Goal: Information Seeking & Learning: Learn about a topic

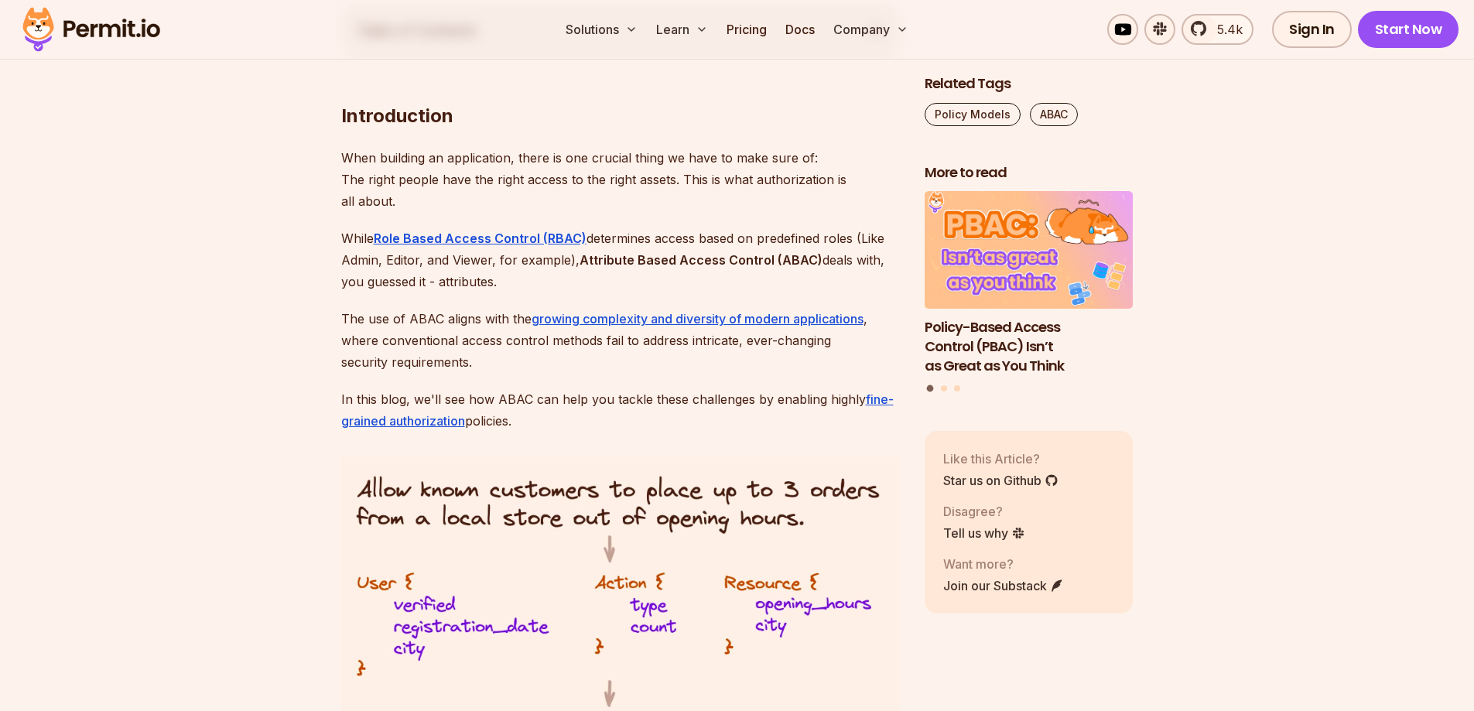
scroll to position [928, 0]
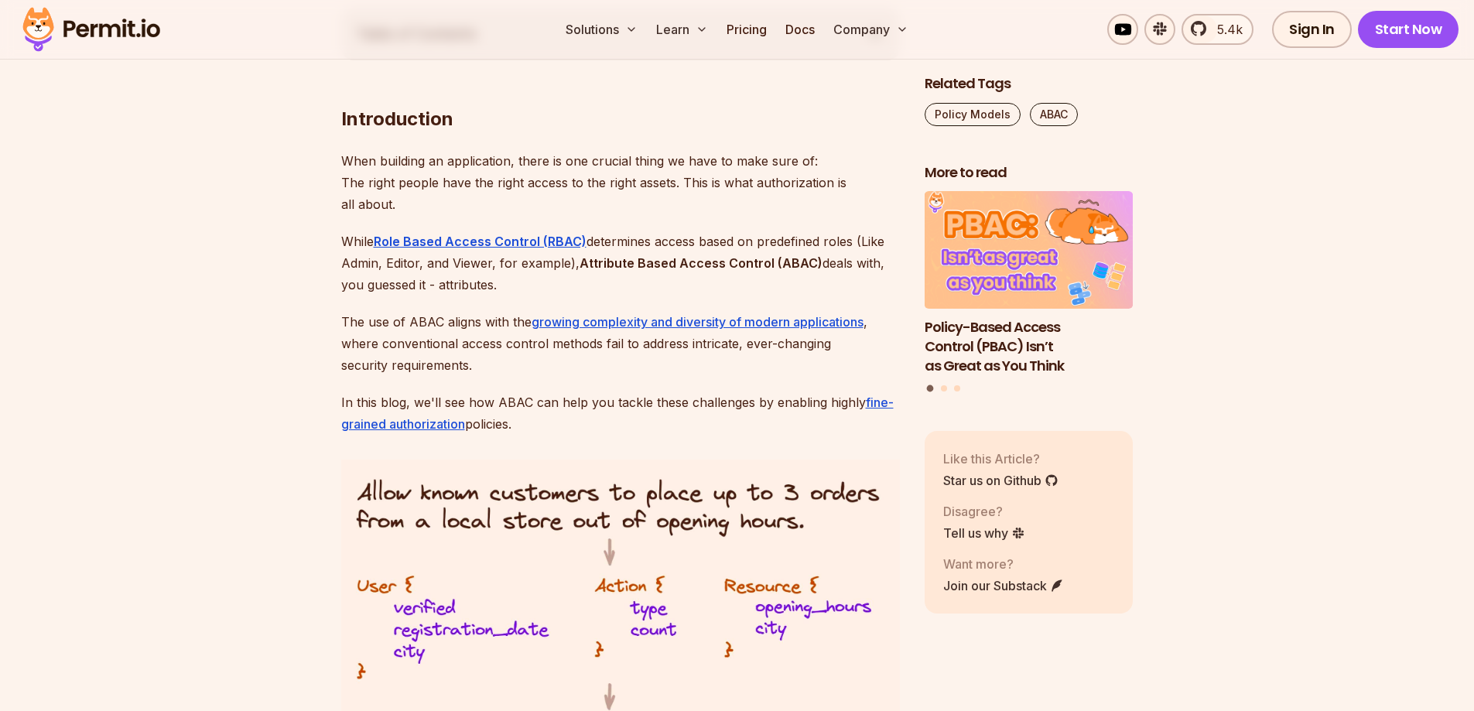
click at [583, 164] on p "When building an application, there is one crucial thing we have to make sure o…" at bounding box center [620, 182] width 559 height 65
click at [637, 165] on p "When building an application, there is one crucial thing we have to make sure o…" at bounding box center [620, 182] width 559 height 65
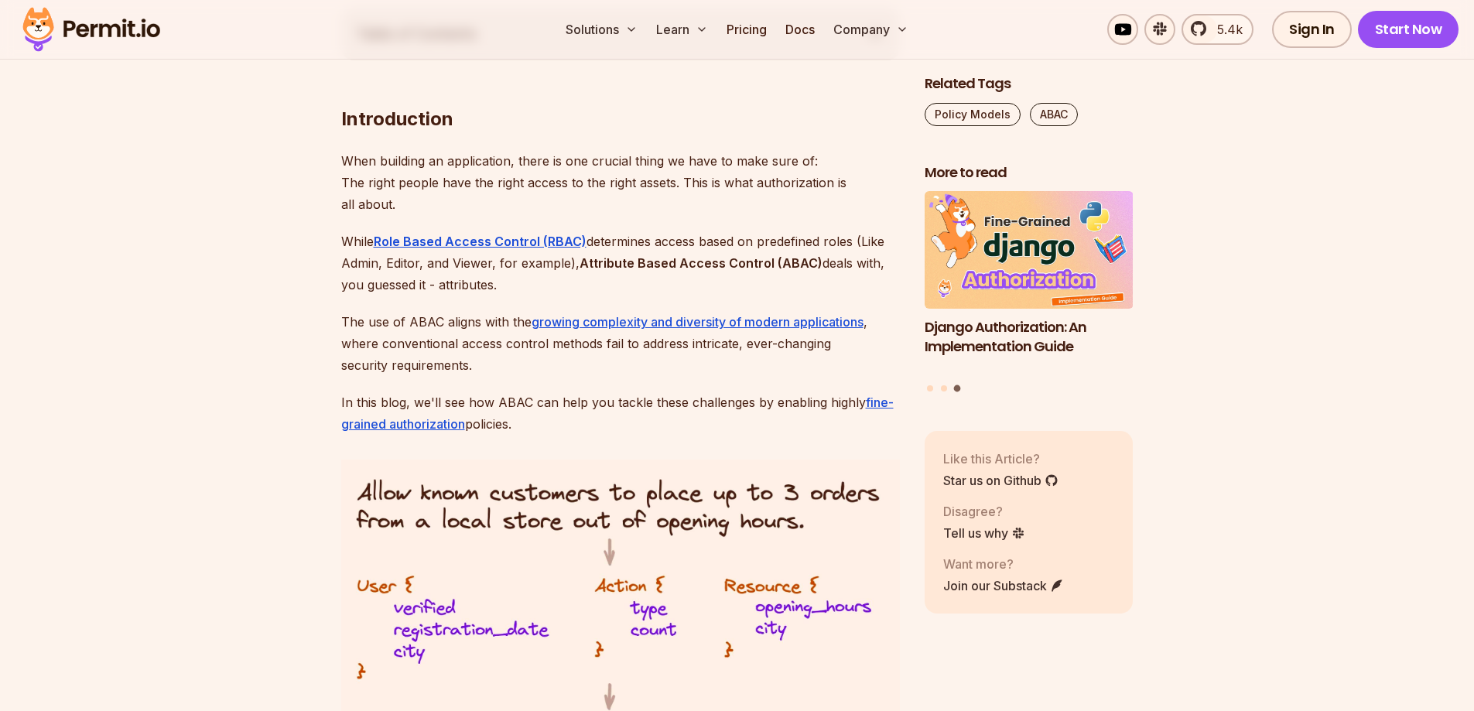
click at [659, 239] on p "While Role Based Access Control (RBAC) determines access based on predefined ro…" at bounding box center [620, 263] width 559 height 65
click at [657, 242] on p "While Role Based Access Control (RBAC) determines access based on predefined ro…" at bounding box center [620, 263] width 559 height 65
click at [663, 245] on p "While Role Based Access Control (RBAC) determines access based on predefined ro…" at bounding box center [620, 263] width 559 height 65
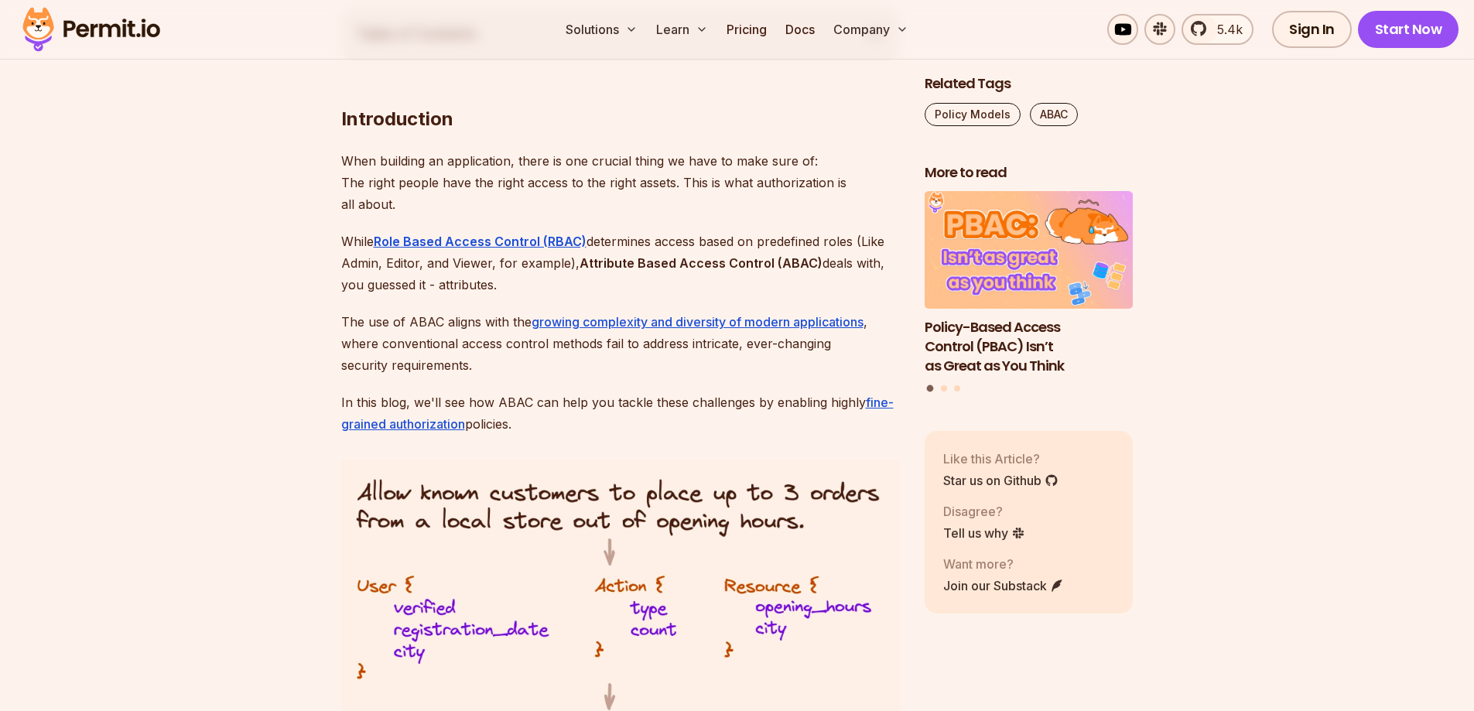
click at [618, 247] on p "While Role Based Access Control (RBAC) determines access based on predefined ro…" at bounding box center [620, 263] width 559 height 65
click at [608, 250] on div at bounding box center [608, 250] width 0 height 0
click at [740, 266] on strong "Attribute Based Access Control (ABAC)" at bounding box center [700, 262] width 243 height 15
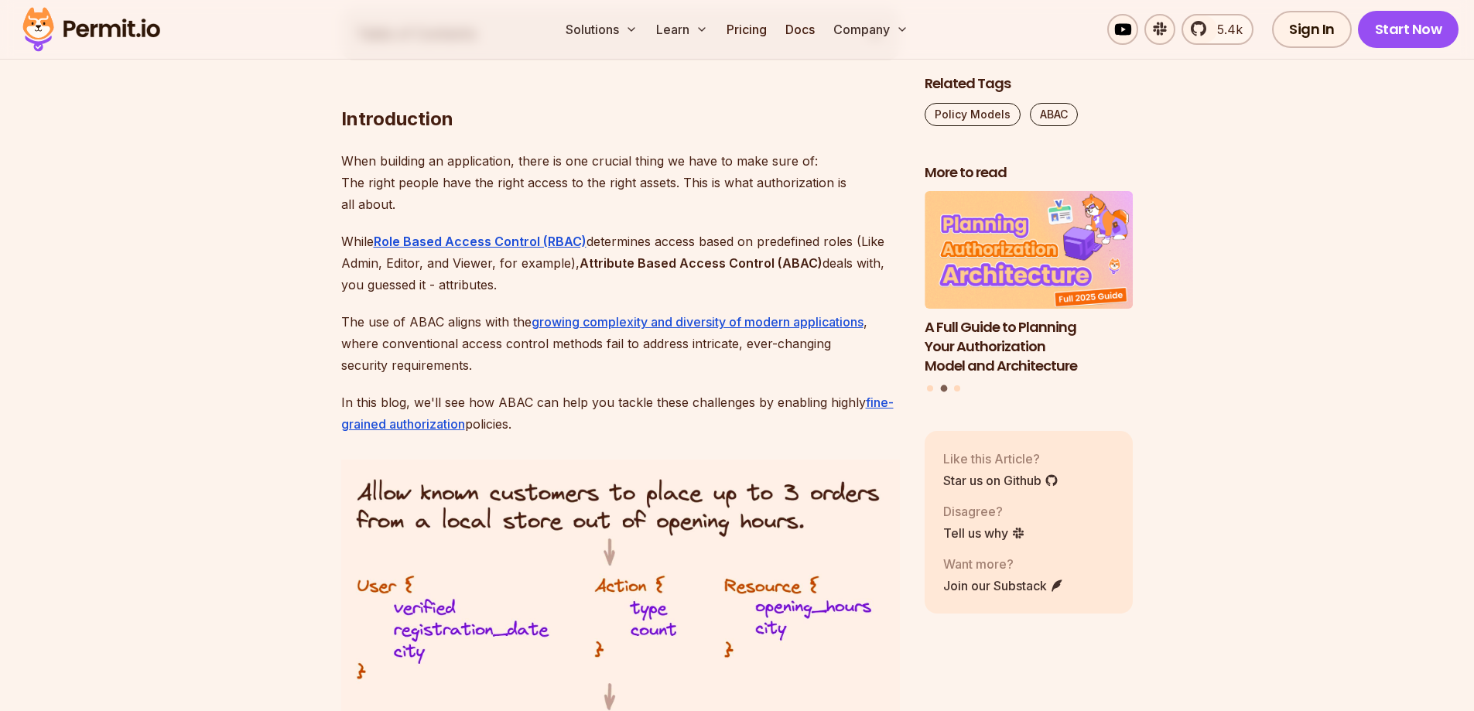
click at [727, 239] on p "While Role Based Access Control (RBAC) determines access based on predefined ro…" at bounding box center [620, 263] width 559 height 65
click at [723, 236] on p "While Role Based Access Control (RBAC) determines access based on predefined ro…" at bounding box center [620, 263] width 559 height 65
click at [723, 237] on p "While Role Based Access Control (RBAC) determines access based on predefined ro…" at bounding box center [620, 263] width 559 height 65
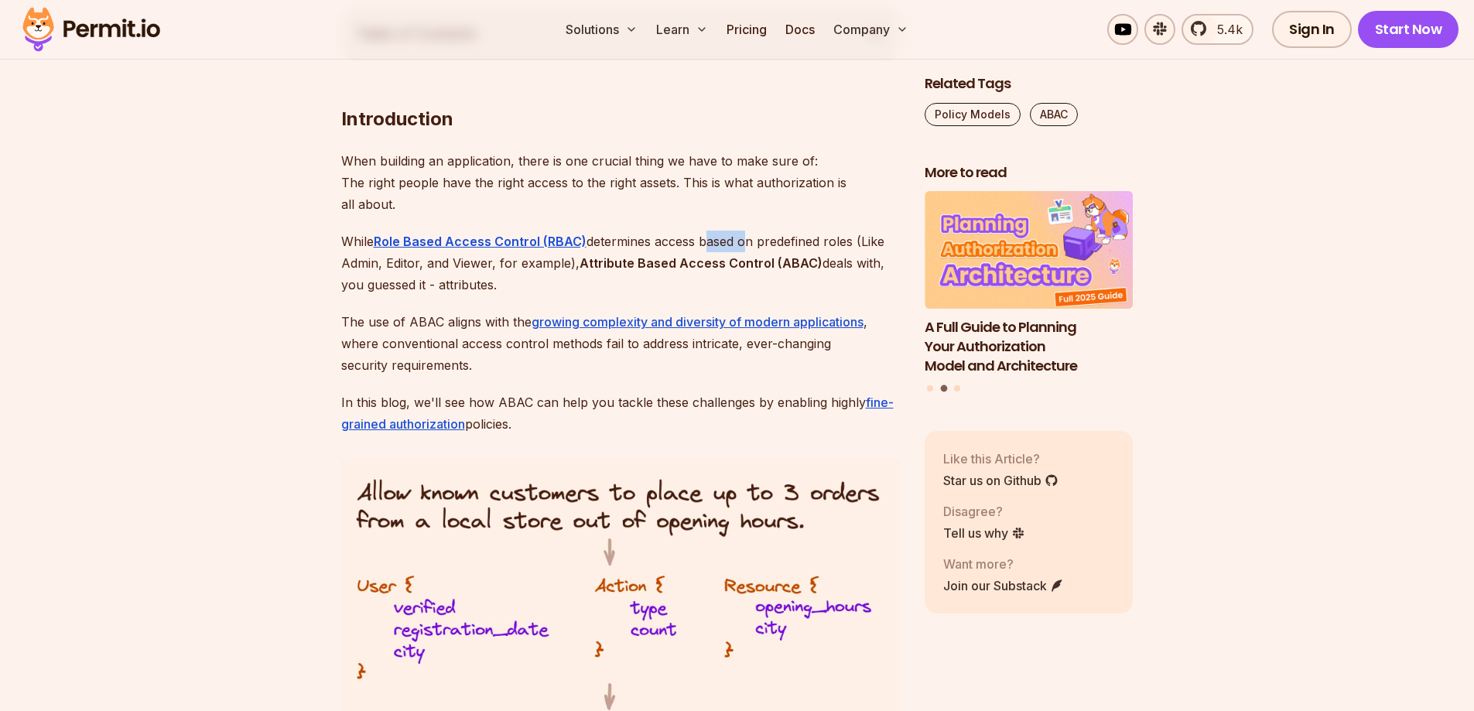
click at [713, 212] on div at bounding box center [713, 212] width 0 height 0
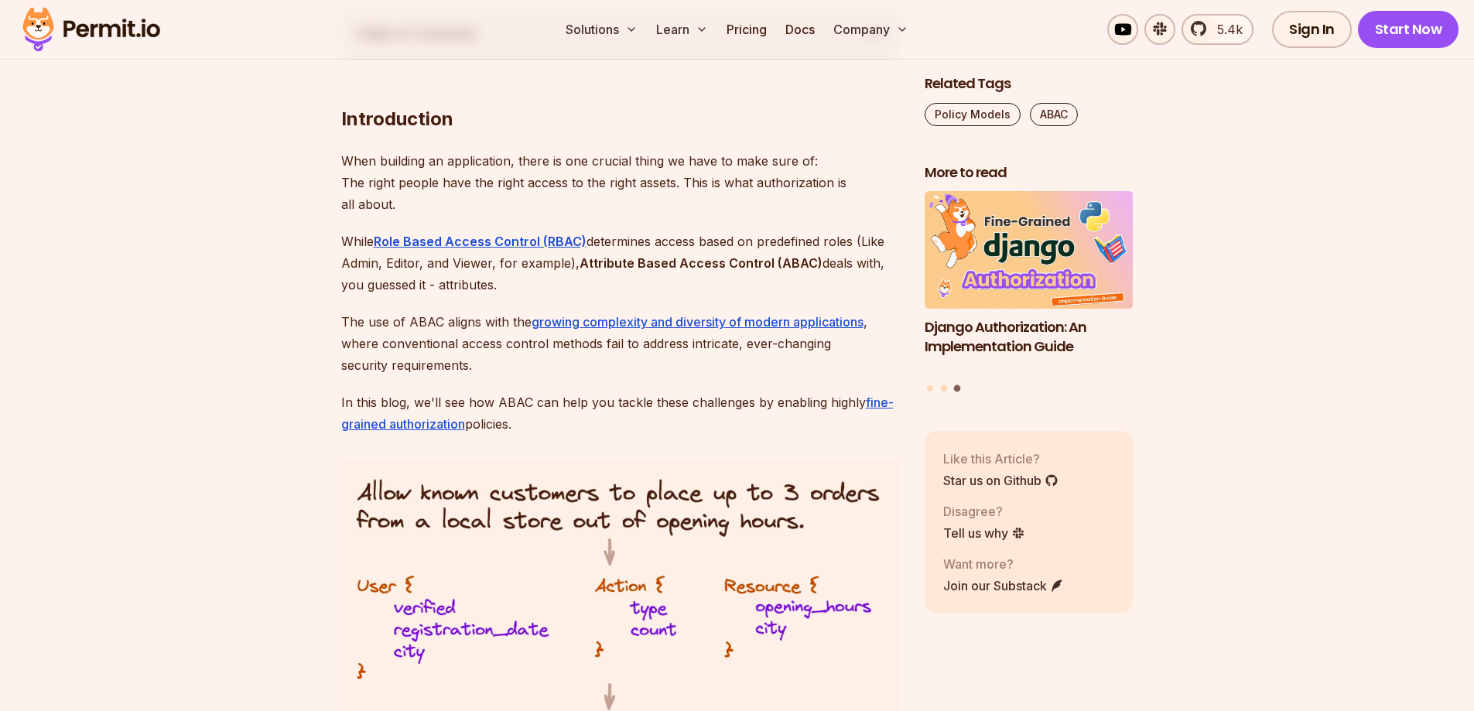
click at [784, 245] on p "While Role Based Access Control (RBAC) determines access based on predefined ro…" at bounding box center [620, 263] width 559 height 65
drag, startPoint x: 876, startPoint y: 321, endPoint x: 508, endPoint y: 335, distance: 368.5
click at [508, 335] on p "The use of ABAC aligns with the growing complexity and diversity of modern appl…" at bounding box center [620, 343] width 559 height 65
click at [451, 350] on p "The use of ABAC aligns with the growing complexity and diversity of modern appl…" at bounding box center [620, 343] width 559 height 65
click at [447, 351] on p "The use of ABAC aligns with the growing complexity and diversity of modern appl…" at bounding box center [620, 343] width 559 height 65
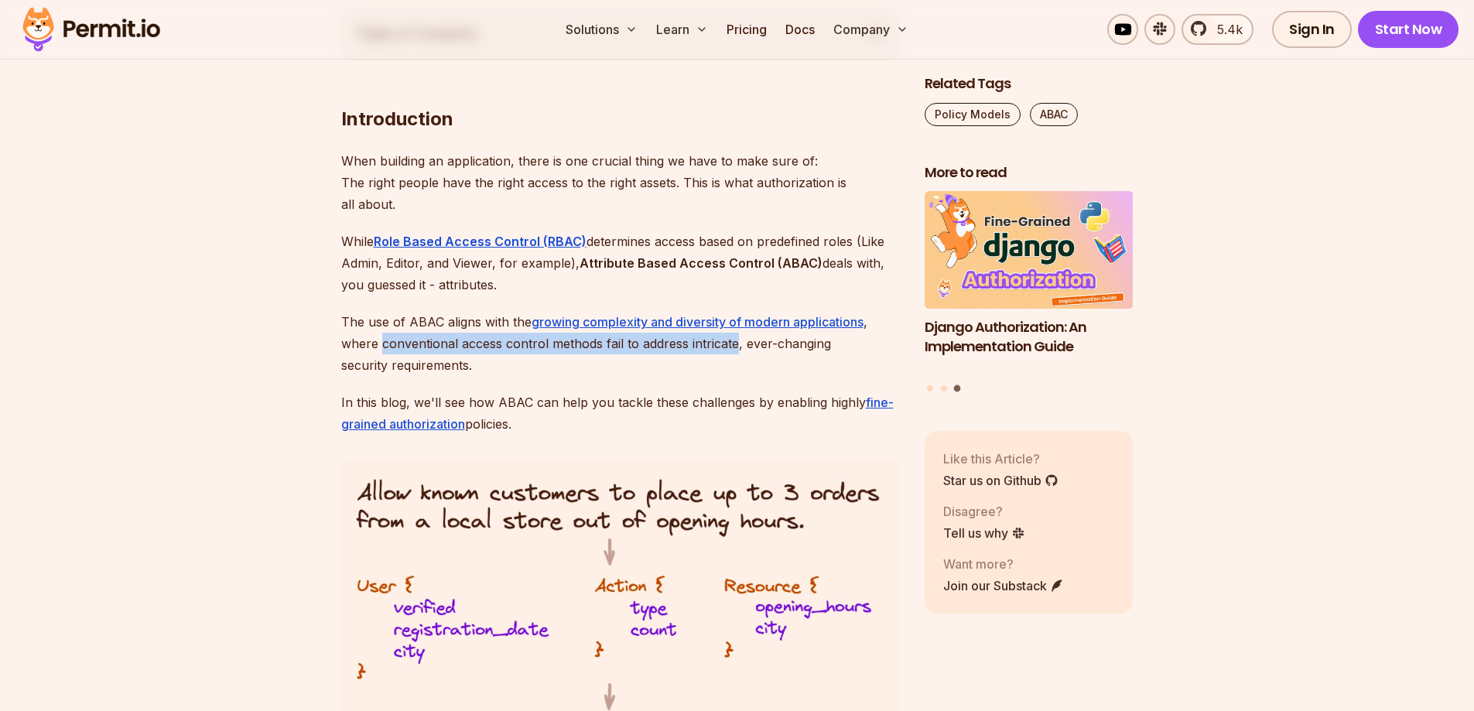
drag, startPoint x: 447, startPoint y: 351, endPoint x: 704, endPoint y: 348, distance: 256.9
click at [704, 348] on p "The use of ABAC aligns with the growing complexity and diversity of modern appl…" at bounding box center [620, 343] width 559 height 65
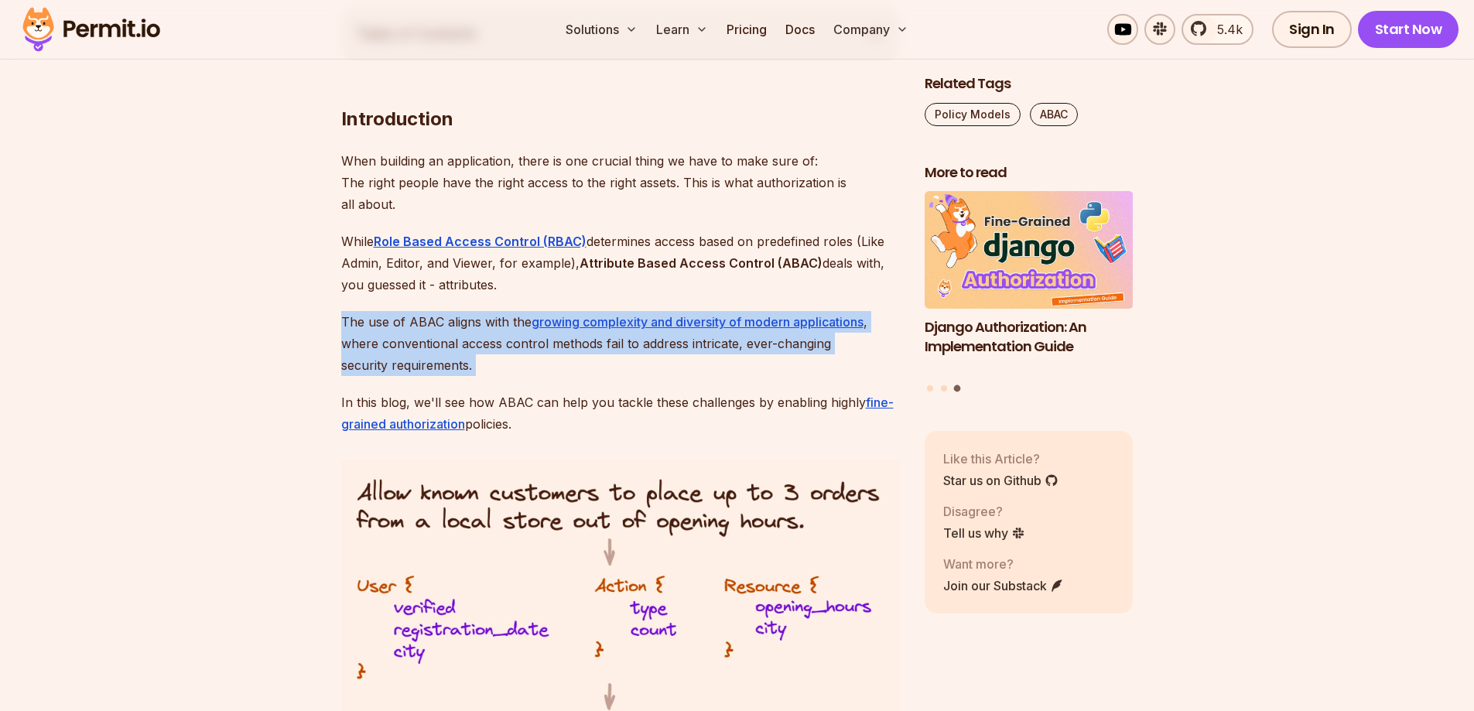
click at [704, 348] on p "The use of ABAC aligns with the growing complexity and diversity of modern appl…" at bounding box center [620, 343] width 559 height 65
click at [691, 350] on p "The use of ABAC aligns with the growing complexity and diversity of modern appl…" at bounding box center [620, 343] width 559 height 65
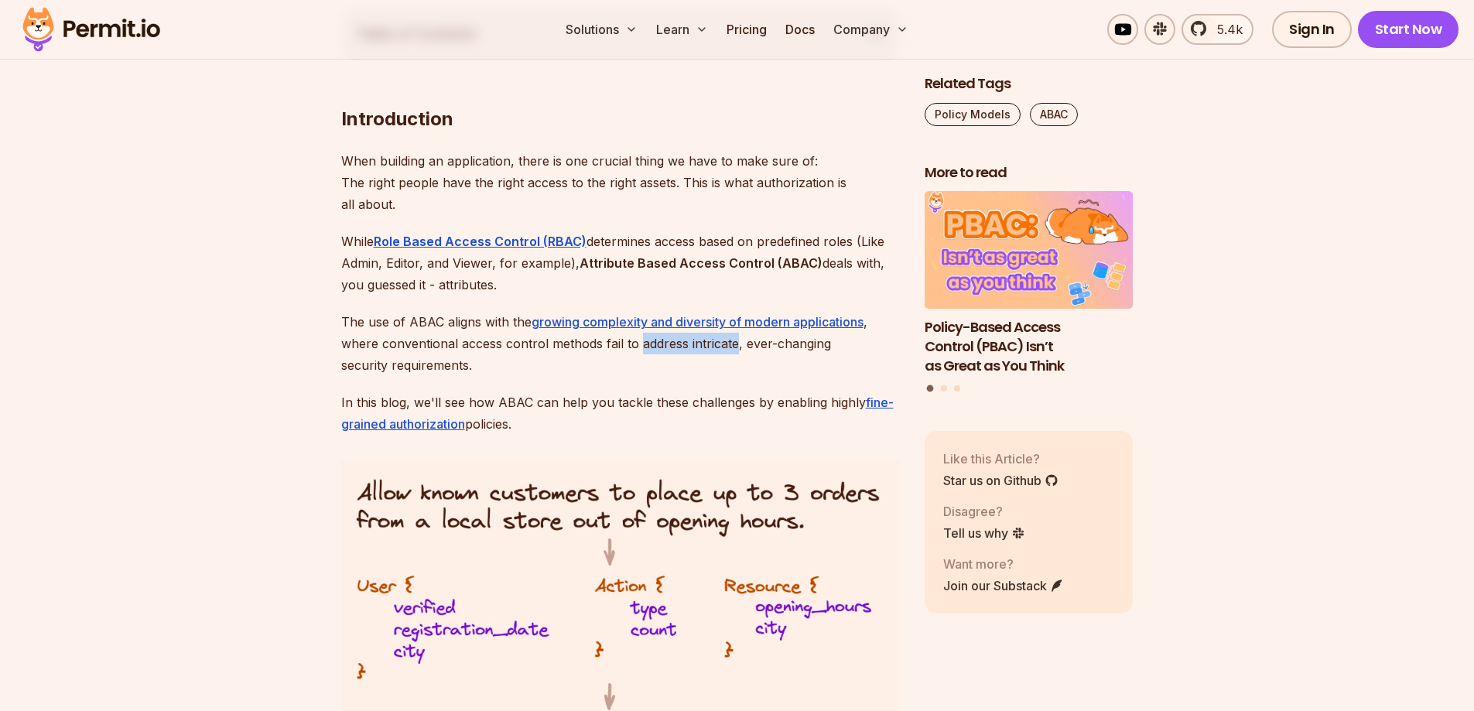
drag, startPoint x: 691, startPoint y: 350, endPoint x: 667, endPoint y: 350, distance: 24.0
click at [667, 350] on p "The use of ABAC aligns with the growing complexity and diversity of modern appl…" at bounding box center [620, 343] width 559 height 65
click at [657, 352] on div at bounding box center [657, 352] width 0 height 0
click at [672, 348] on p "The use of ABAC aligns with the growing complexity and diversity of modern appl…" at bounding box center [620, 343] width 559 height 65
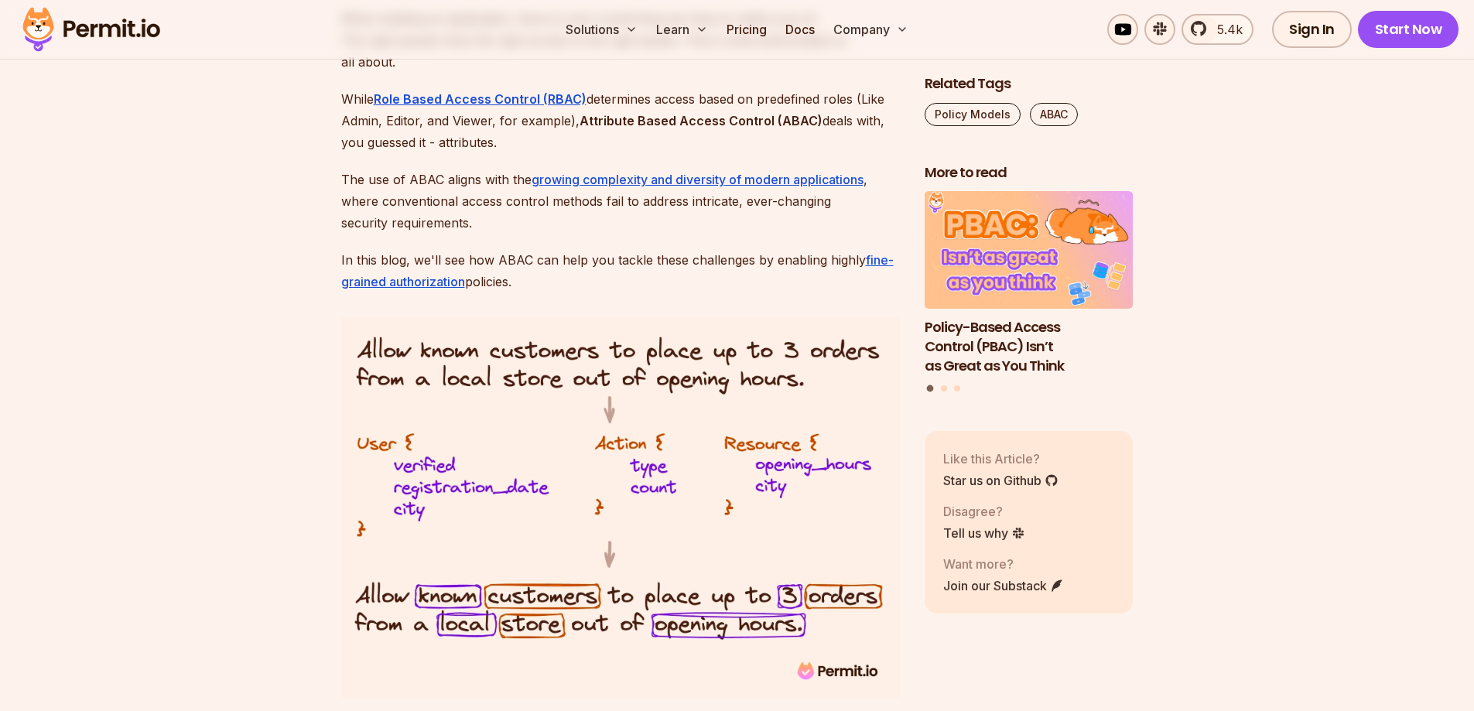
scroll to position [1083, 0]
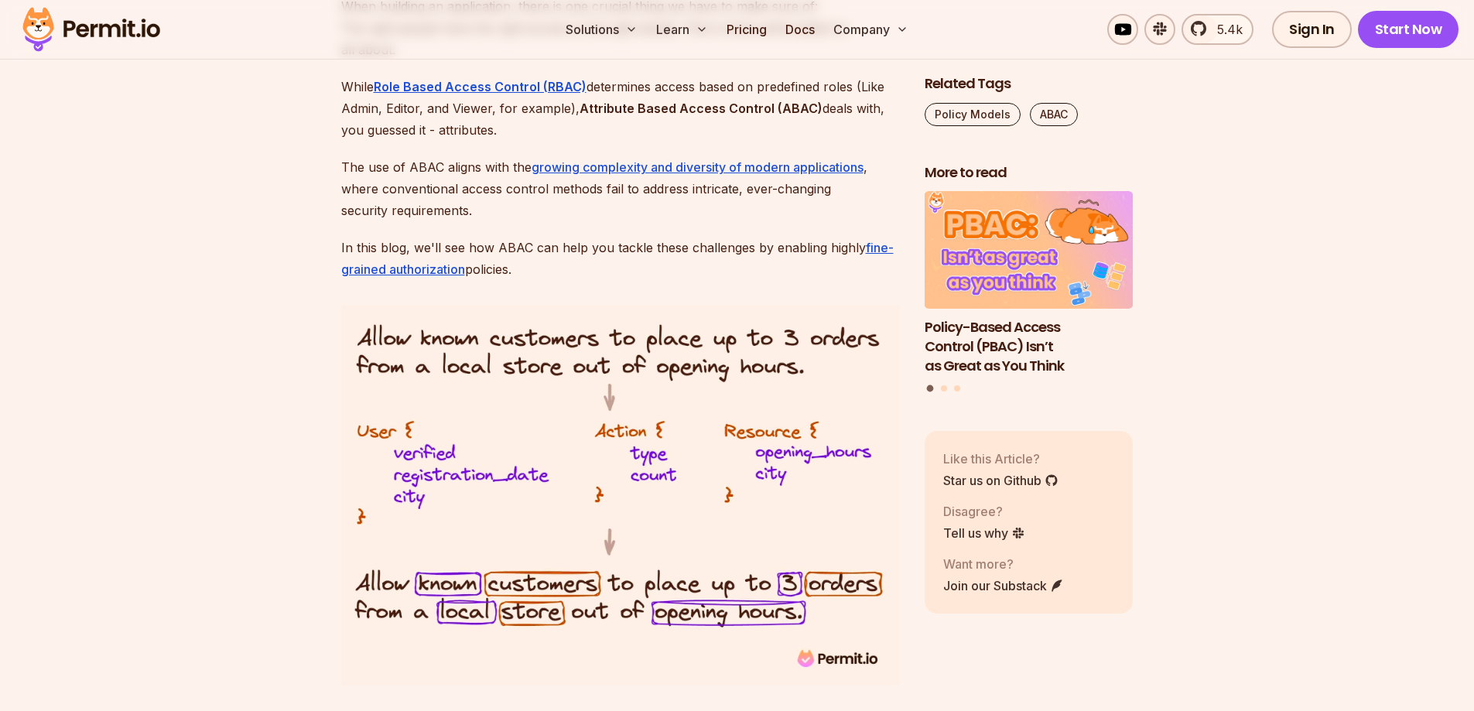
click at [763, 194] on p "The use of ABAC aligns with the growing complexity and diversity of modern appl…" at bounding box center [620, 188] width 559 height 65
drag, startPoint x: 763, startPoint y: 194, endPoint x: 781, endPoint y: 194, distance: 18.6
click at [781, 194] on p "The use of ABAC aligns with the growing complexity and diversity of modern appl…" at bounding box center [620, 188] width 559 height 65
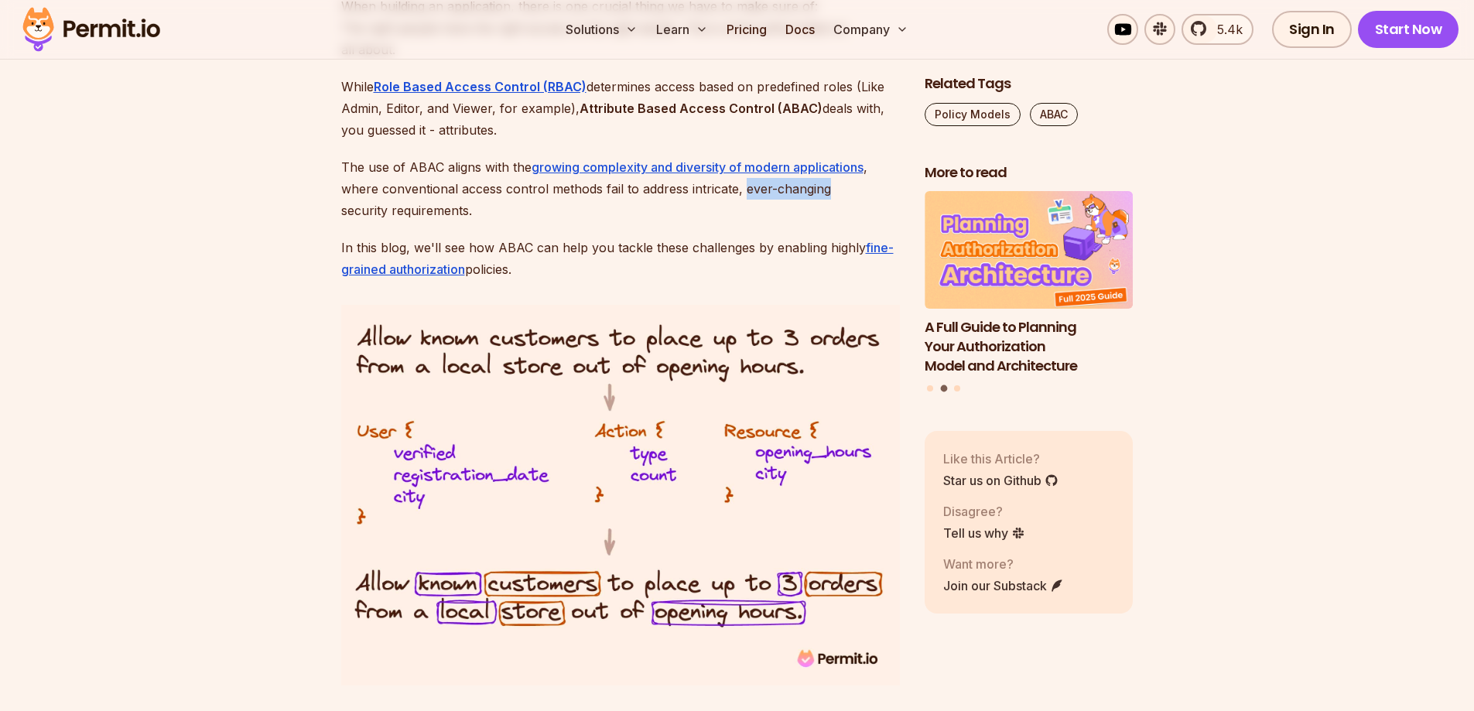
click at [771, 197] on div at bounding box center [771, 197] width 0 height 0
click at [617, 251] on p "In this blog, we'll see how ABAC can help you tackle these challenges by enabli…" at bounding box center [620, 258] width 559 height 43
click at [383, 252] on p "In this blog, we'll see how ABAC can help you tackle these challenges by enabli…" at bounding box center [620, 258] width 559 height 43
click at [438, 251] on p "In this blog, we'll see how ABAC can help you tackle these challenges by enabli…" at bounding box center [620, 258] width 559 height 43
drag, startPoint x: 438, startPoint y: 251, endPoint x: 812, endPoint y: 251, distance: 373.7
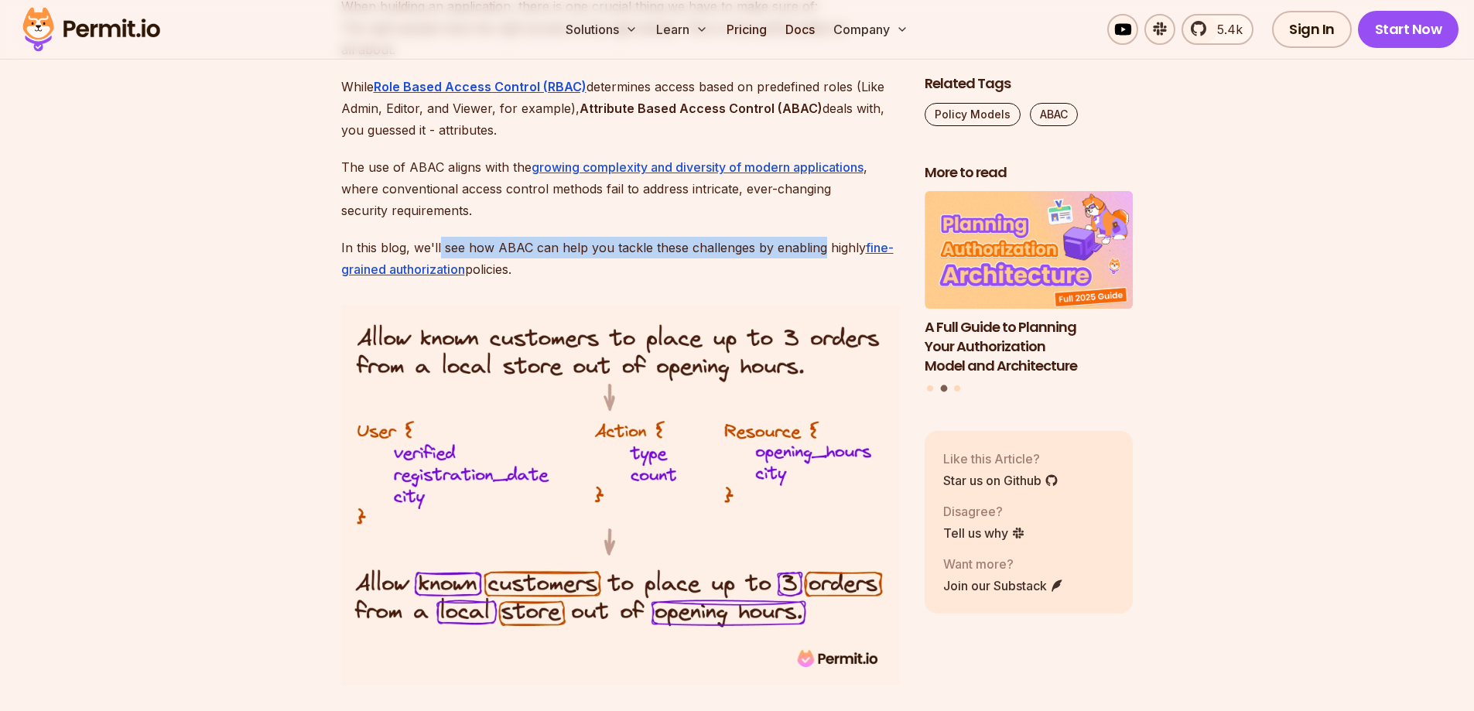
click at [812, 251] on p "In this blog, we'll see how ABAC can help you tackle these challenges by enabli…" at bounding box center [620, 258] width 559 height 43
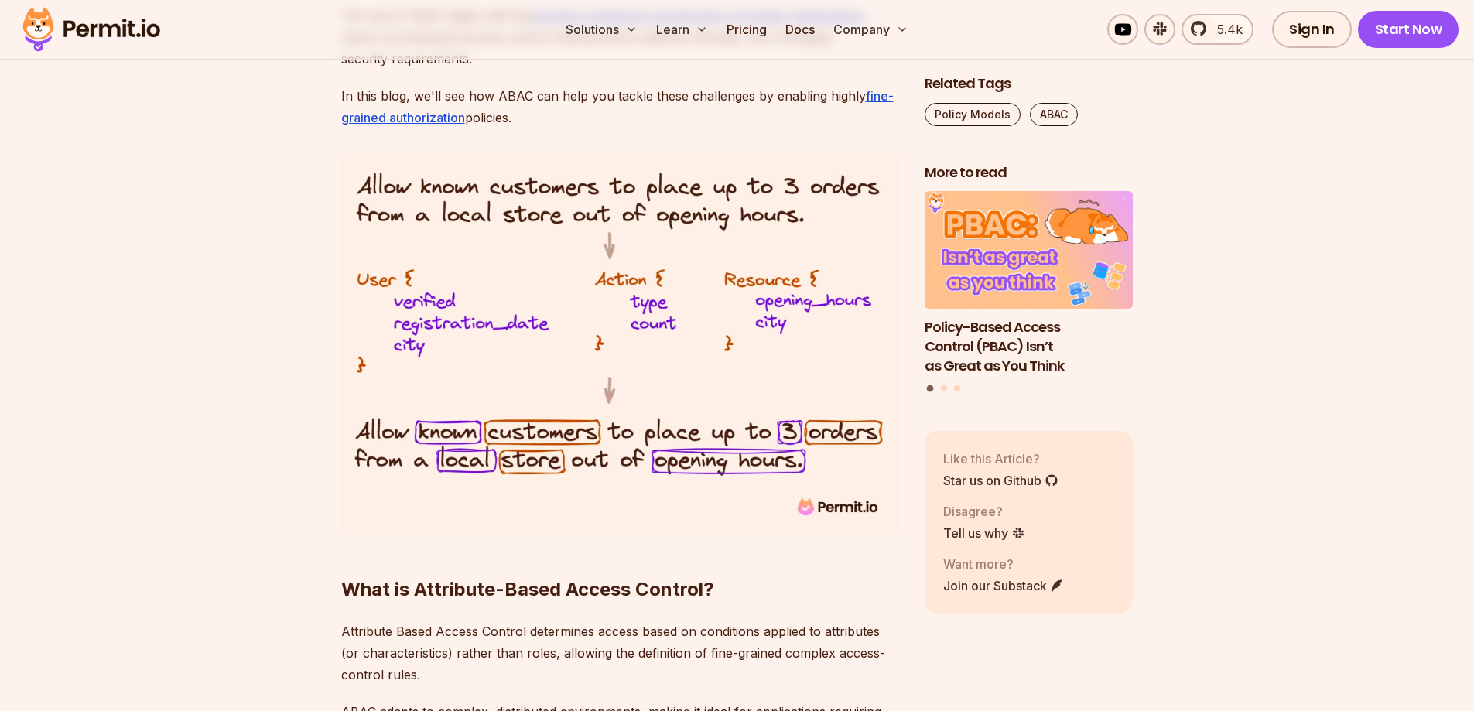
scroll to position [1238, 0]
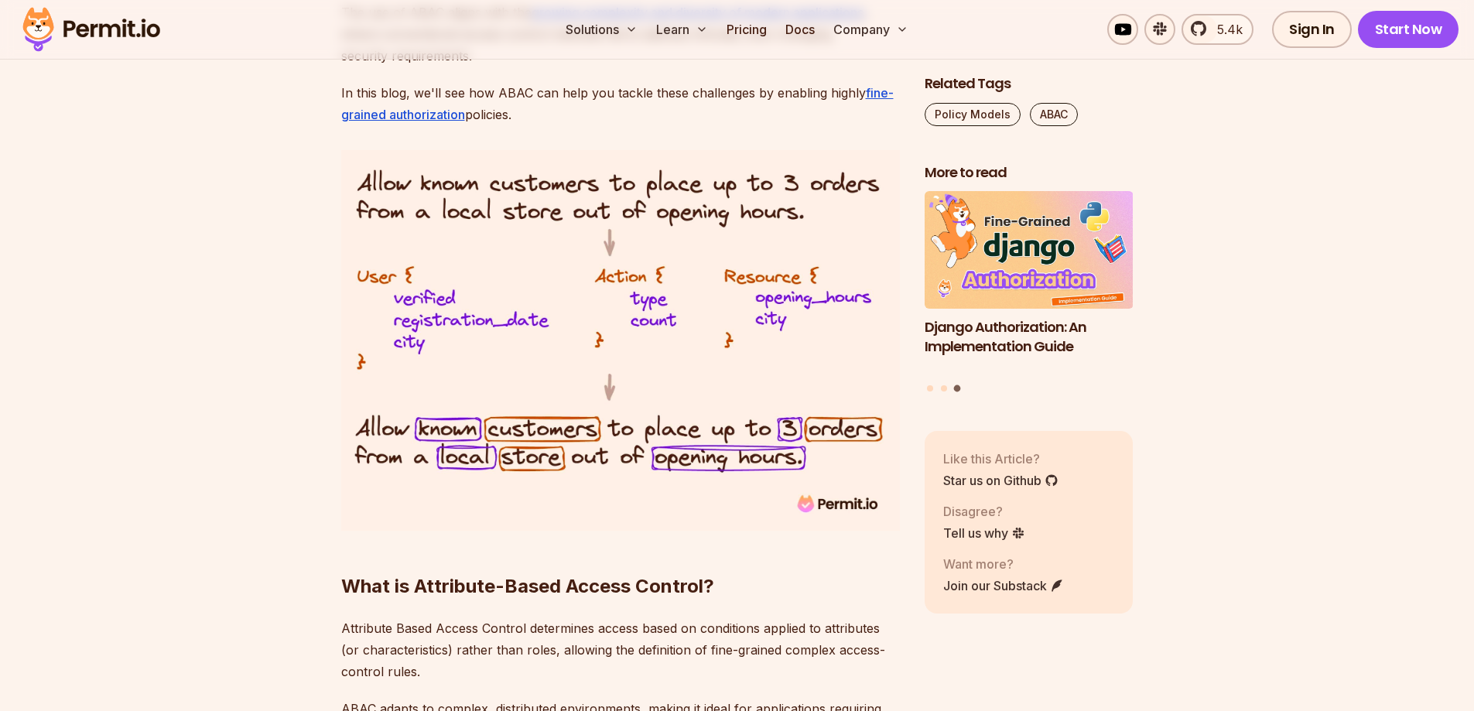
click at [561, 197] on img at bounding box center [620, 340] width 559 height 381
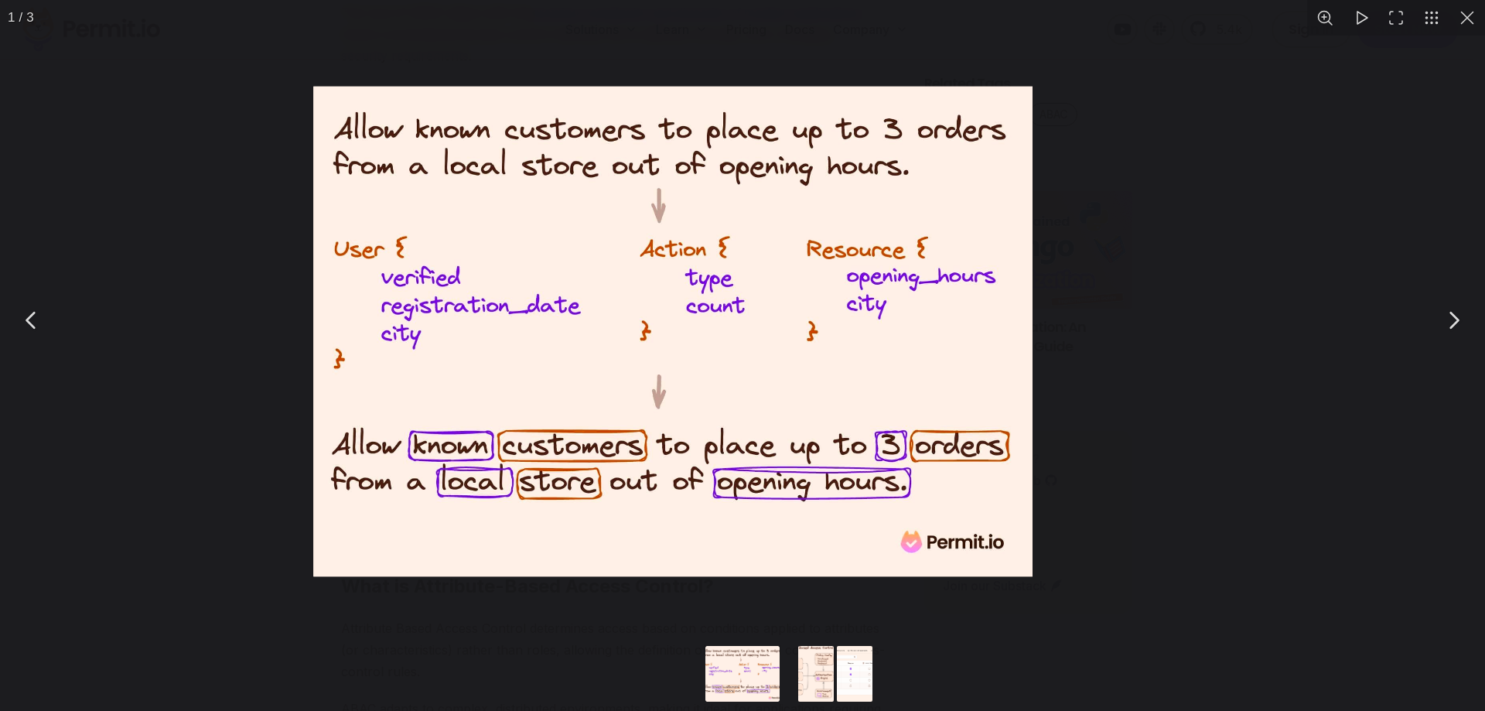
click at [561, 197] on img "You can close this modal content with the ESC key" at bounding box center [673, 332] width 720 height 490
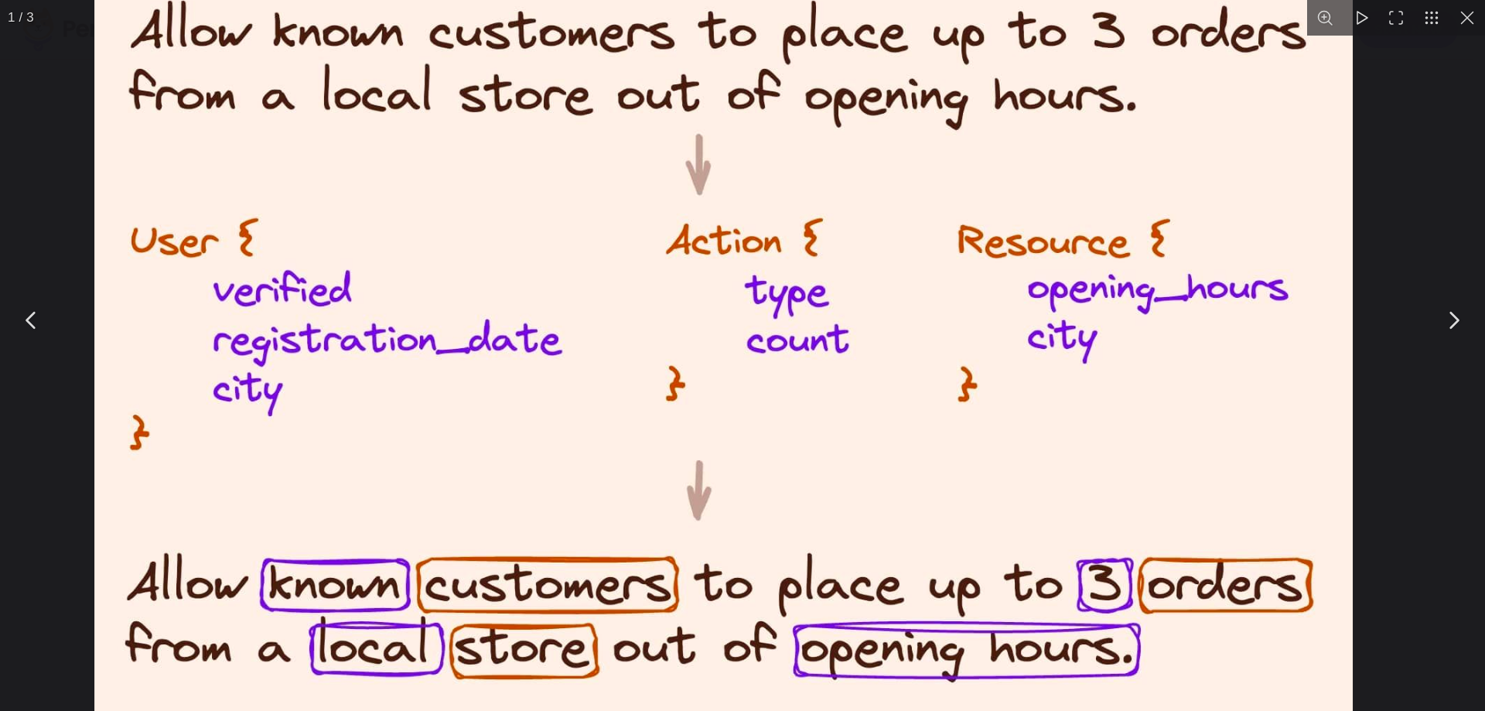
click at [561, 197] on img "You can close this modal content with the ESC key" at bounding box center [723, 385] width 1259 height 858
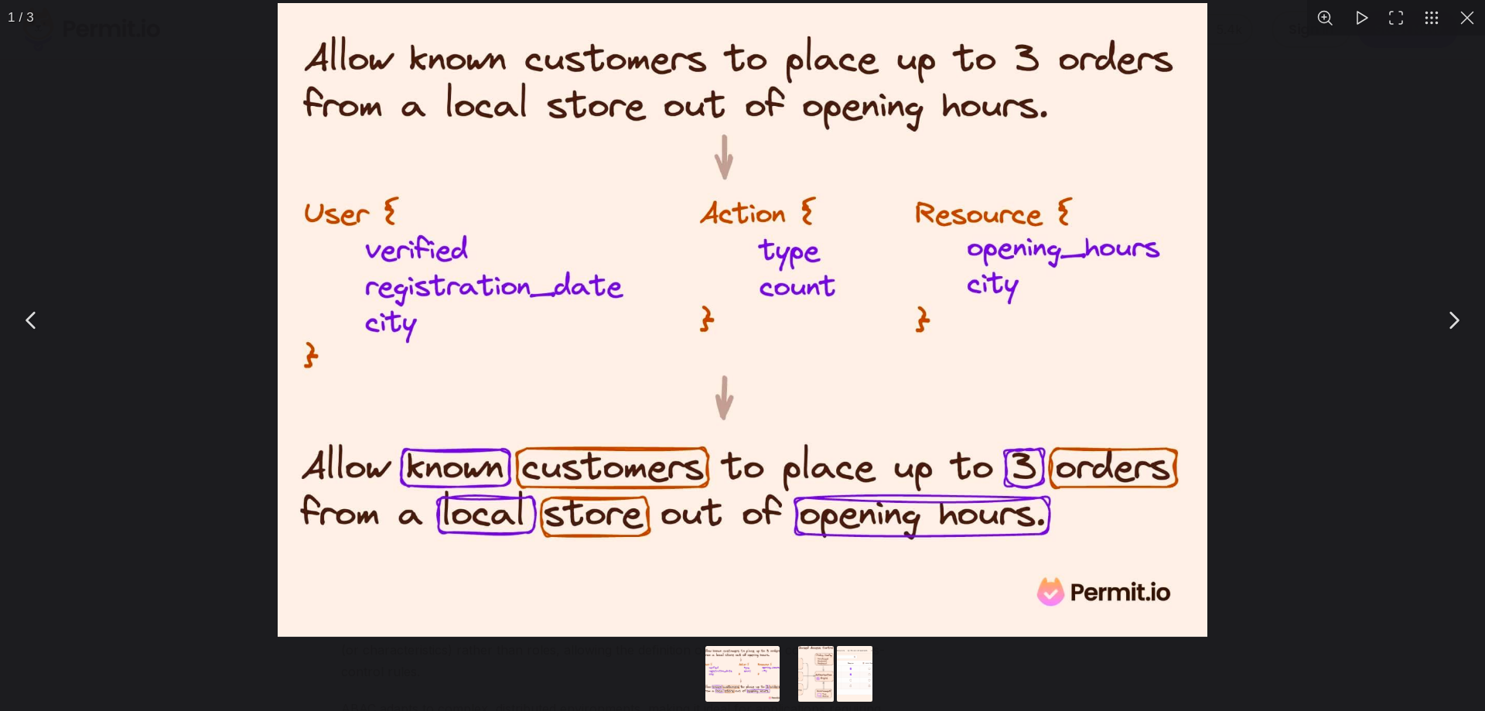
click at [53, 193] on div "You can close this modal content with the ESC key" at bounding box center [742, 320] width 1485 height 640
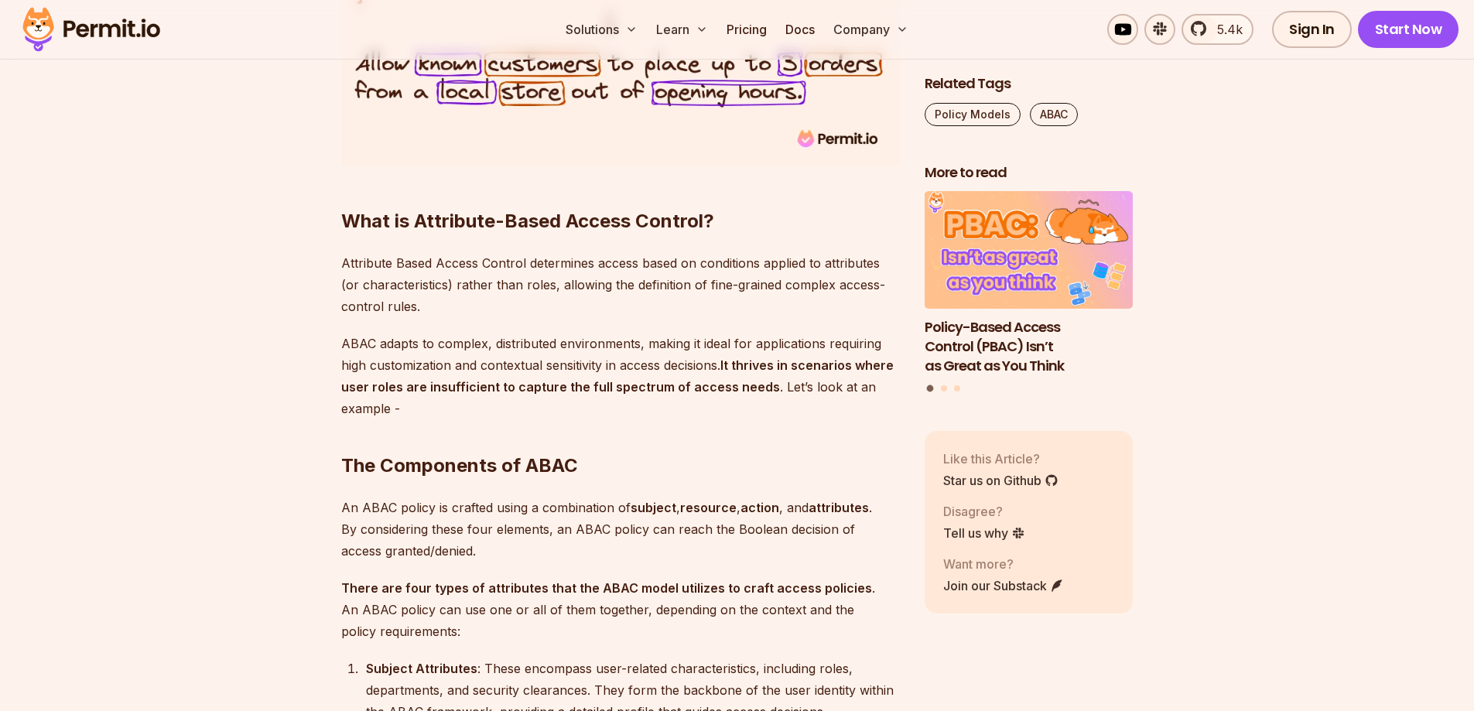
scroll to position [1625, 0]
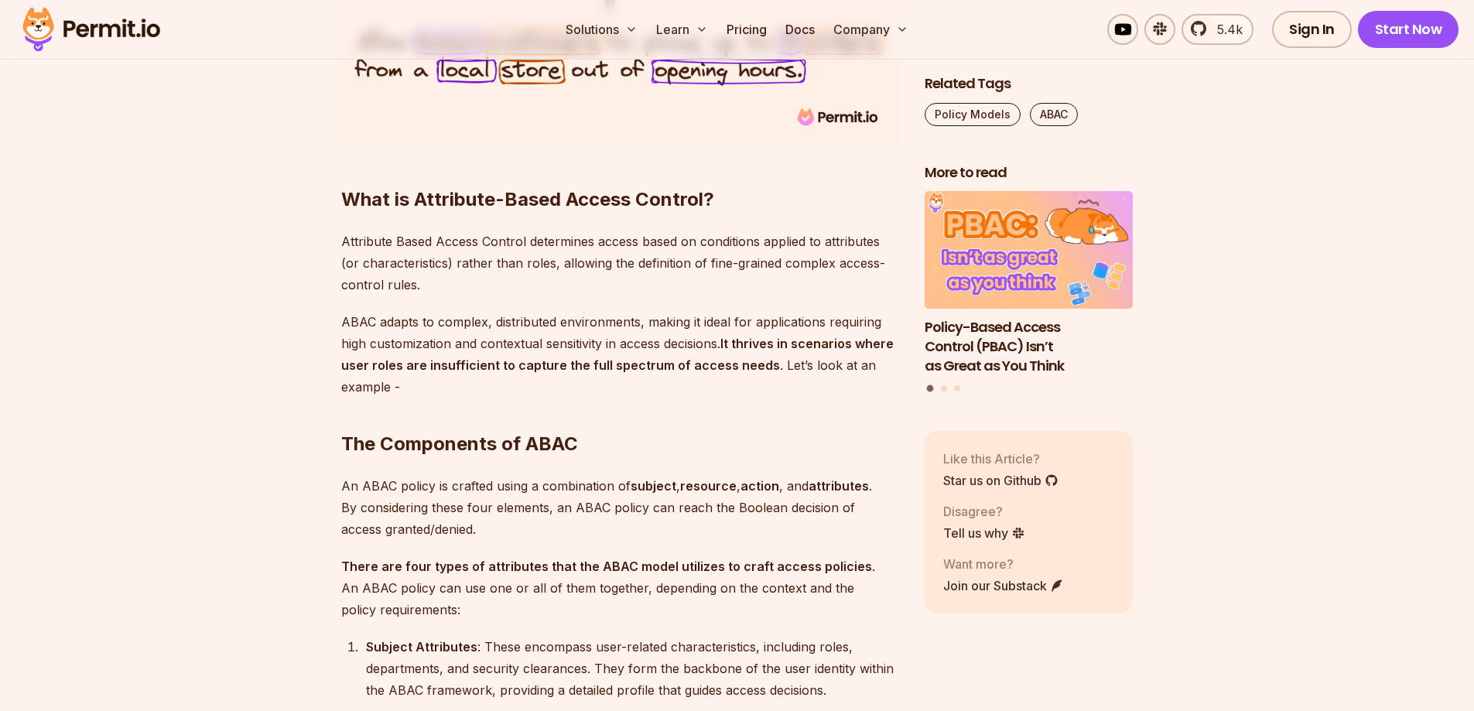
click at [631, 236] on p "Attribute Based Access Control determines access based on conditions applied to…" at bounding box center [620, 263] width 559 height 65
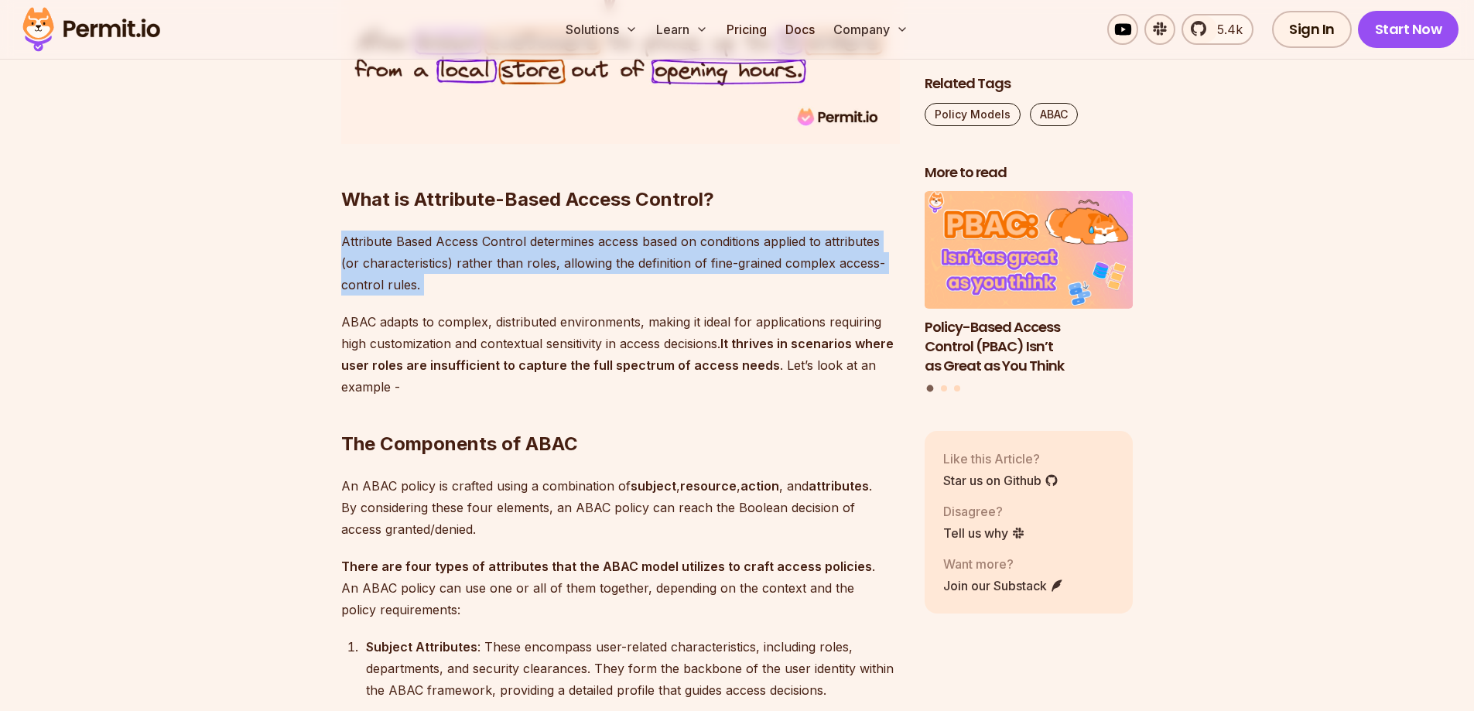
click at [631, 236] on p "Attribute Based Access Control determines access based on conditions applied to…" at bounding box center [620, 263] width 559 height 65
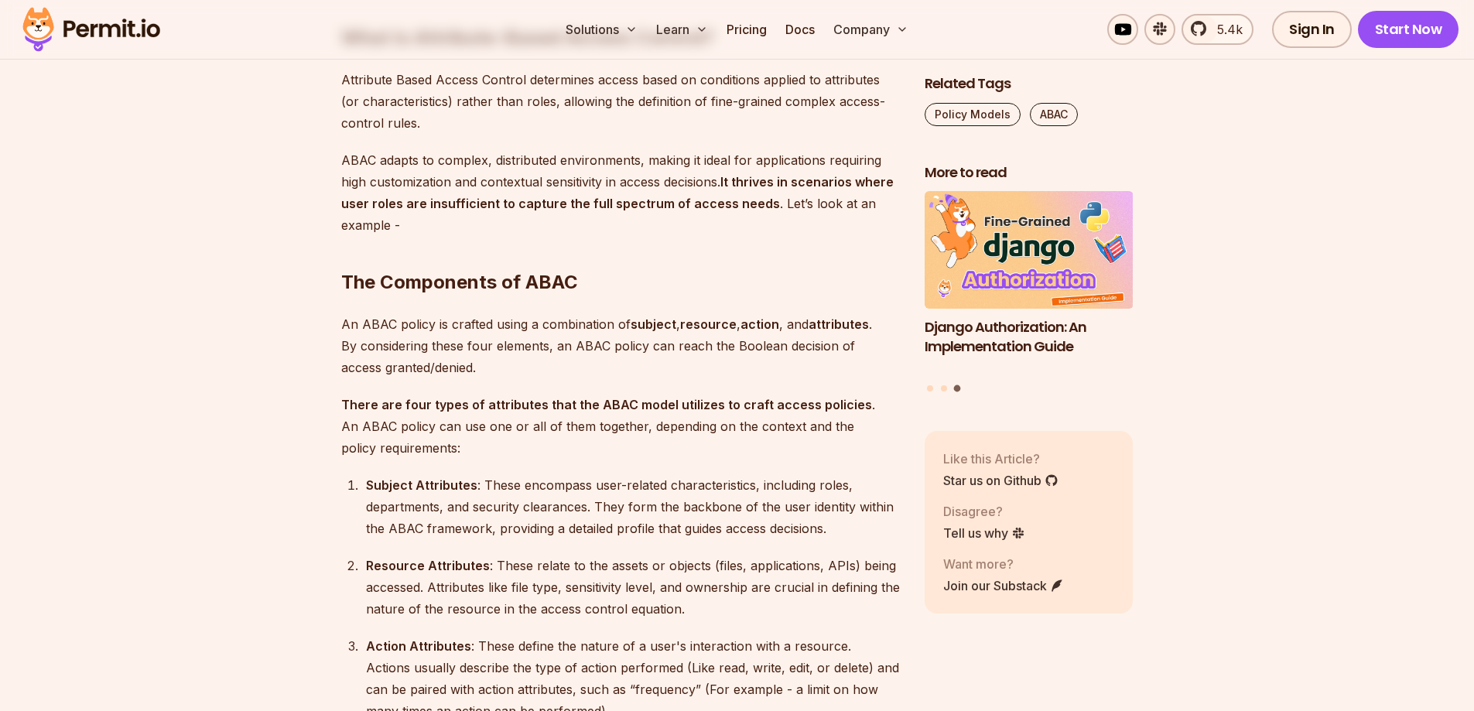
scroll to position [1779, 0]
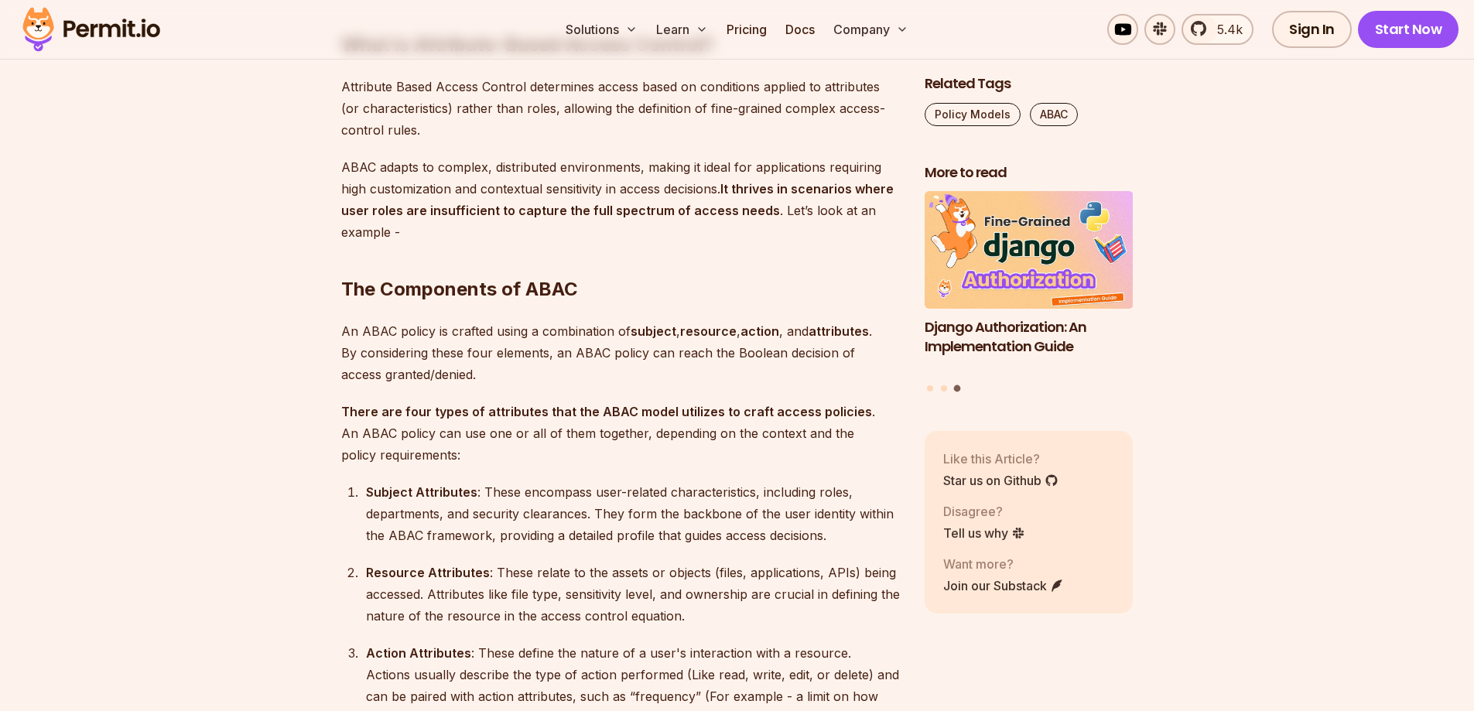
click at [750, 189] on strong "It thrives in scenarios where user roles are insufficient to capture the full s…" at bounding box center [617, 199] width 552 height 37
click at [740, 197] on div at bounding box center [740, 197] width 0 height 0
click at [781, 188] on strong "It thrives in scenarios where user roles are insufficient to capture the full s…" at bounding box center [617, 199] width 552 height 37
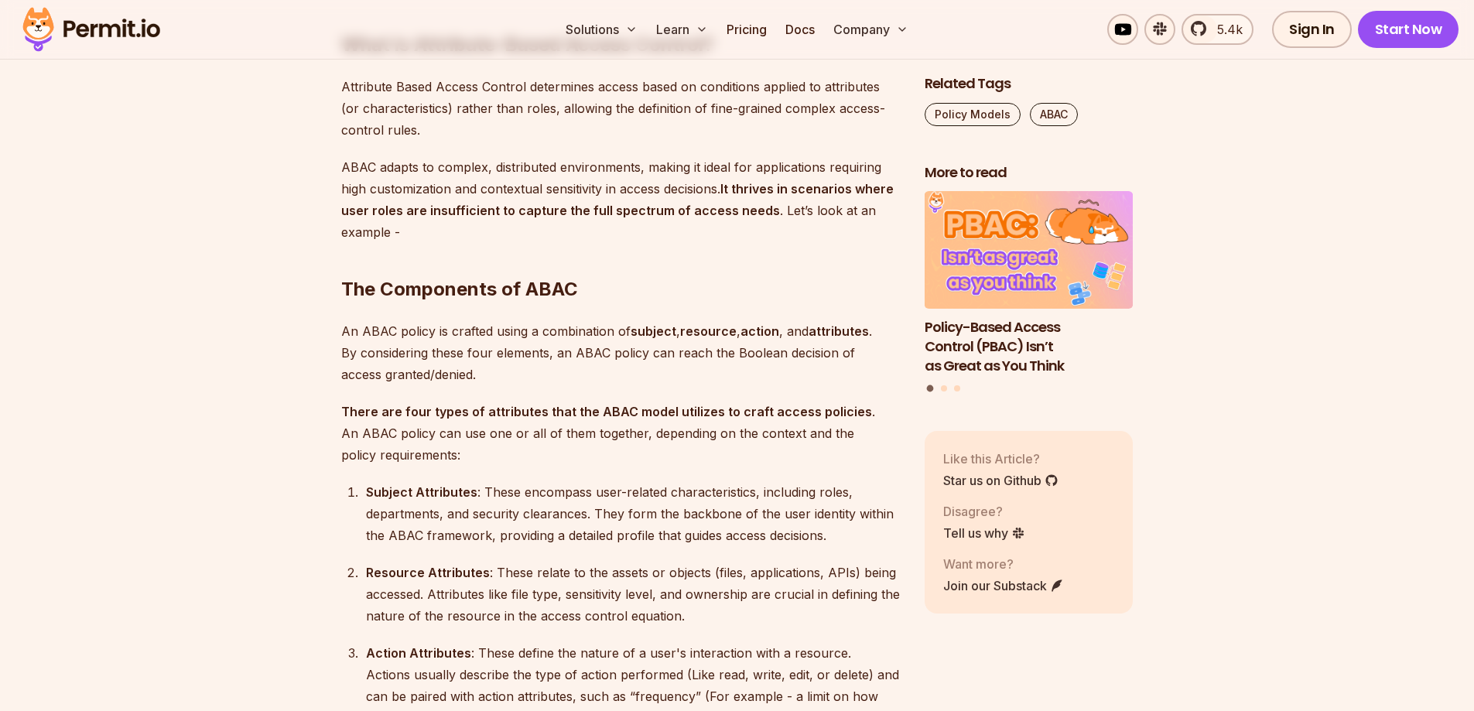
click at [467, 205] on strong "It thrives in scenarios where user roles are insufficient to capture the full s…" at bounding box center [617, 199] width 552 height 37
click at [457, 181] on div at bounding box center [457, 181] width 0 height 0
click at [620, 205] on strong "It thrives in scenarios where user roles are insufficient to capture the full s…" at bounding box center [617, 199] width 552 height 37
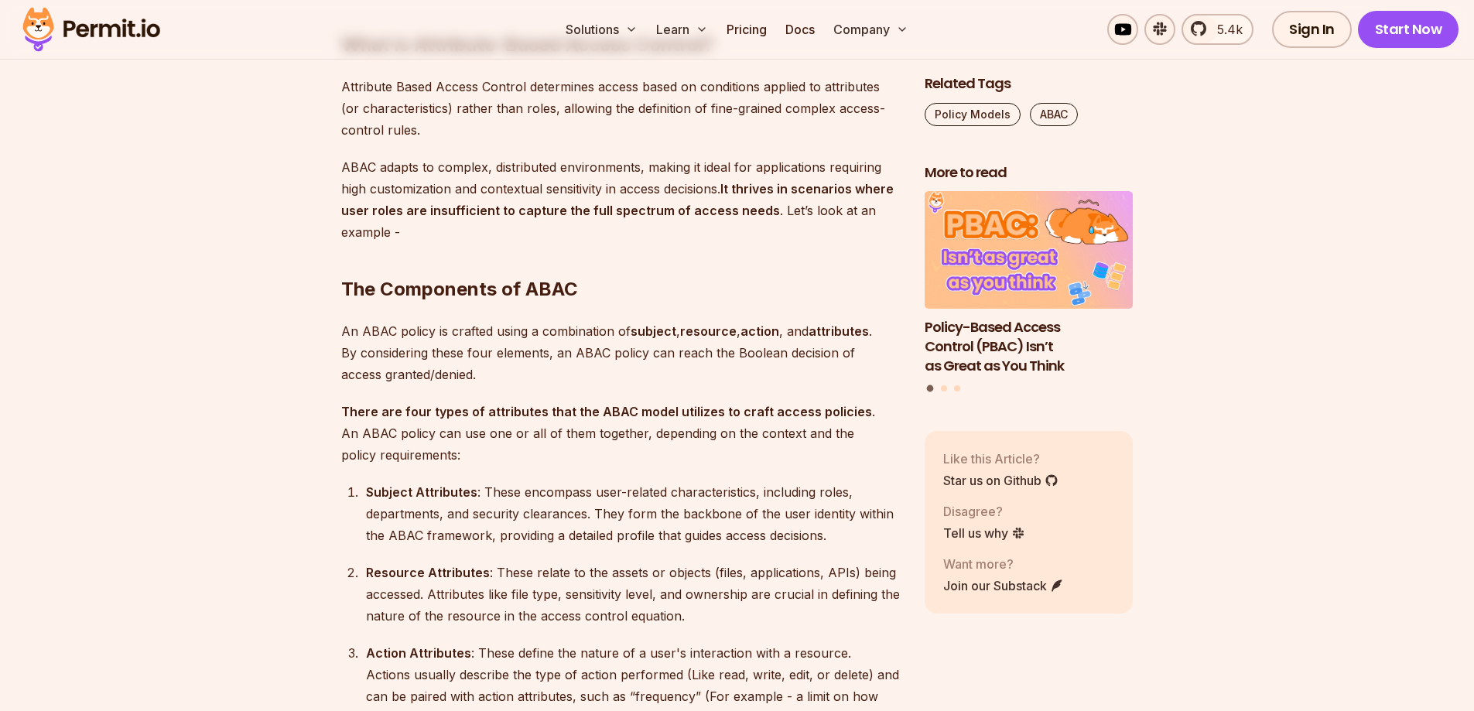
click at [631, 186] on p "ABAC adapts to complex, distributed environments, making it ideal for applicati…" at bounding box center [620, 199] width 559 height 87
click at [620, 212] on strong "It thrives in scenarios where user roles are insufficient to capture the full s…" at bounding box center [617, 199] width 552 height 37
click at [610, 219] on div at bounding box center [610, 219] width 0 height 0
click at [739, 210] on strong "It thrives in scenarios where user roles are insufficient to capture the full s…" at bounding box center [617, 199] width 552 height 37
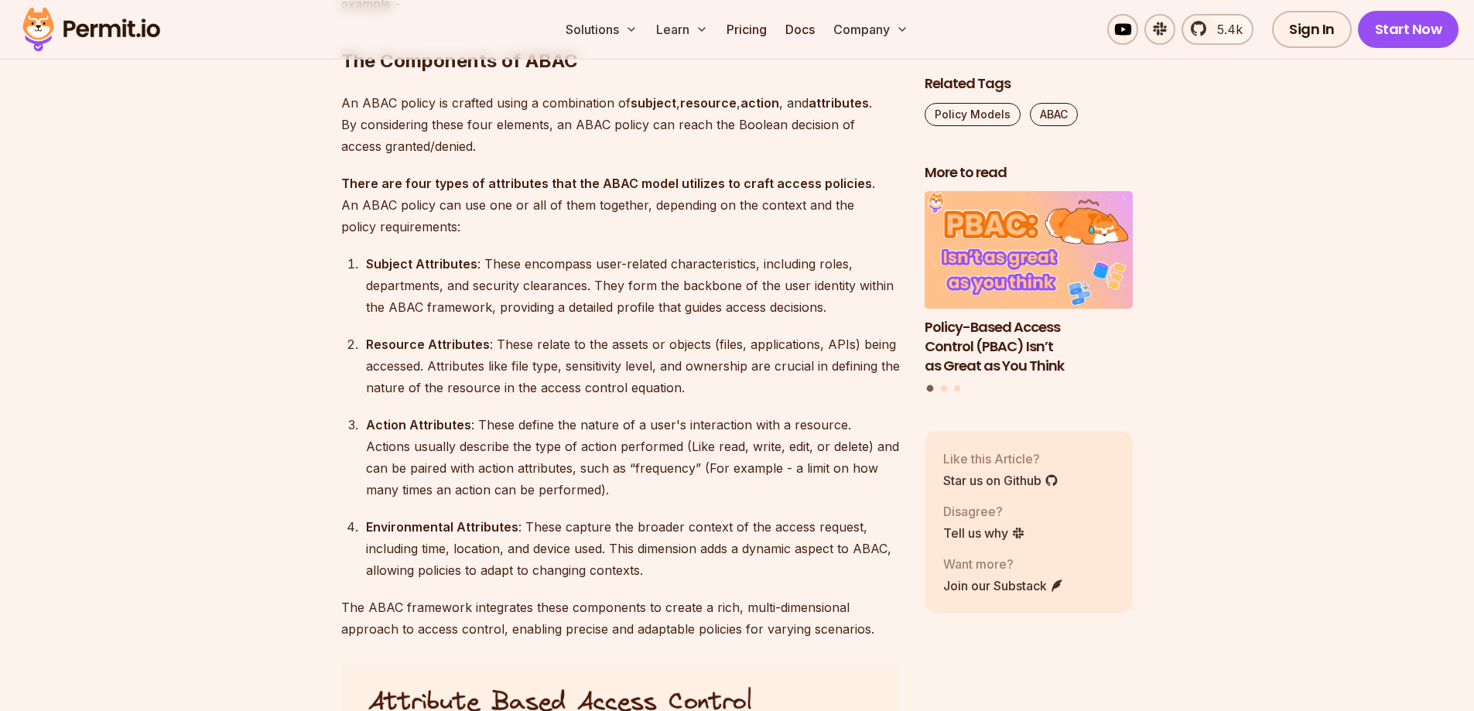
scroll to position [2012, 0]
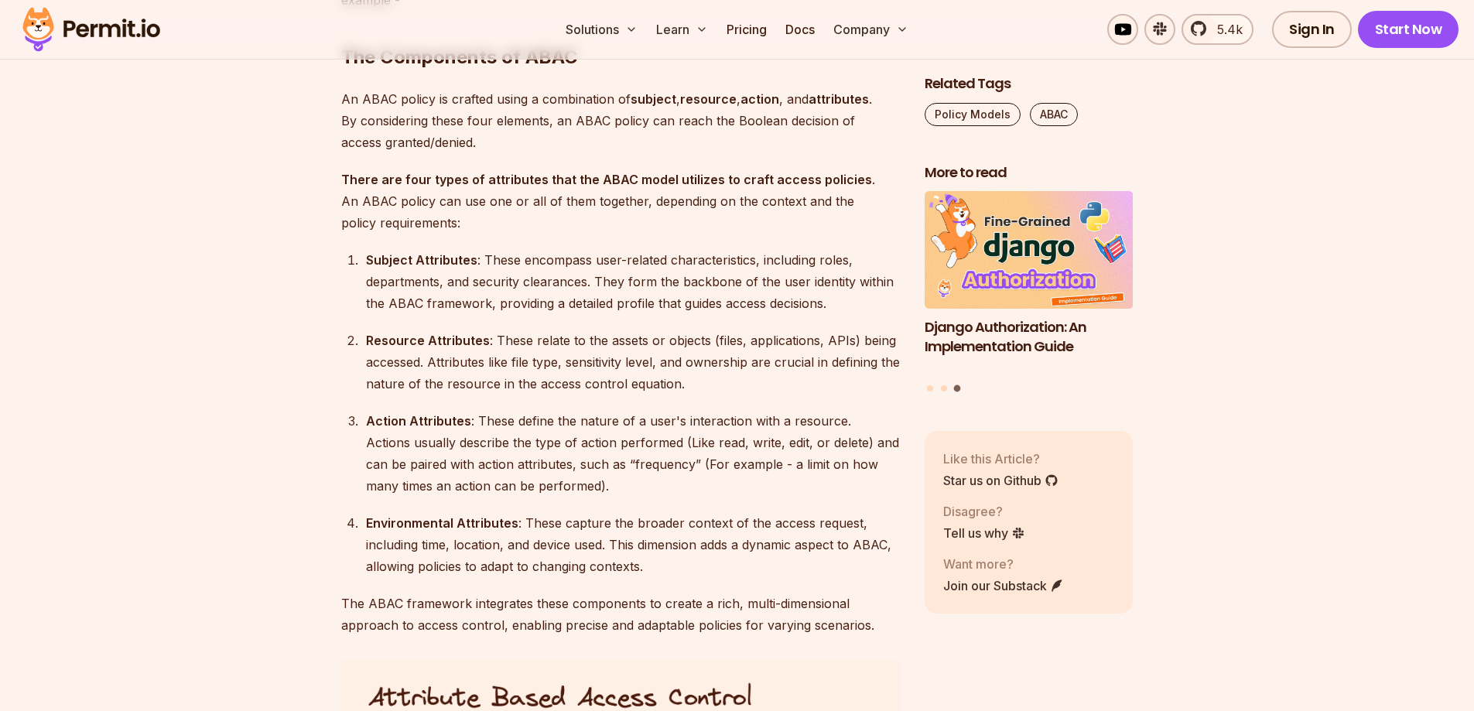
click at [560, 262] on div "Subject Attributes : These encompass user-related characteristics, including ro…" at bounding box center [633, 281] width 534 height 65
drag, startPoint x: 560, startPoint y: 262, endPoint x: 495, endPoint y: 261, distance: 65.0
click at [495, 261] on div "Subject Attributes : These encompass user-related characteristics, including ro…" at bounding box center [633, 281] width 534 height 65
click at [485, 268] on div at bounding box center [485, 268] width 0 height 0
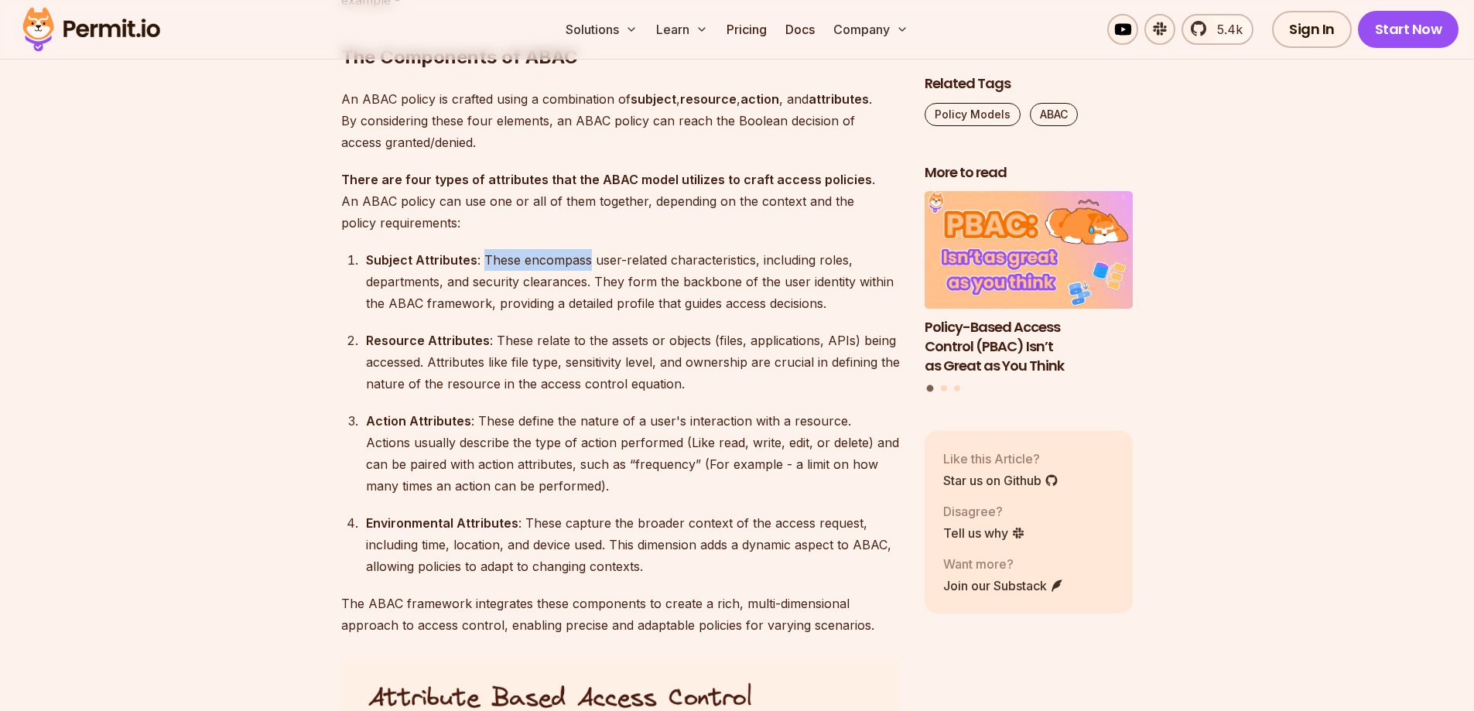
click at [535, 263] on div "Subject Attributes : These encompass user-related characteristics, including ro…" at bounding box center [633, 281] width 534 height 65
click at [597, 260] on div "Subject Attributes : These encompass user-related characteristics, including ro…" at bounding box center [633, 281] width 534 height 65
drag, startPoint x: 597, startPoint y: 260, endPoint x: 699, endPoint y: 254, distance: 101.5
click at [699, 254] on div "Subject Attributes : These encompass user-related characteristics, including ro…" at bounding box center [633, 281] width 534 height 65
click at [689, 231] on div at bounding box center [689, 231] width 0 height 0
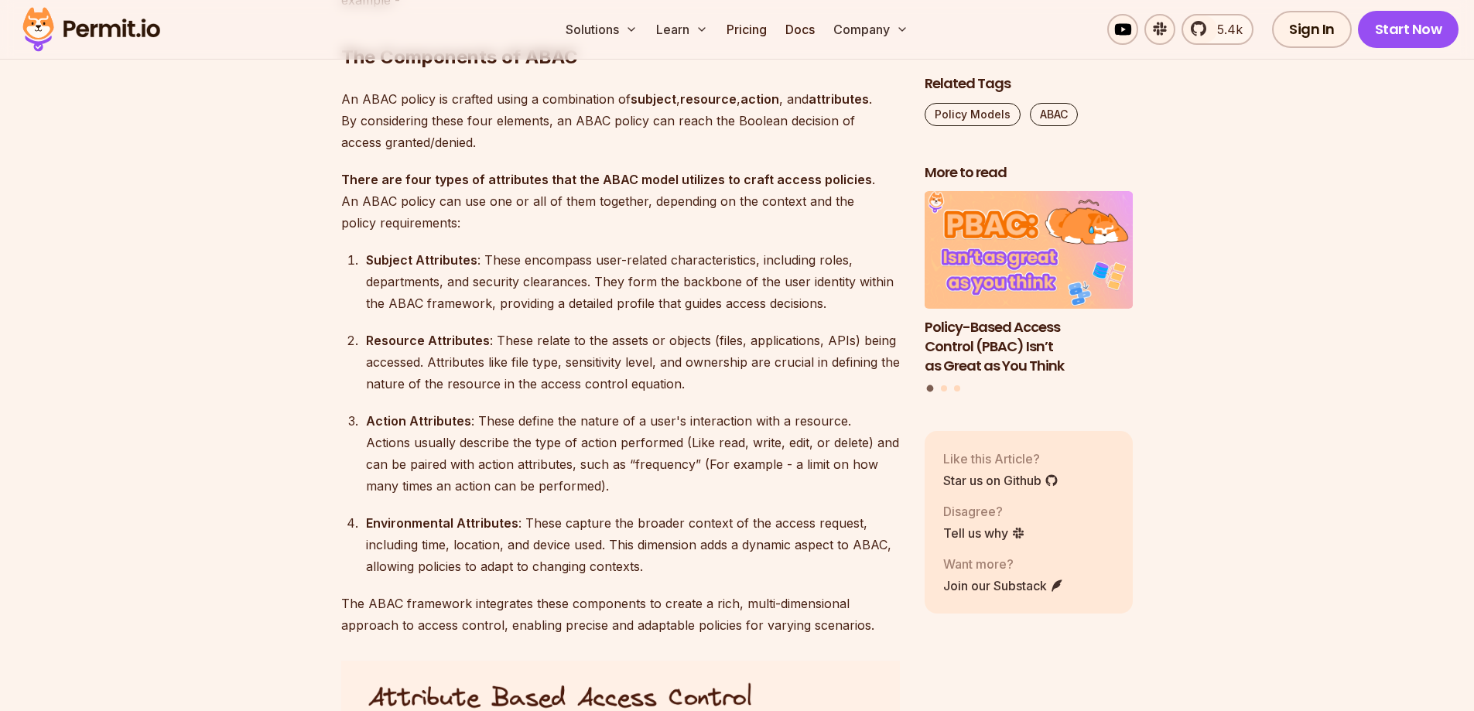
click at [686, 256] on div "Subject Attributes : These encompass user-related characteristics, including ro…" at bounding box center [633, 281] width 534 height 65
drag, startPoint x: 686, startPoint y: 256, endPoint x: 604, endPoint y: 258, distance: 82.0
click at [604, 258] on div "Subject Attributes : These encompass user-related characteristics, including ro…" at bounding box center [633, 281] width 534 height 65
click at [594, 231] on div at bounding box center [594, 231] width 0 height 0
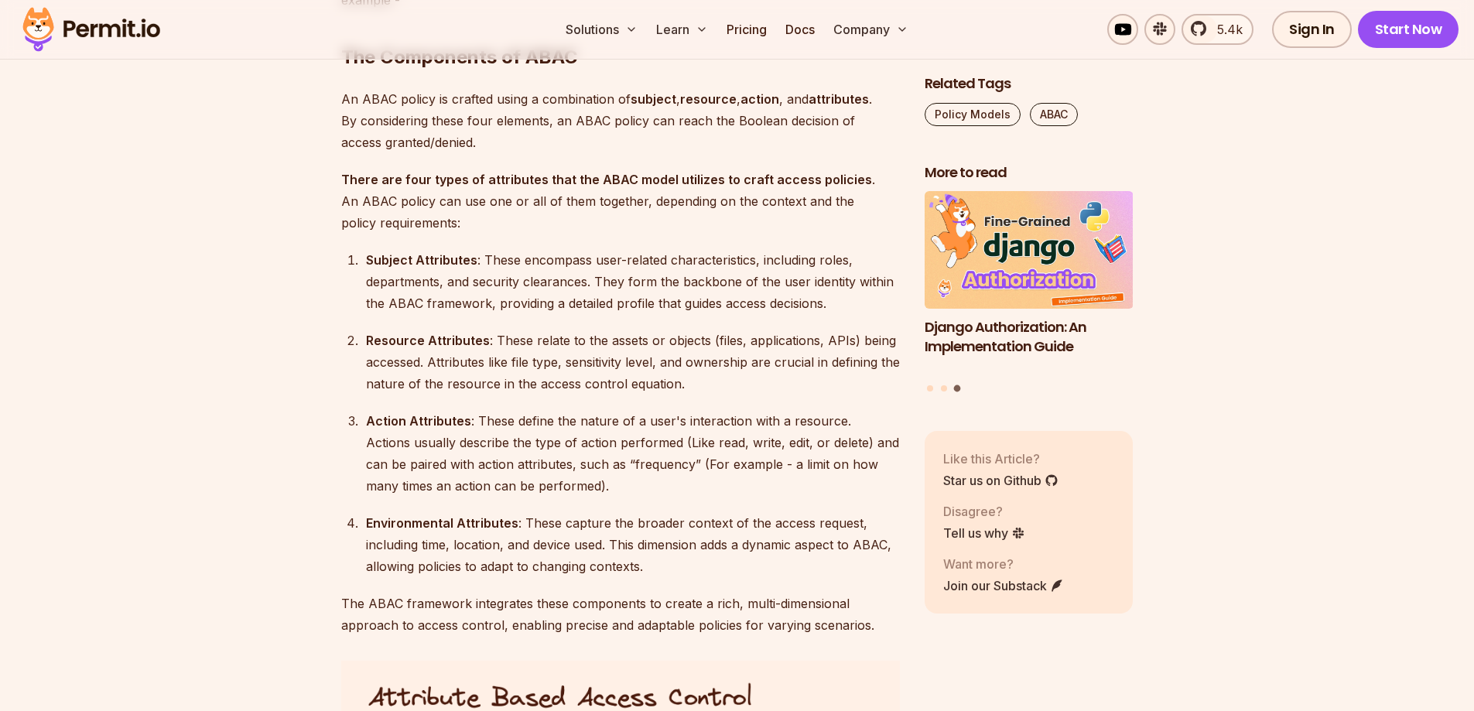
click at [566, 260] on div "Subject Attributes : These encompass user-related characteristics, including ro…" at bounding box center [633, 281] width 534 height 65
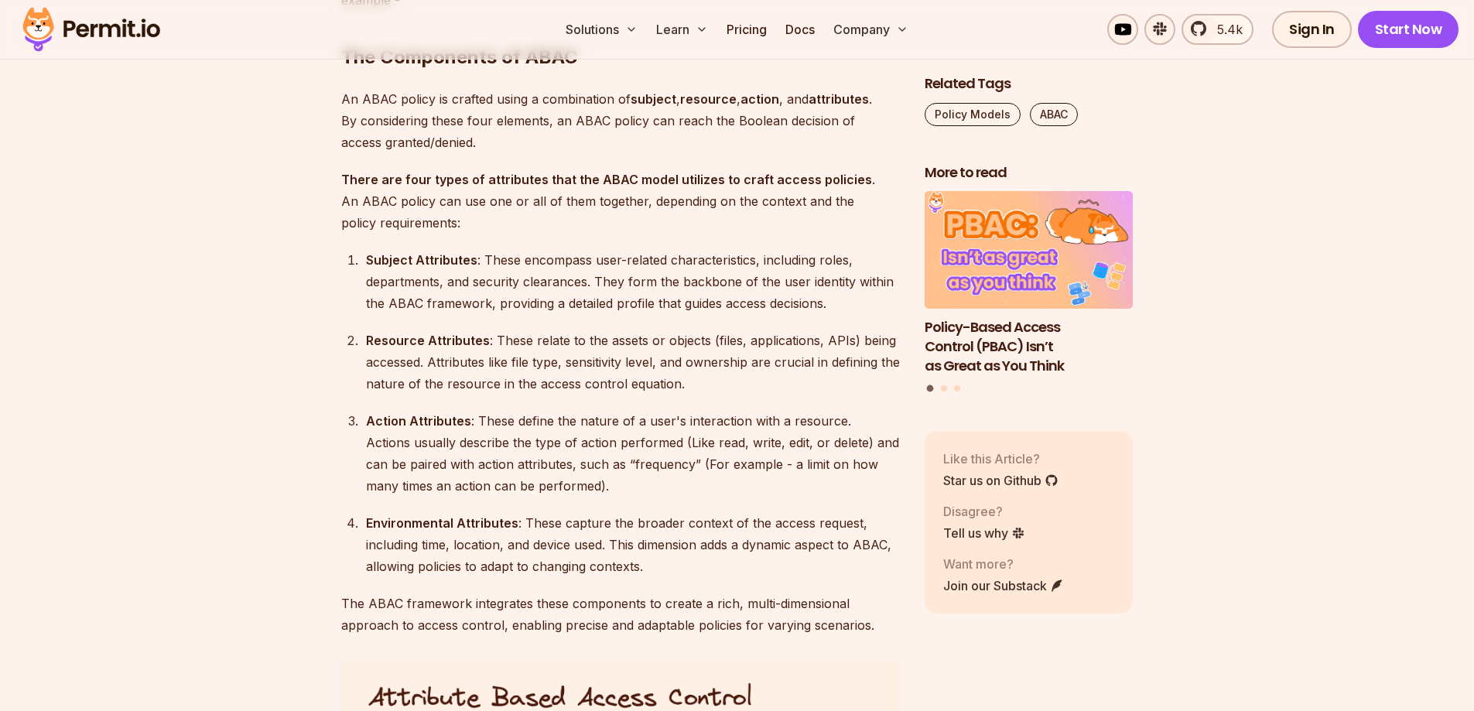
click at [503, 261] on div "Subject Attributes : These encompass user-related characteristics, including ro…" at bounding box center [633, 281] width 534 height 65
drag, startPoint x: 503, startPoint y: 261, endPoint x: 716, endPoint y: 260, distance: 212.8
click at [716, 260] on div "Subject Attributes : These encompass user-related characteristics, including ro…" at bounding box center [633, 281] width 534 height 65
click at [480, 290] on div "Subject Attributes : These encompass user-related characteristics, including ro…" at bounding box center [633, 281] width 534 height 65
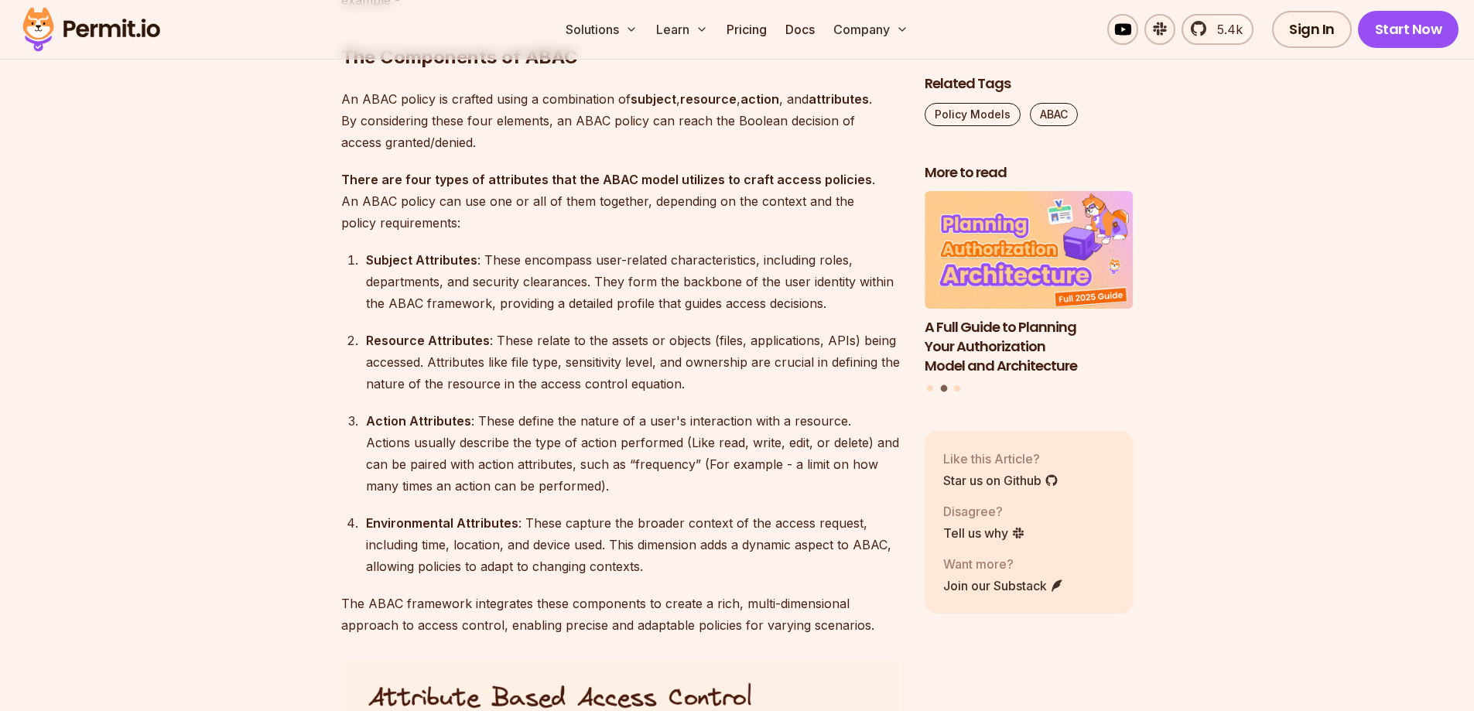
click at [549, 285] on div "Subject Attributes : These encompass user-related characteristics, including ro…" at bounding box center [633, 281] width 534 height 65
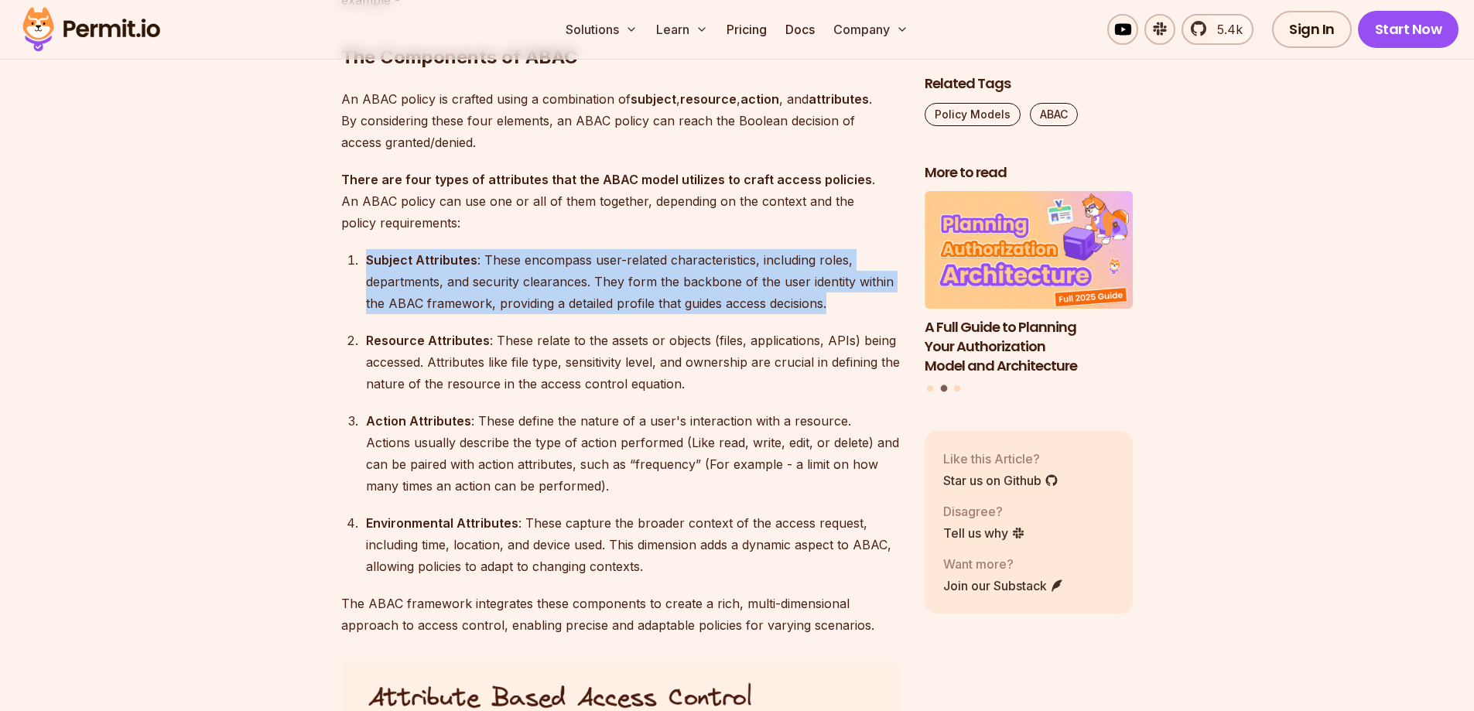
click at [549, 285] on div "Subject Attributes : These encompass user-related characteristics, including ro…" at bounding box center [633, 281] width 534 height 65
click at [564, 282] on div "Subject Attributes : These encompass user-related characteristics, including ro…" at bounding box center [633, 281] width 534 height 65
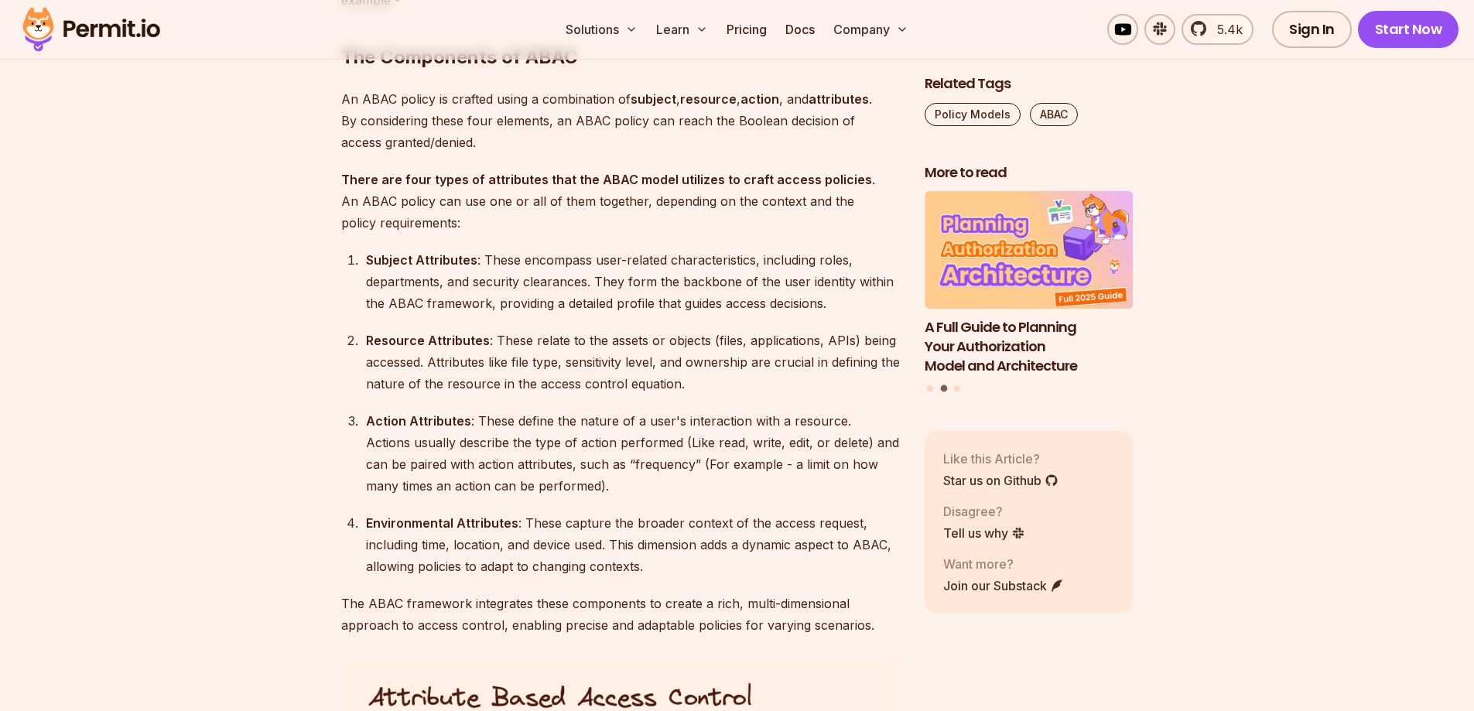
click at [498, 263] on div "Subject Attributes : These encompass user-related characteristics, including ro…" at bounding box center [633, 281] width 534 height 65
drag, startPoint x: 498, startPoint y: 263, endPoint x: 696, endPoint y: 258, distance: 198.1
click at [696, 258] on div "Subject Attributes : These encompass user-related characteristics, including ro…" at bounding box center [633, 281] width 534 height 65
click at [686, 231] on div at bounding box center [686, 231] width 0 height 0
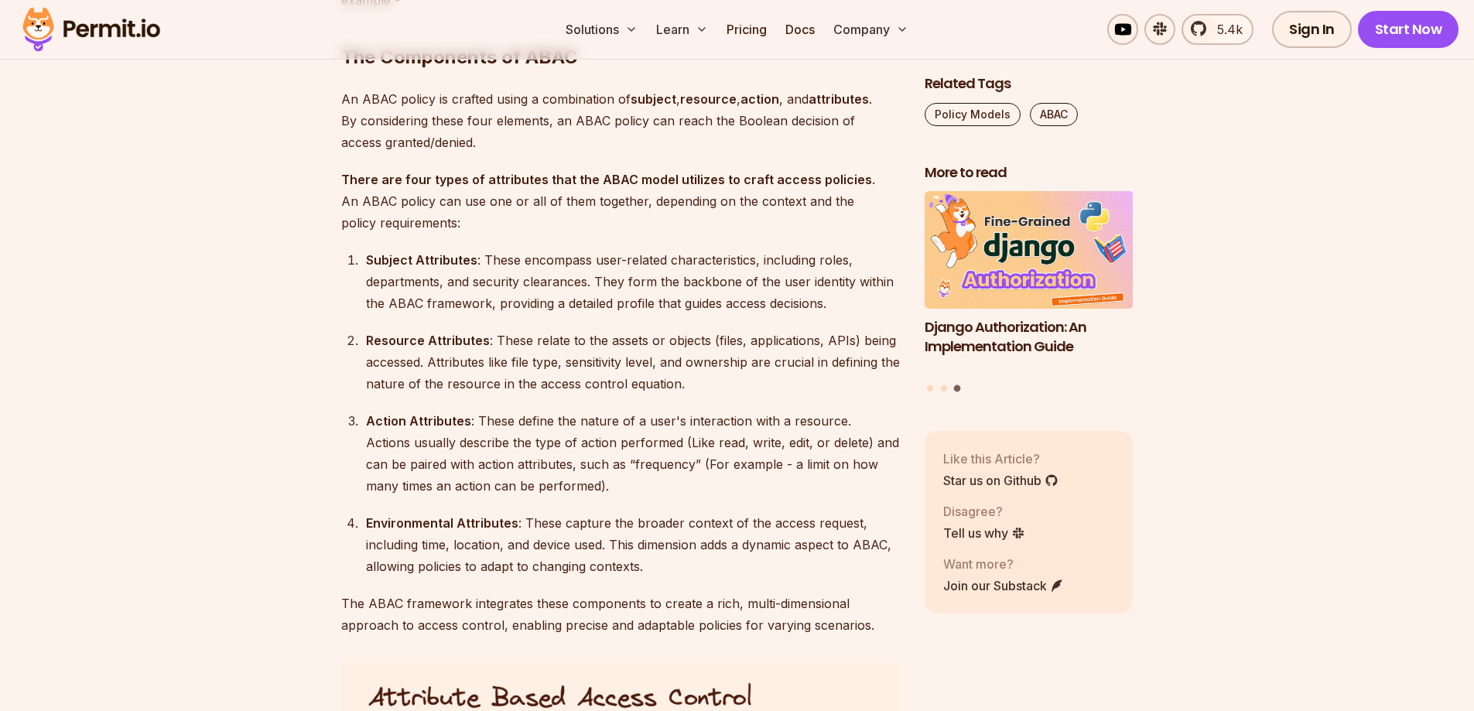
click at [451, 282] on div "Subject Attributes : These encompass user-related characteristics, including ro…" at bounding box center [633, 281] width 534 height 65
drag, startPoint x: 451, startPoint y: 282, endPoint x: 545, endPoint y: 283, distance: 93.6
click at [545, 283] on div "Subject Attributes : These encompass user-related characteristics, including ro…" at bounding box center [633, 281] width 534 height 65
click at [535, 290] on div at bounding box center [535, 290] width 0 height 0
click at [559, 281] on div "Subject Attributes : These encompass user-related characteristics, including ro…" at bounding box center [633, 281] width 534 height 65
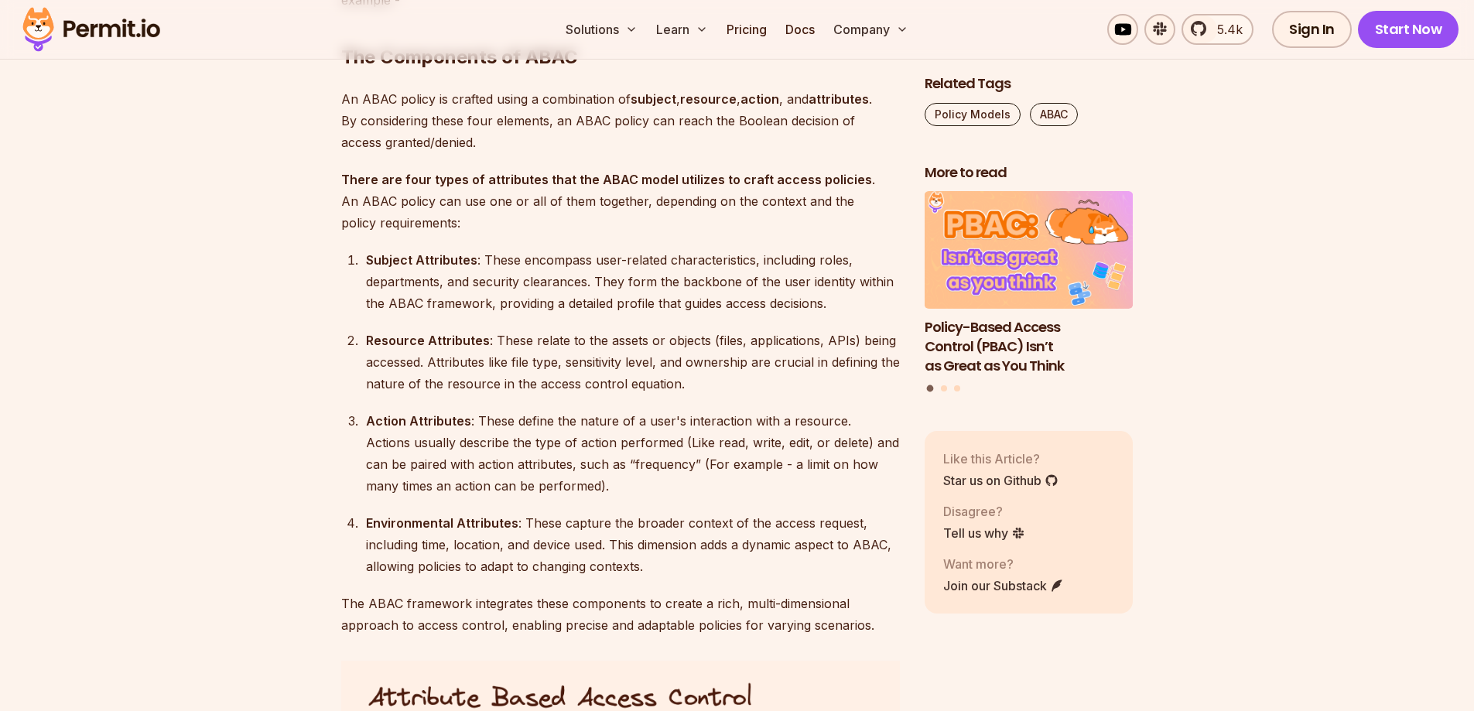
click at [600, 283] on div "Subject Attributes : These encompass user-related characteristics, including ro…" at bounding box center [633, 281] width 534 height 65
drag, startPoint x: 600, startPoint y: 283, endPoint x: 697, endPoint y: 282, distance: 96.7
click at [697, 282] on div "Subject Attributes : These encompass user-related characteristics, including ro…" at bounding box center [633, 281] width 534 height 65
click at [716, 285] on div "Subject Attributes : These encompass user-related characteristics, including ro…" at bounding box center [633, 281] width 534 height 65
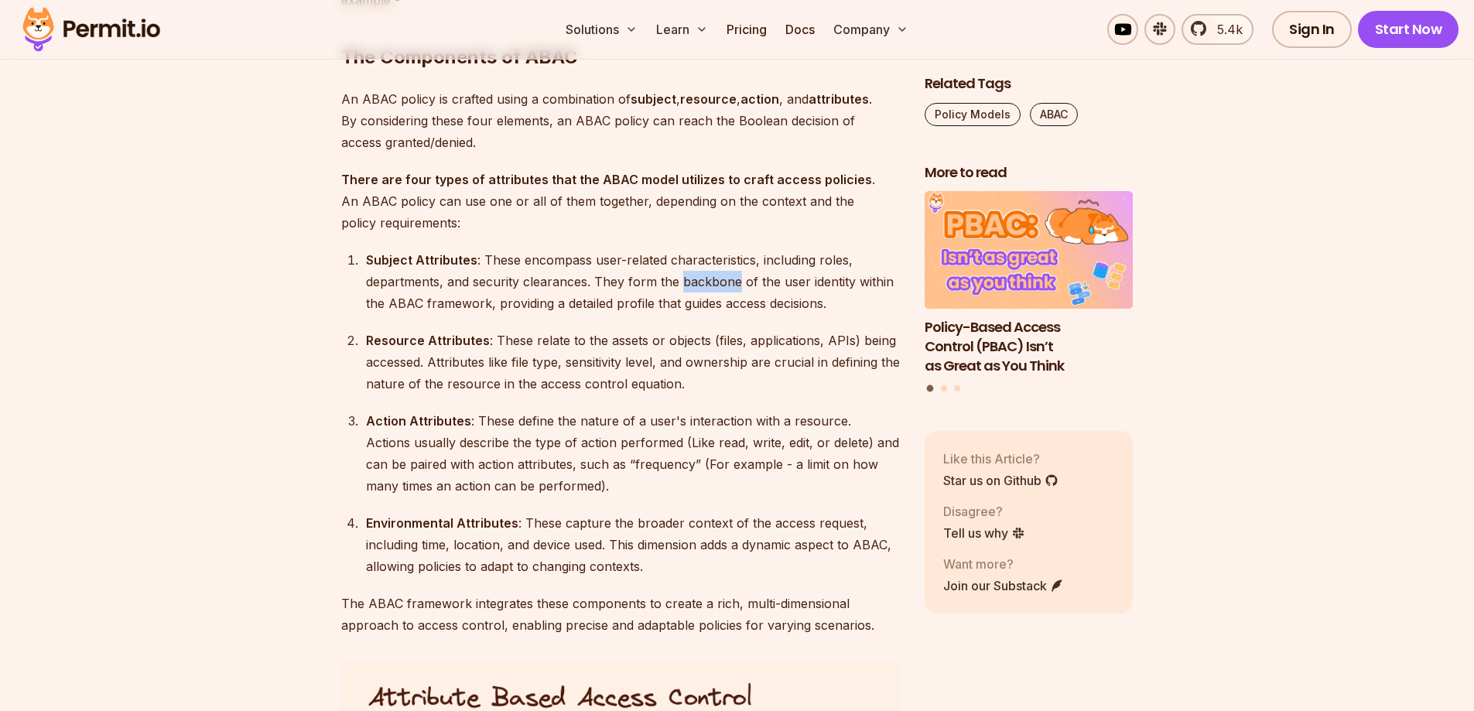
click at [706, 290] on div at bounding box center [706, 290] width 0 height 0
click at [711, 284] on div "Subject Attributes : These encompass user-related characteristics, including ro…" at bounding box center [633, 281] width 534 height 65
drag, startPoint x: 711, startPoint y: 284, endPoint x: 606, endPoint y: 291, distance: 105.4
click at [606, 291] on div "Subject Attributes : These encompass user-related characteristics, including ro…" at bounding box center [633, 281] width 534 height 65
click at [596, 290] on div at bounding box center [596, 290] width 0 height 0
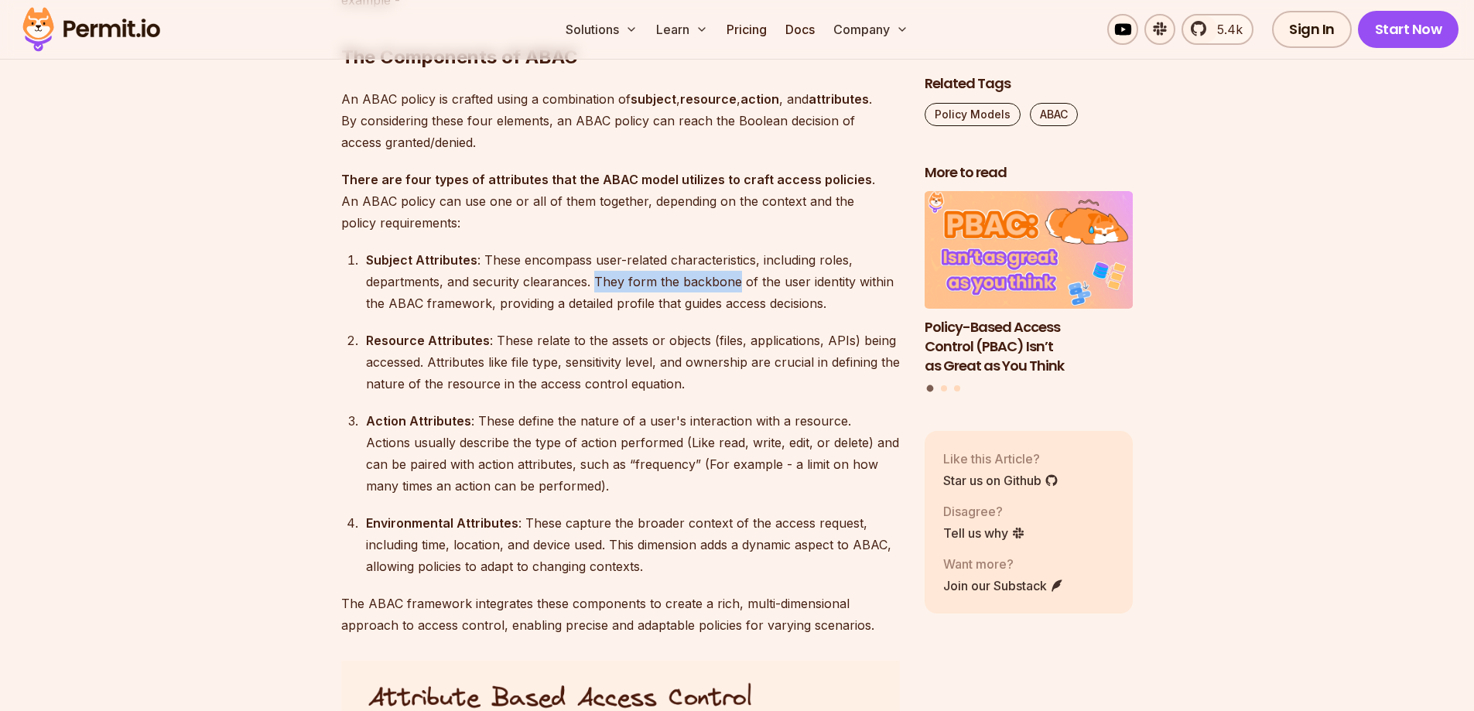
click at [693, 288] on div "Subject Attributes : These encompass user-related characteristics, including ro…" at bounding box center [633, 281] width 534 height 65
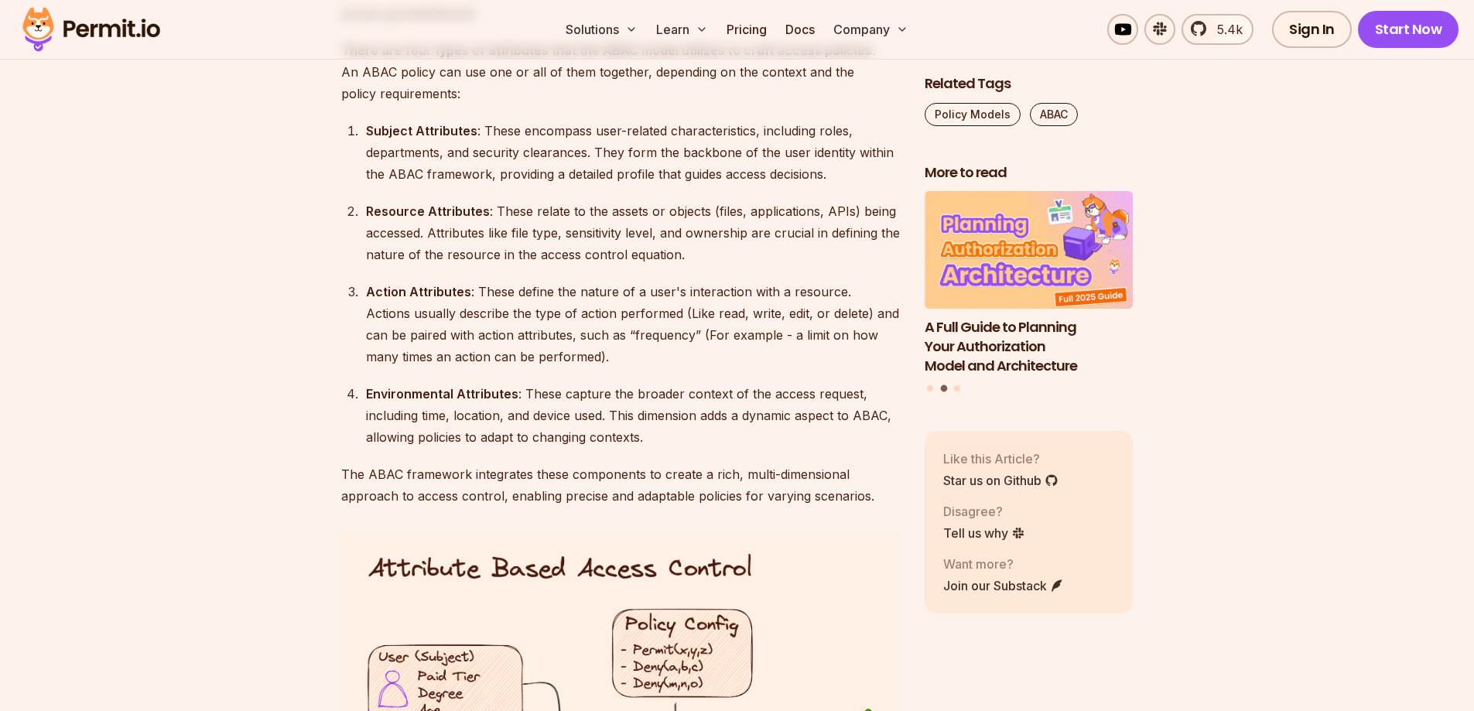
scroll to position [2166, 0]
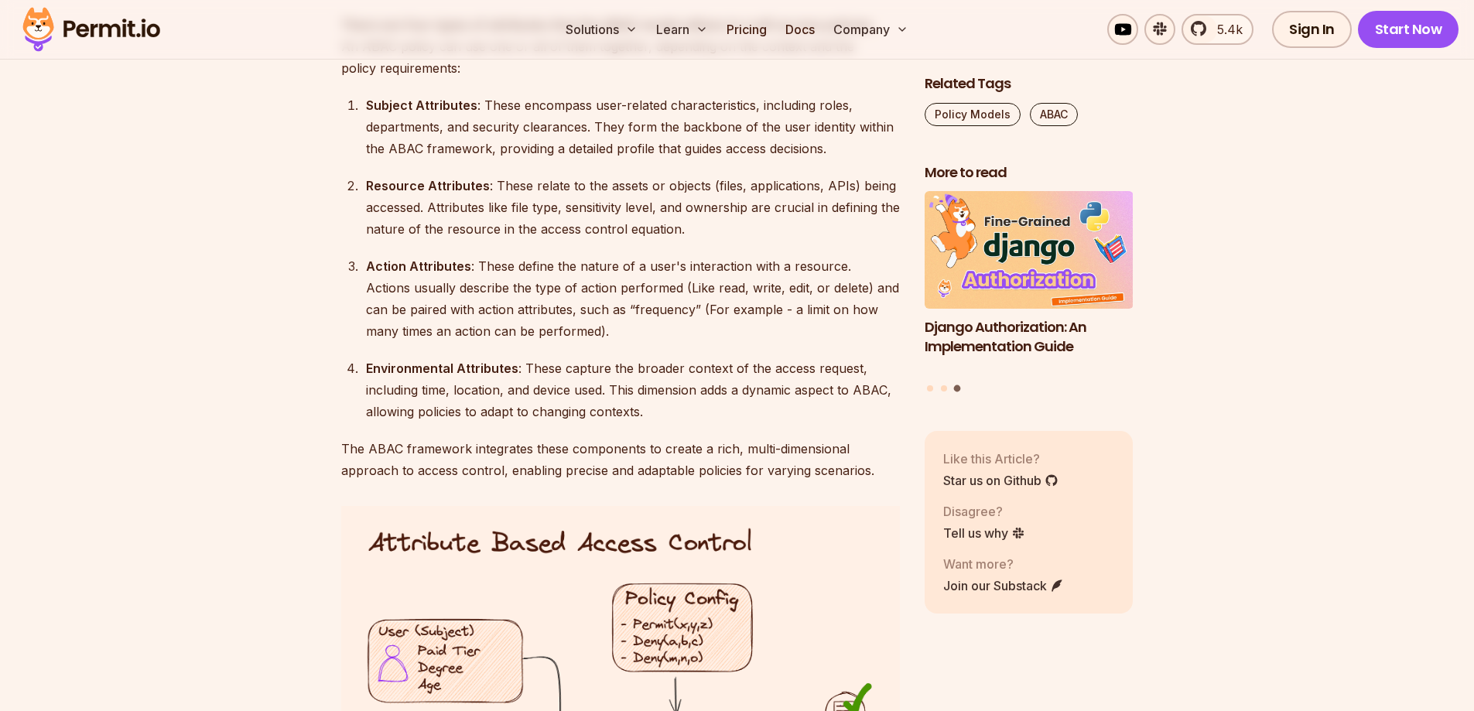
click at [504, 100] on div "Subject Attributes : These encompass user-related characteristics, including ro…" at bounding box center [633, 126] width 534 height 65
drag, startPoint x: 504, startPoint y: 100, endPoint x: 702, endPoint y: 96, distance: 198.9
click at [702, 96] on div "Subject Attributes : These encompass user-related characteristics, including ro…" at bounding box center [633, 126] width 534 height 65
click at [692, 76] on div at bounding box center [692, 76] width 0 height 0
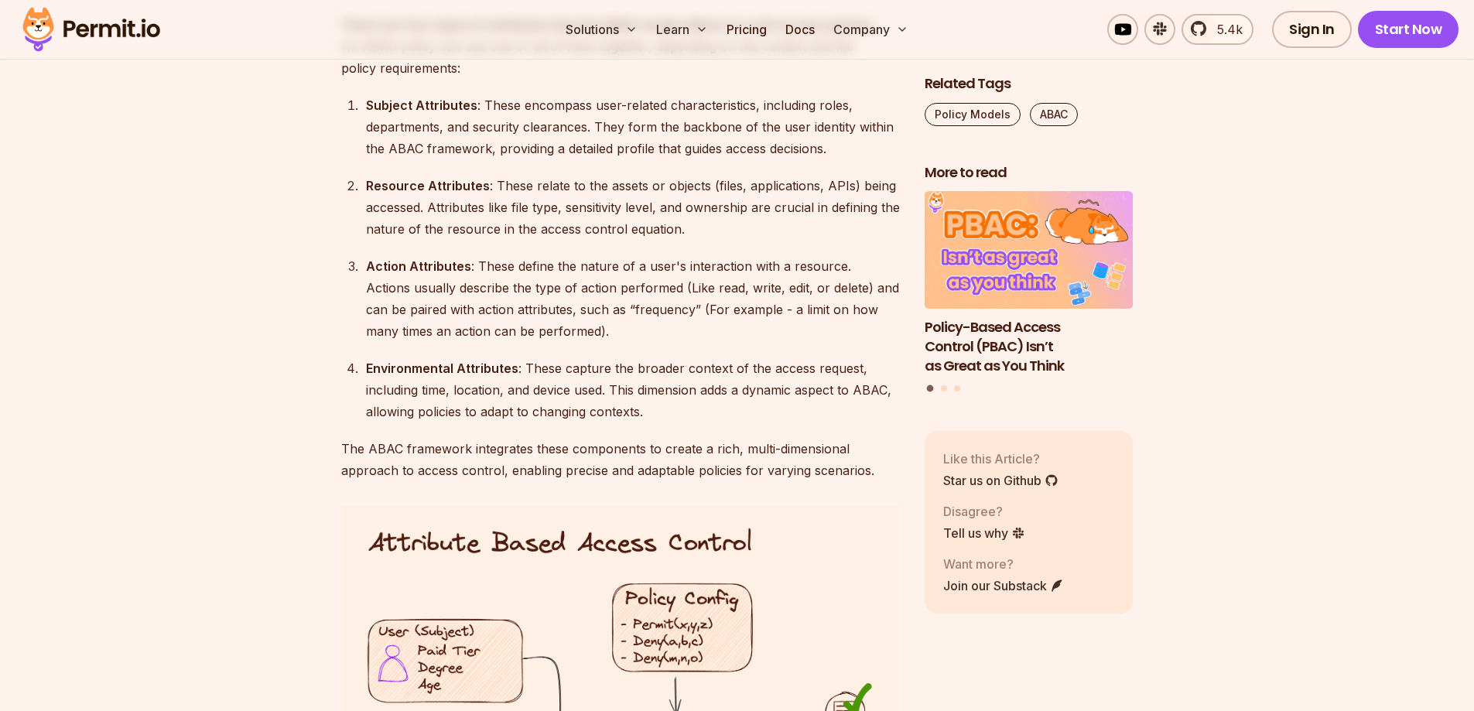
click at [468, 128] on div "Subject Attributes : These encompass user-related characteristics, including ro…" at bounding box center [633, 126] width 534 height 65
drag, startPoint x: 468, startPoint y: 128, endPoint x: 554, endPoint y: 126, distance: 85.9
click at [554, 126] on div "Subject Attributes : These encompass user-related characteristics, including ro…" at bounding box center [633, 126] width 534 height 65
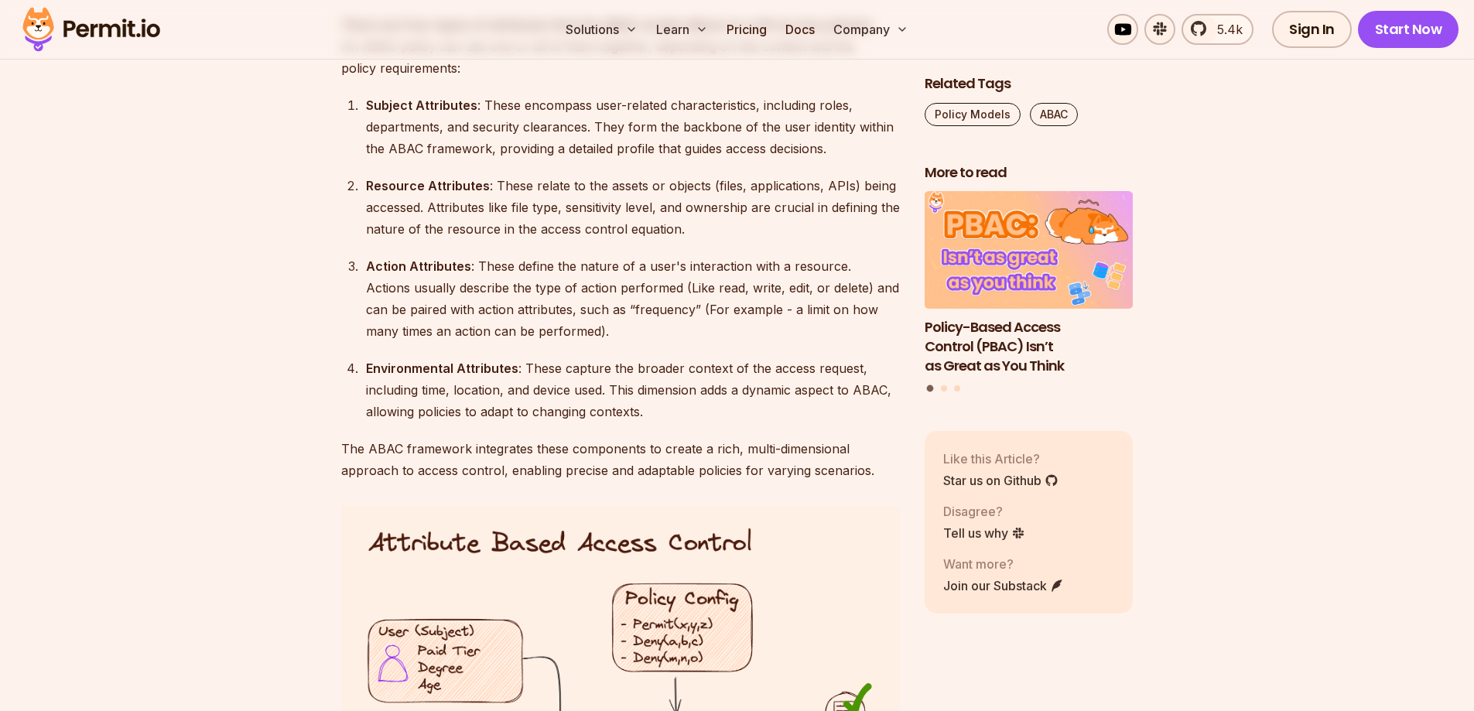
click at [495, 182] on div "Resource Attributes : These relate to the assets or objects (files, application…" at bounding box center [633, 207] width 534 height 65
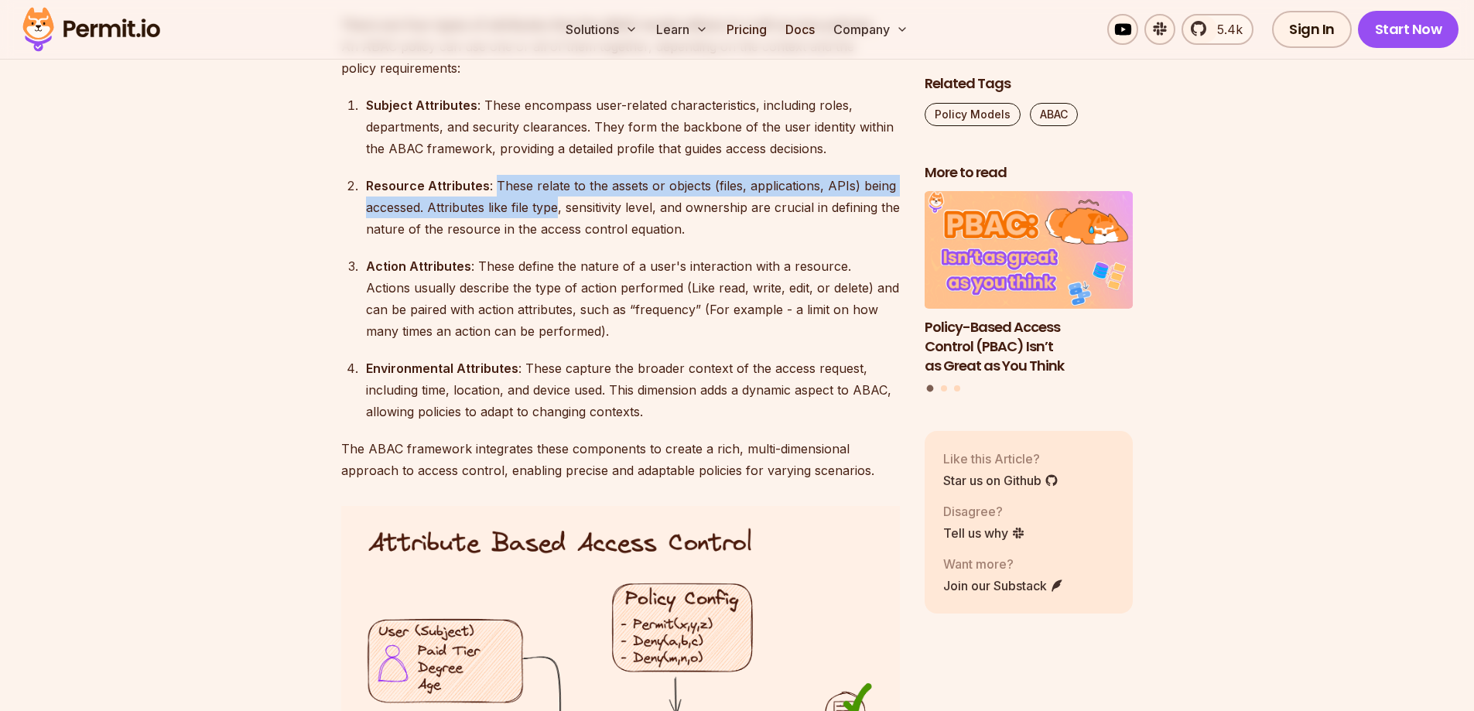
drag, startPoint x: 495, startPoint y: 182, endPoint x: 549, endPoint y: 210, distance: 61.3
click at [549, 210] on div "Resource Attributes : These relate to the assets or objects (files, application…" at bounding box center [633, 207] width 534 height 65
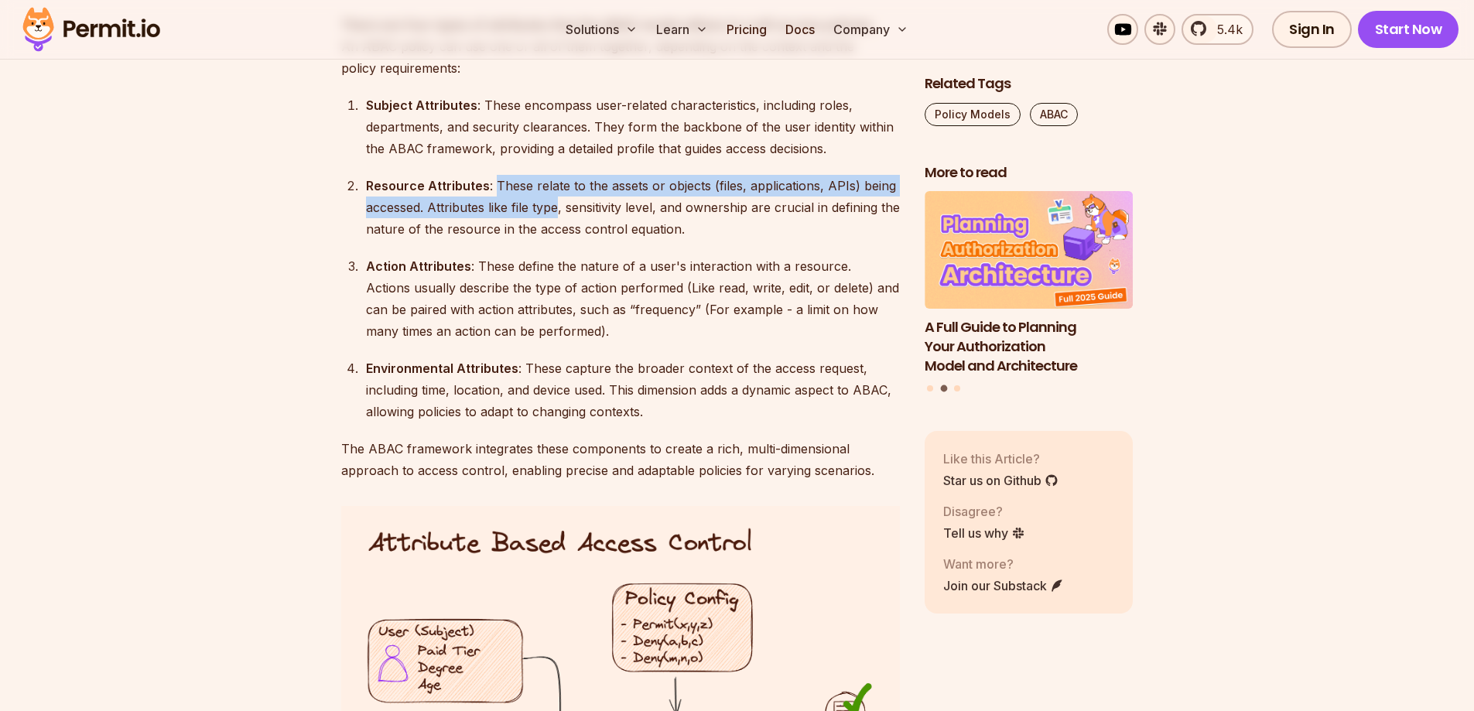
click at [549, 210] on div "Resource Attributes : These relate to the assets or objects (files, application…" at bounding box center [633, 207] width 534 height 65
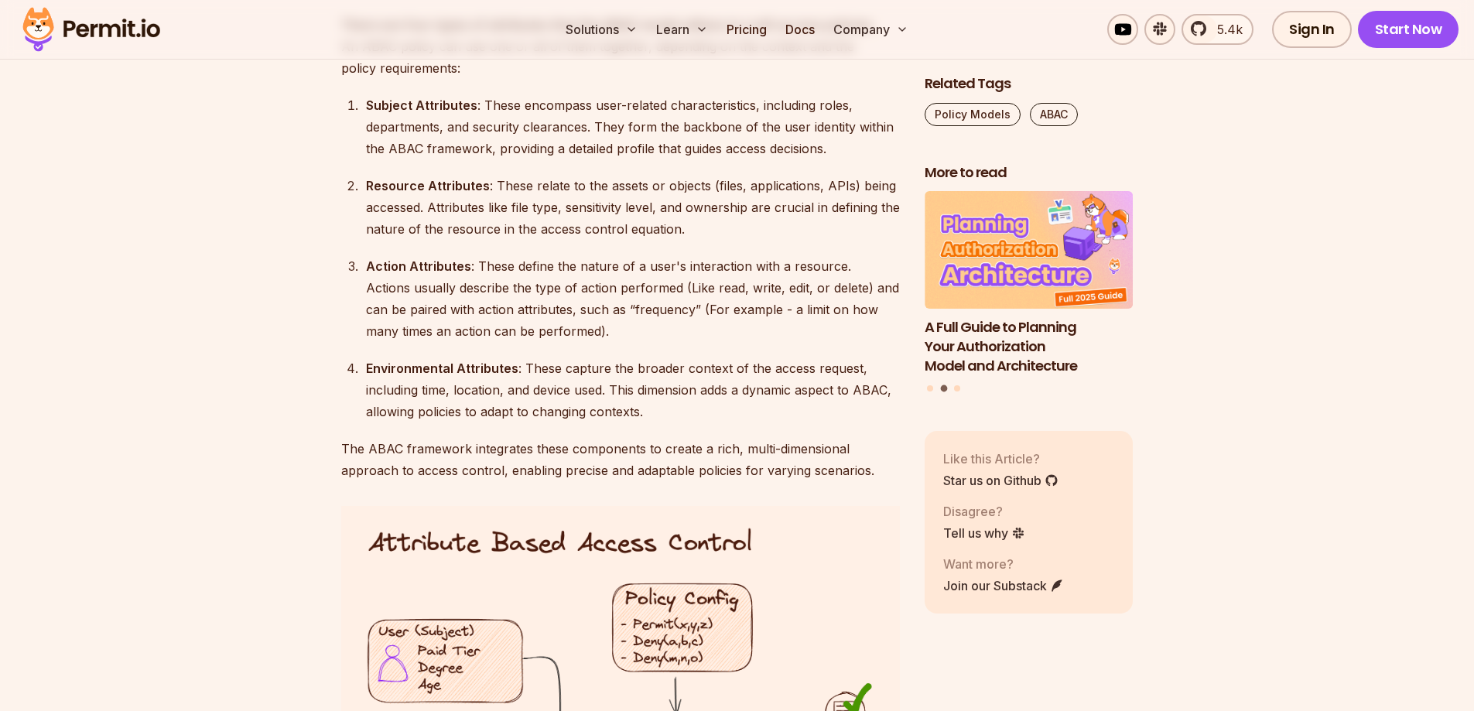
click at [566, 210] on div "Resource Attributes : These relate to the assets or objects (files, application…" at bounding box center [633, 207] width 534 height 65
drag, startPoint x: 566, startPoint y: 210, endPoint x: 639, endPoint y: 208, distance: 72.8
click at [639, 208] on div "Resource Attributes : These relate to the assets or objects (files, application…" at bounding box center [633, 207] width 534 height 65
click at [670, 210] on div "Resource Attributes : These relate to the assets or objects (files, application…" at bounding box center [633, 207] width 534 height 65
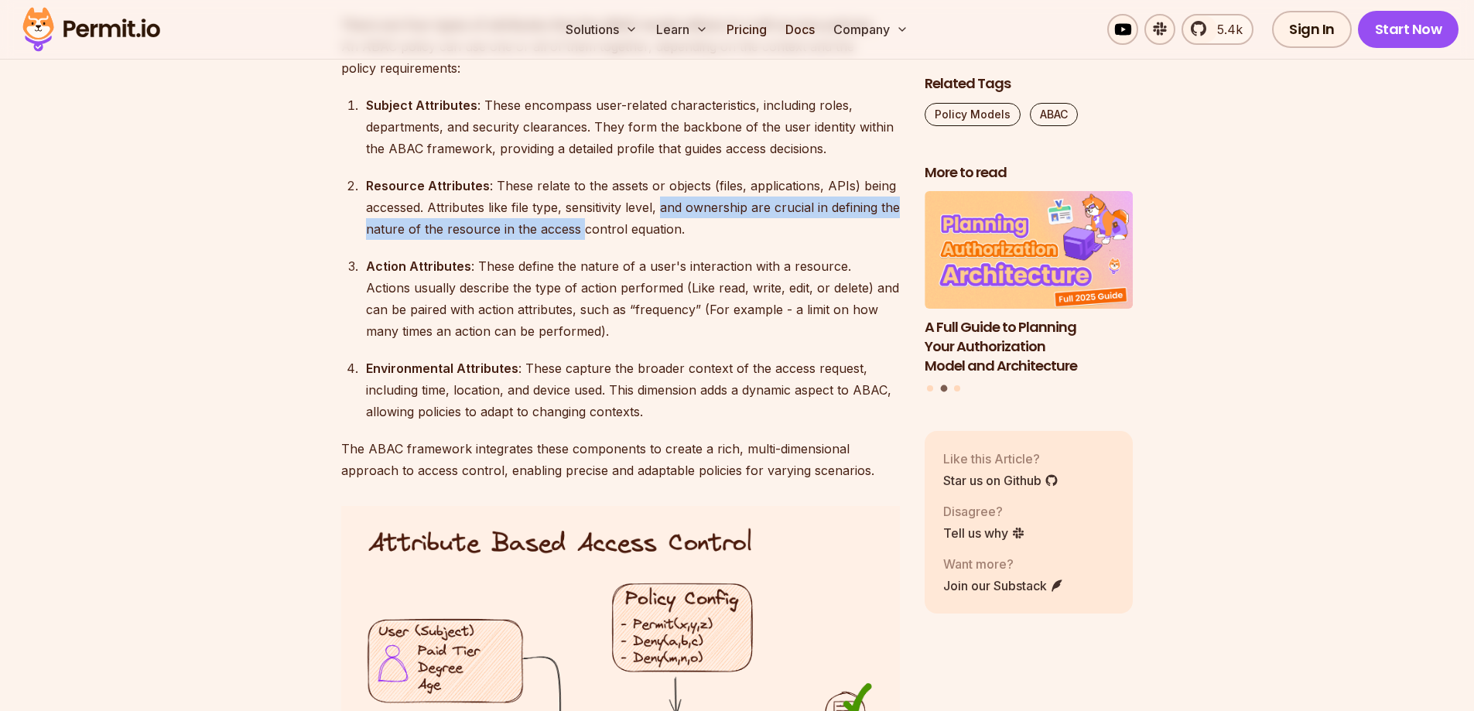
drag, startPoint x: 670, startPoint y: 210, endPoint x: 598, endPoint y: 226, distance: 73.8
click at [598, 226] on div "Resource Attributes : These relate to the assets or objects (files, application…" at bounding box center [633, 207] width 534 height 65
click at [599, 226] on div "Resource Attributes : These relate to the assets or objects (files, application…" at bounding box center [633, 207] width 534 height 65
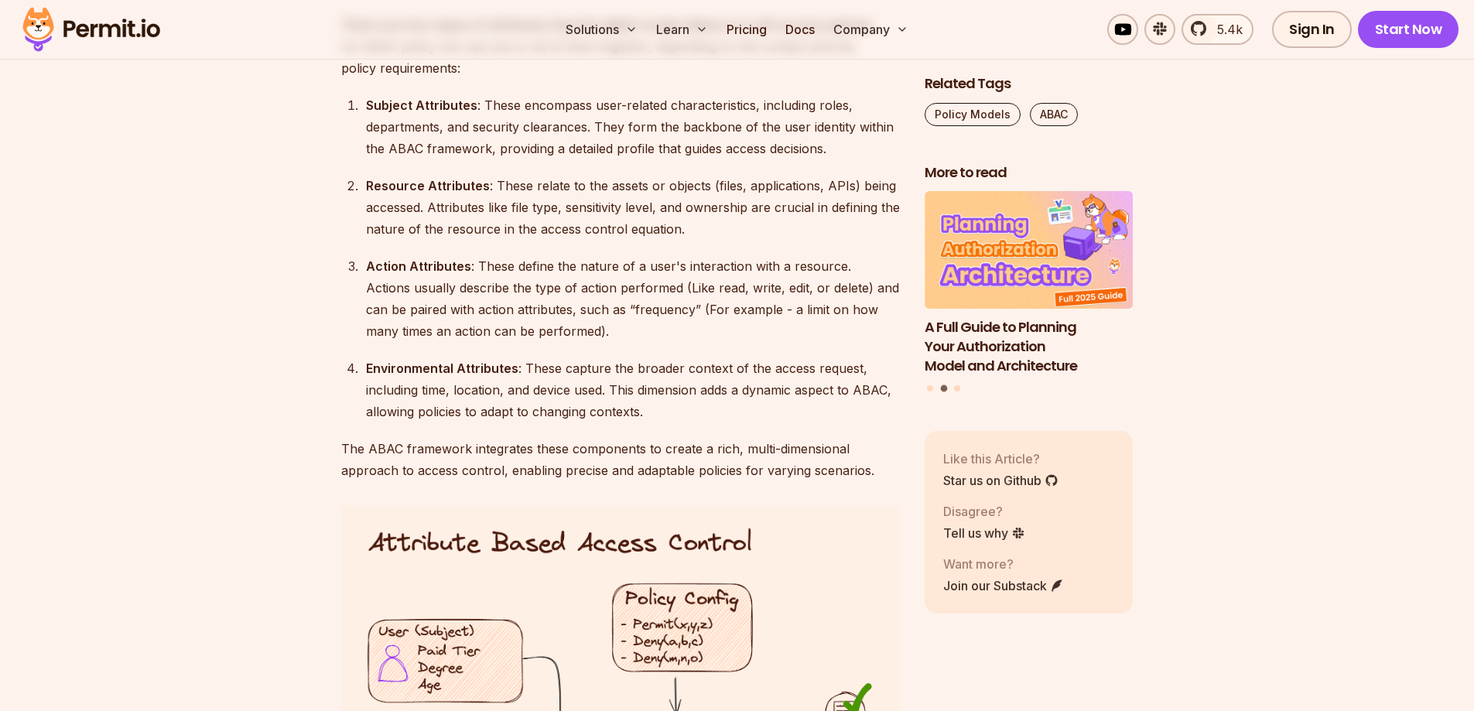
click at [432, 266] on strong "Action Attributes" at bounding box center [418, 265] width 105 height 15
drag, startPoint x: 432, startPoint y: 266, endPoint x: 377, endPoint y: 272, distance: 55.3
click at [377, 272] on strong "Action Attributes" at bounding box center [418, 265] width 105 height 15
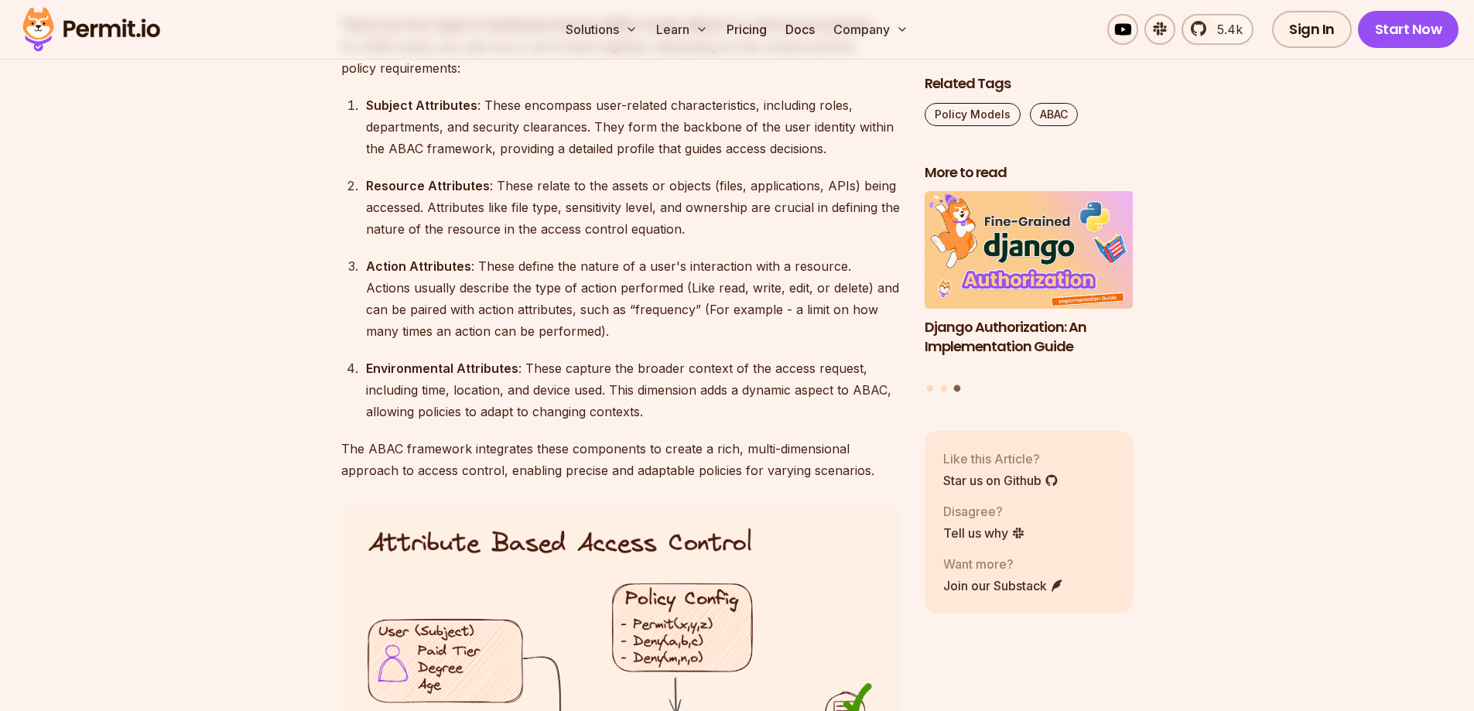
click at [495, 268] on div "Action Attributes : These define the nature of a user's interaction with a reso…" at bounding box center [633, 298] width 534 height 87
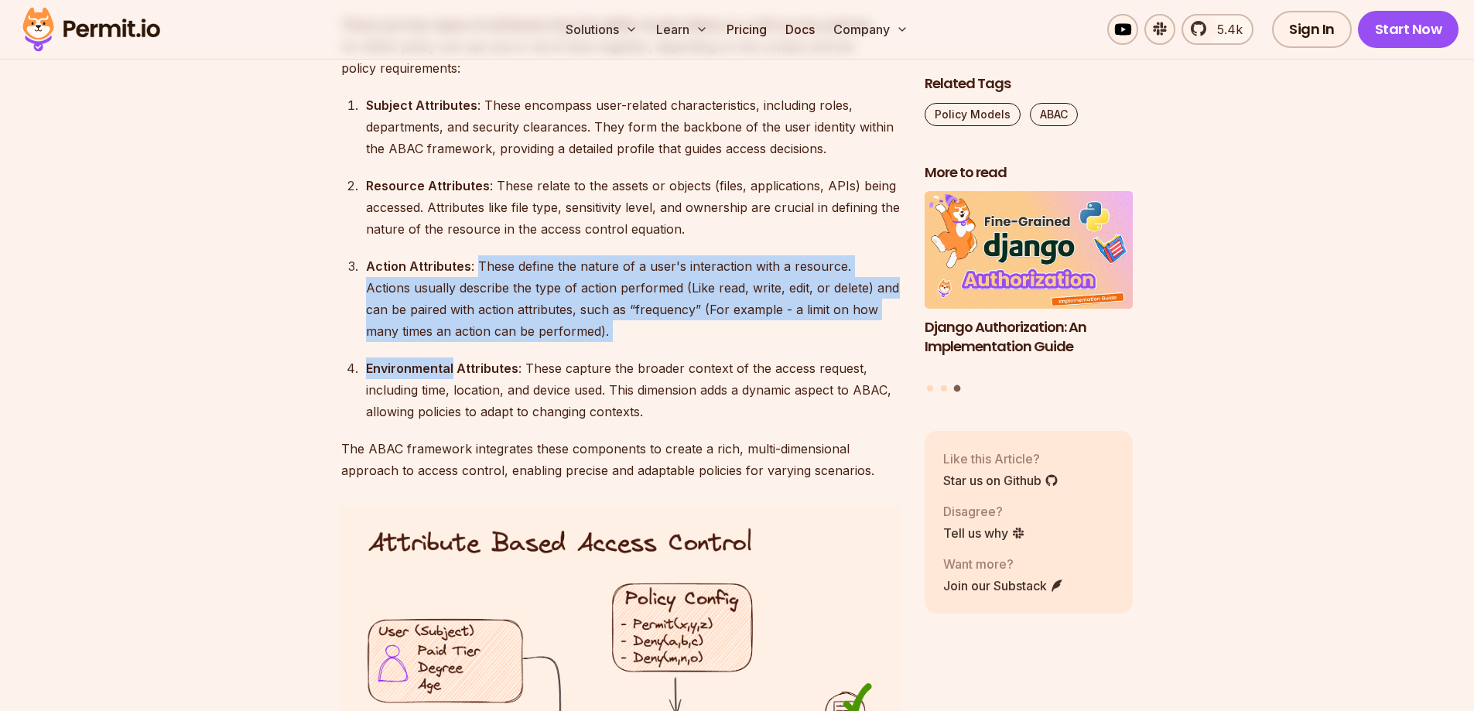
drag, startPoint x: 495, startPoint y: 268, endPoint x: 598, endPoint y: 344, distance: 127.8
click at [598, 344] on ol "Subject Attributes : These encompass user-related characteristics, including ro…" at bounding box center [620, 258] width 559 height 328
click at [598, 336] on div "Action Attributes : These define the nature of a user's interaction with a reso…" at bounding box center [633, 298] width 534 height 87
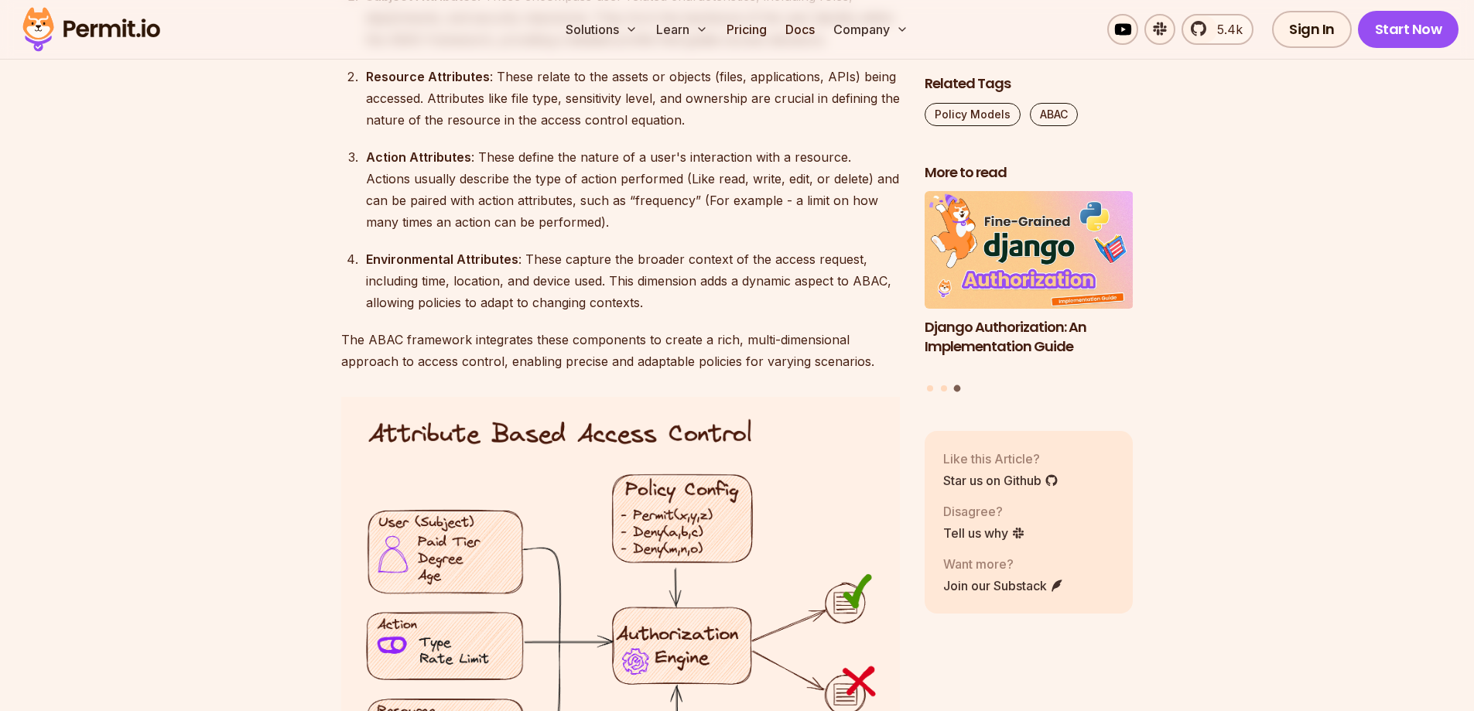
scroll to position [2321, 0]
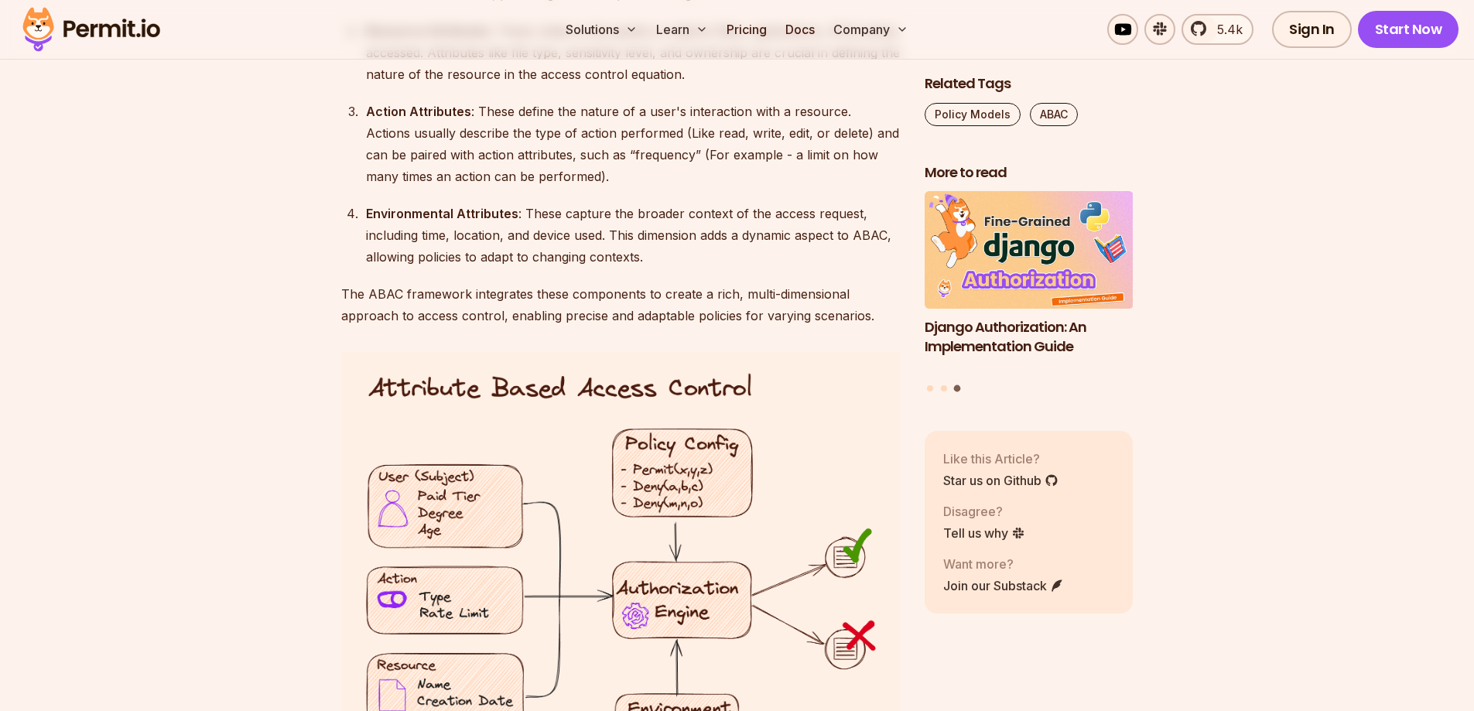
click at [538, 214] on div "Environmental Attributes : These capture the broader context of the access requ…" at bounding box center [633, 235] width 534 height 65
drag, startPoint x: 538, startPoint y: 214, endPoint x: 830, endPoint y: 217, distance: 292.5
click at [830, 217] on div "Environmental Attributes : These capture the broader context of the access requ…" at bounding box center [633, 235] width 534 height 65
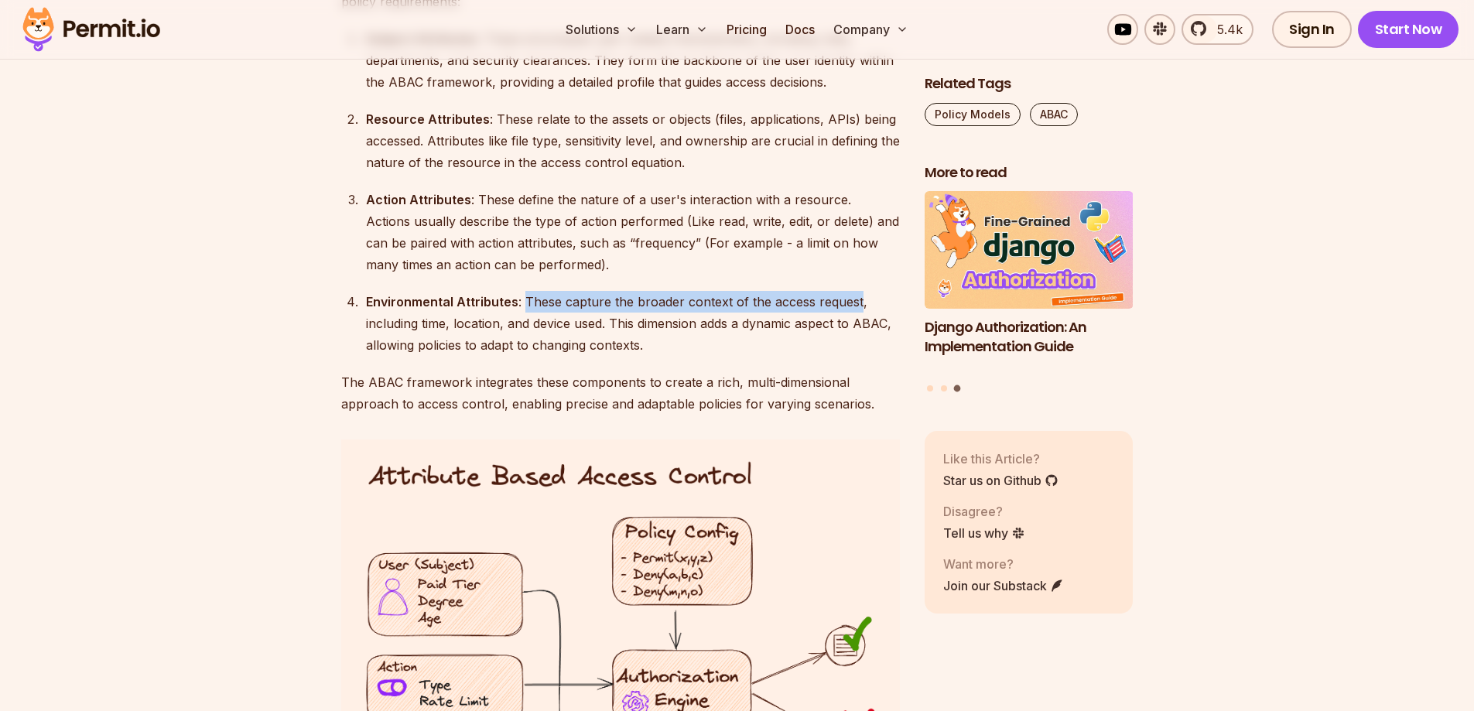
scroll to position [2244, 0]
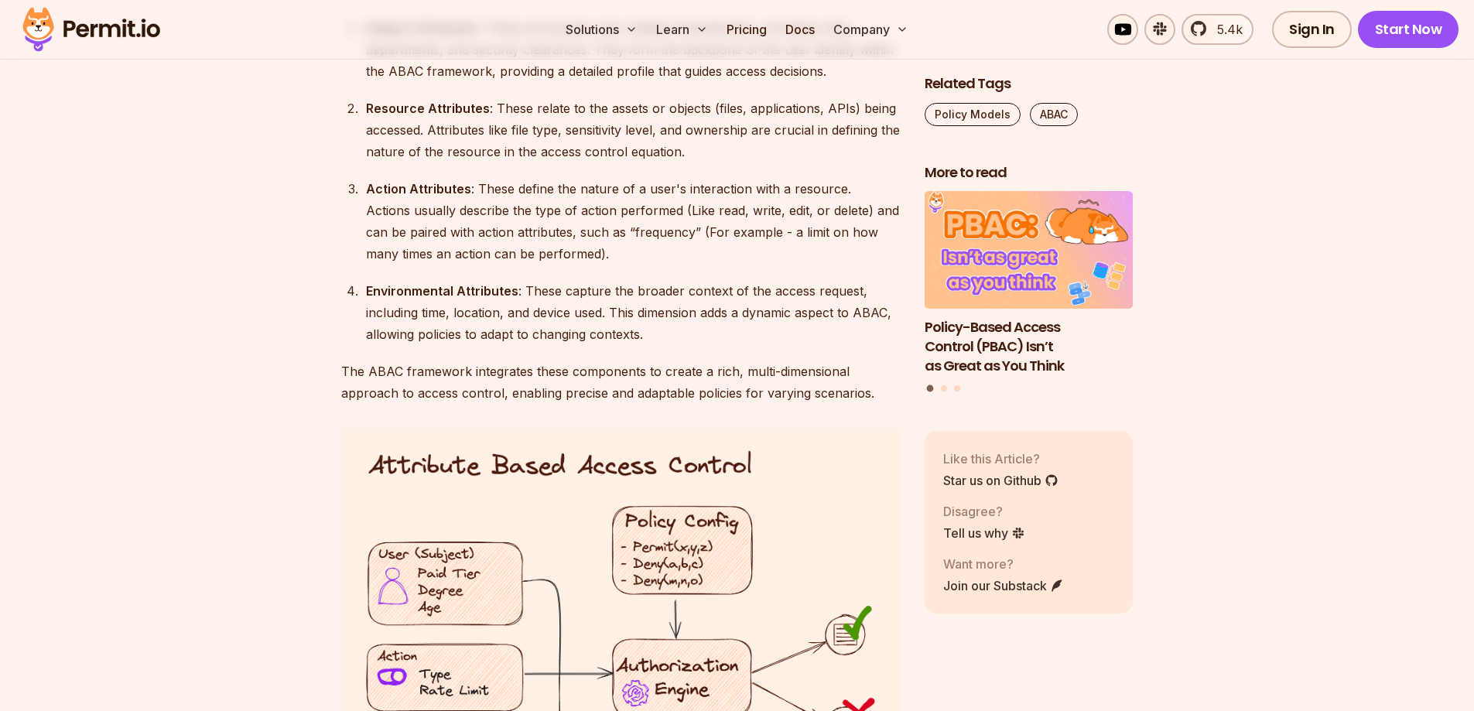
click at [555, 323] on div "Environmental Attributes : These capture the broader context of the access requ…" at bounding box center [633, 312] width 534 height 65
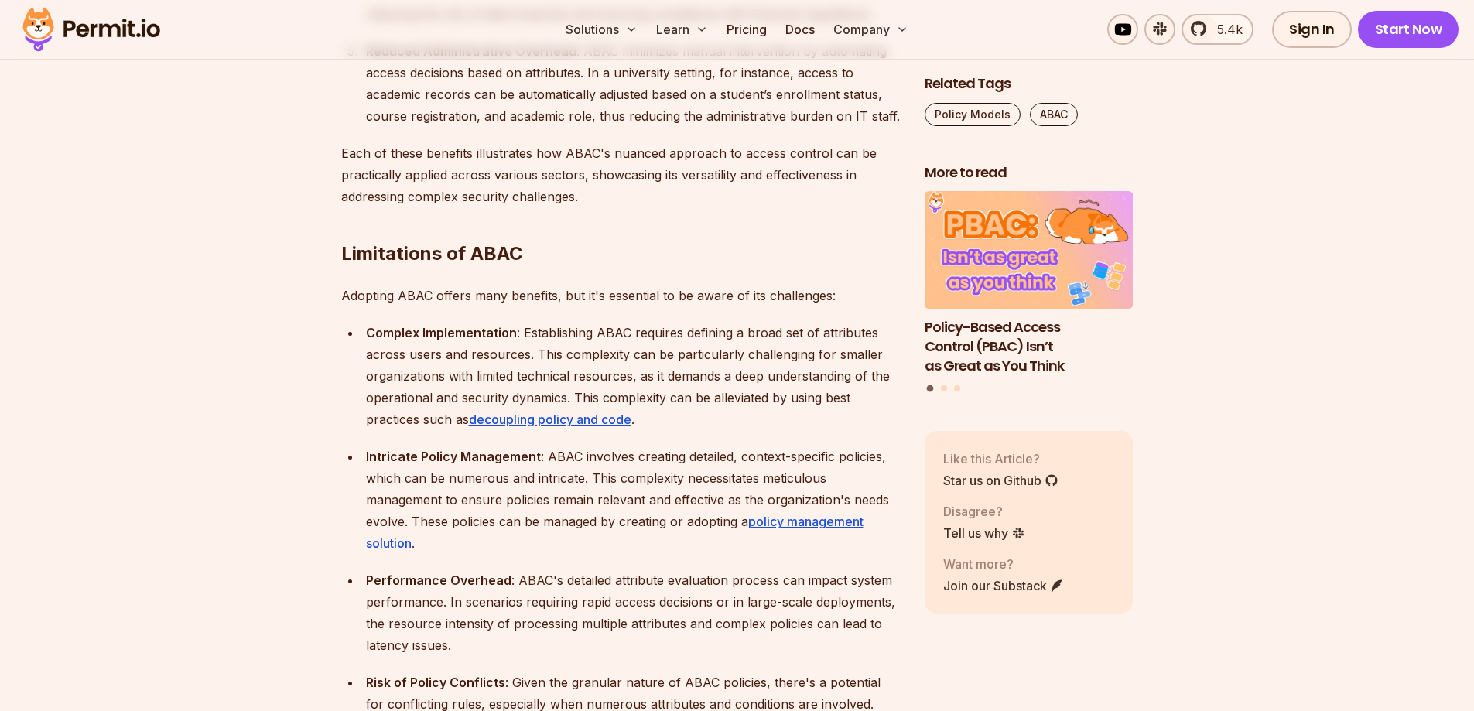
scroll to position [3714, 0]
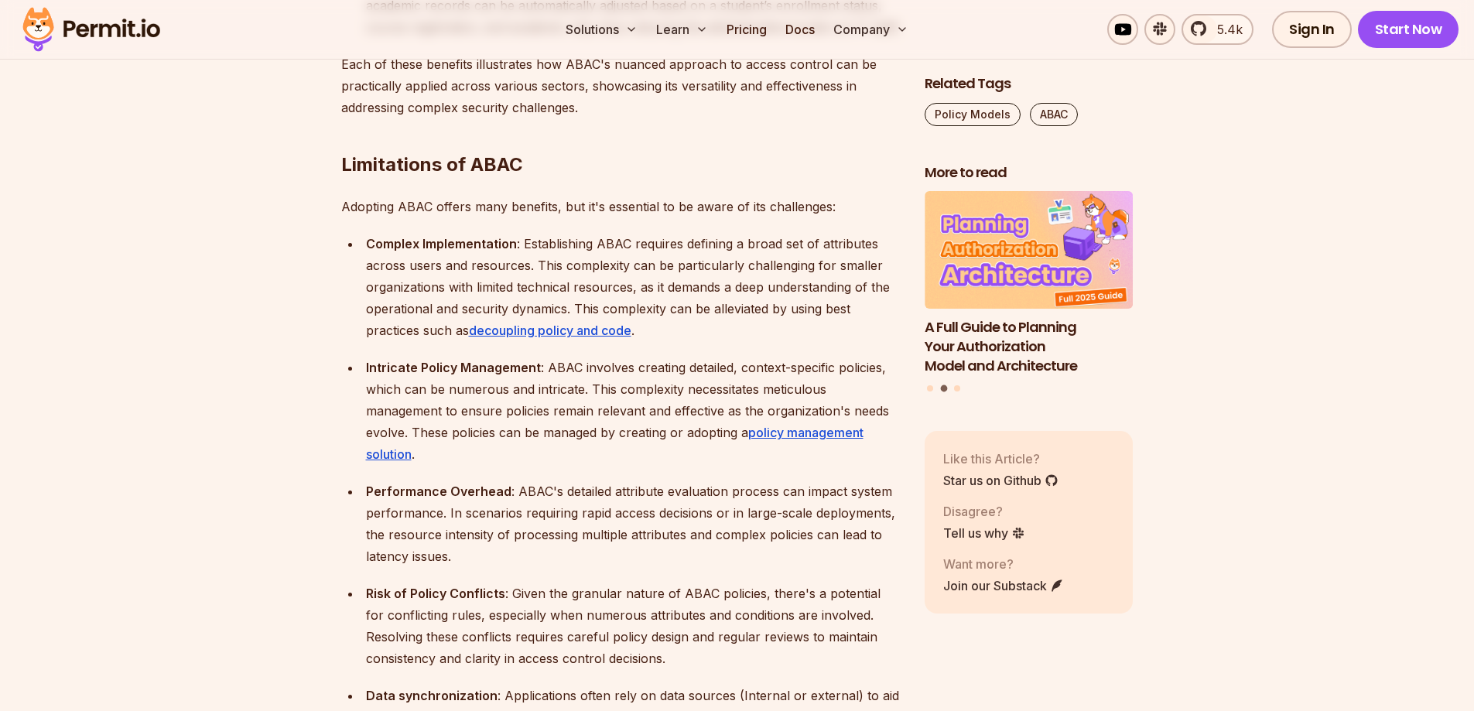
click at [353, 196] on p "Adopting ABAC offers many benefits, but it's essential to be aware of its chall…" at bounding box center [620, 207] width 559 height 22
click at [439, 236] on strong "Complex Implementation" at bounding box center [441, 243] width 151 height 15
drag, startPoint x: 439, startPoint y: 214, endPoint x: 399, endPoint y: 220, distance: 40.7
click at [399, 236] on strong "Complex Implementation" at bounding box center [441, 243] width 151 height 15
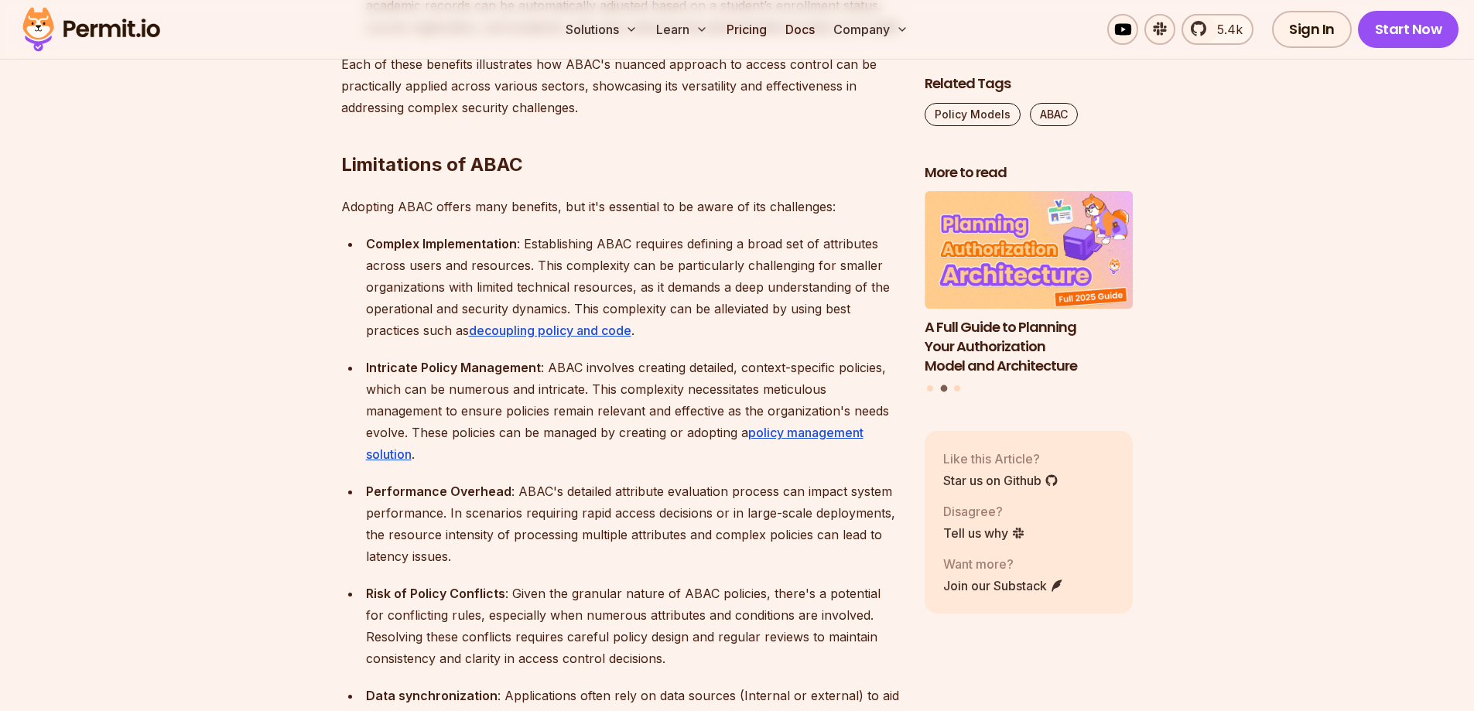
click at [529, 233] on div "Complex Implementation : Establishing ABAC requires defining a broad set of att…" at bounding box center [633, 287] width 534 height 108
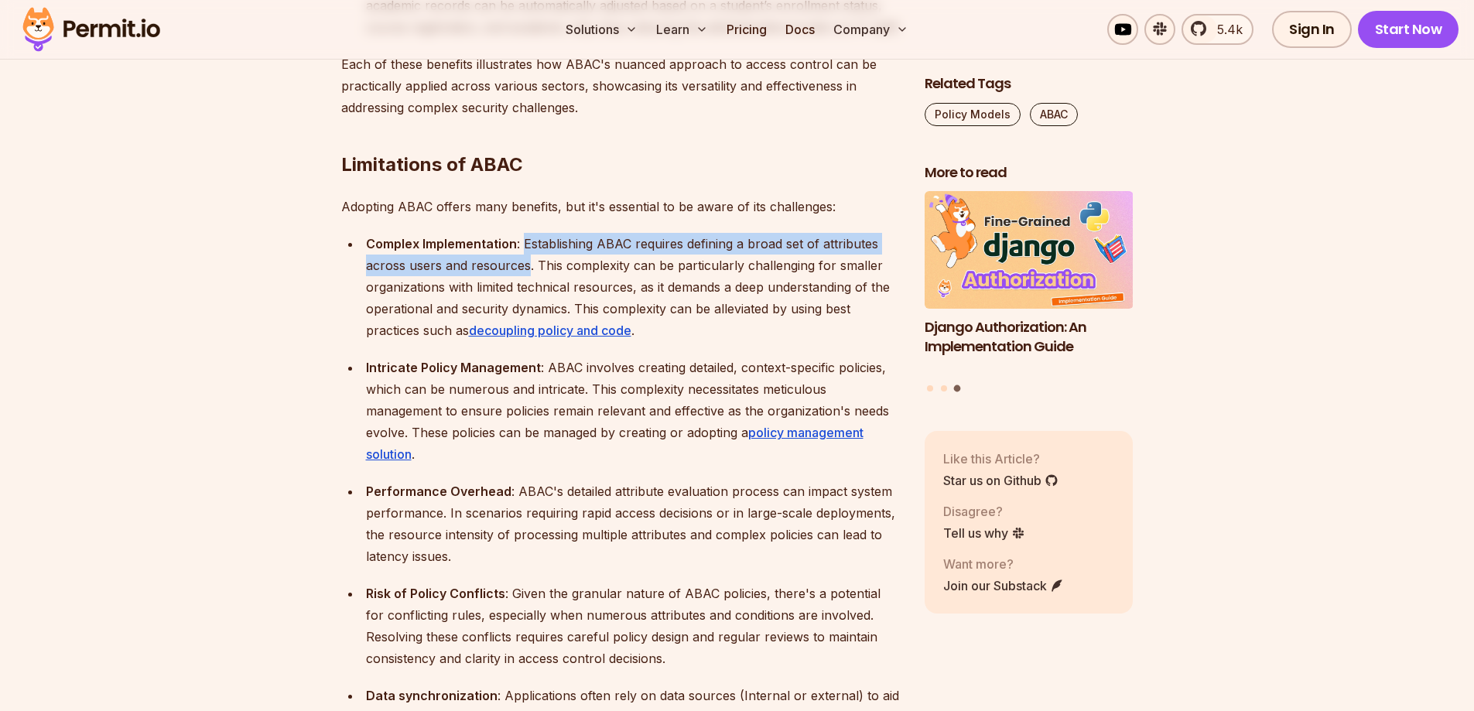
drag, startPoint x: 529, startPoint y: 222, endPoint x: 499, endPoint y: 249, distance: 40.5
click at [499, 249] on div "Complex Implementation : Establishing ABAC requires defining a broad set of att…" at bounding box center [633, 287] width 534 height 108
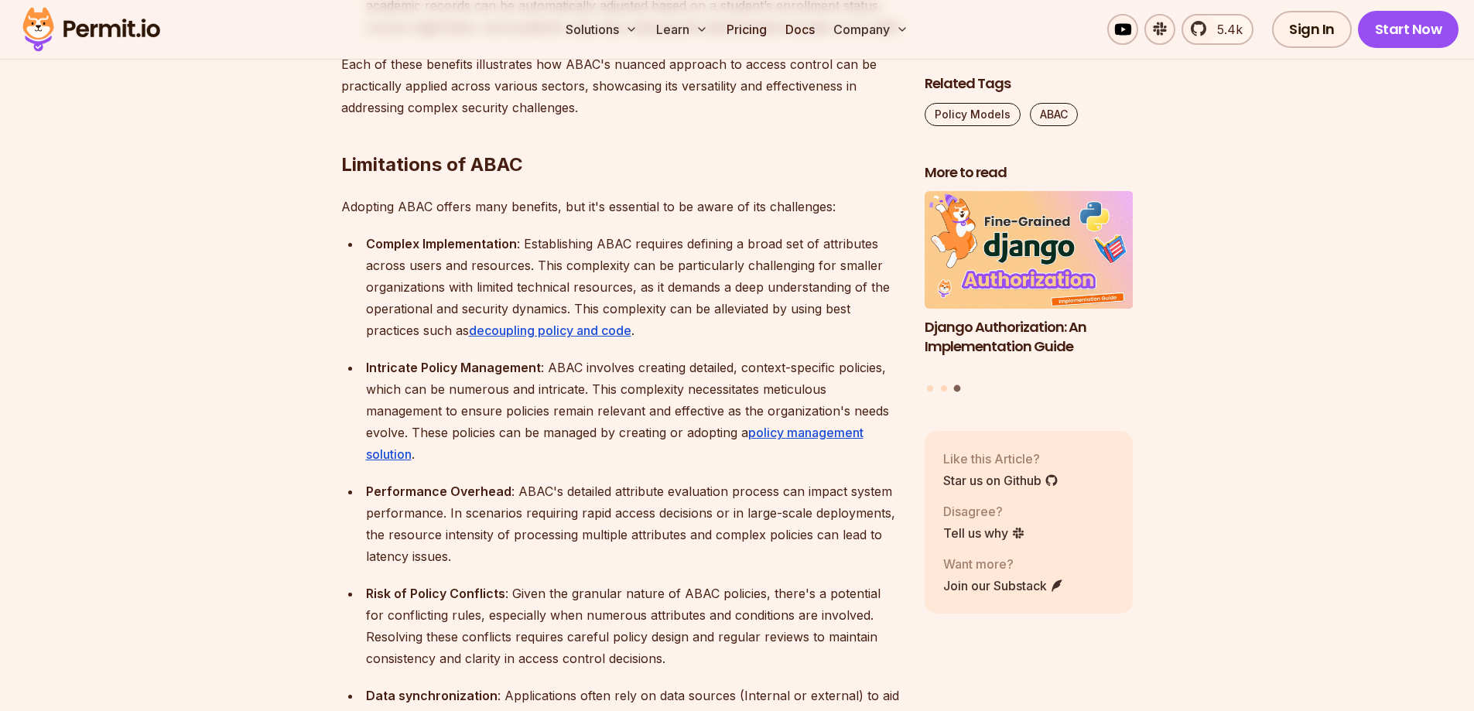
click at [541, 244] on div "Complex Implementation : Establishing ABAC requires defining a broad set of att…" at bounding box center [633, 287] width 534 height 108
drag, startPoint x: 541, startPoint y: 244, endPoint x: 704, endPoint y: 245, distance: 163.2
click at [704, 245] on div "Complex Implementation : Establishing ABAC requires defining a broad set of att…" at bounding box center [633, 287] width 534 height 108
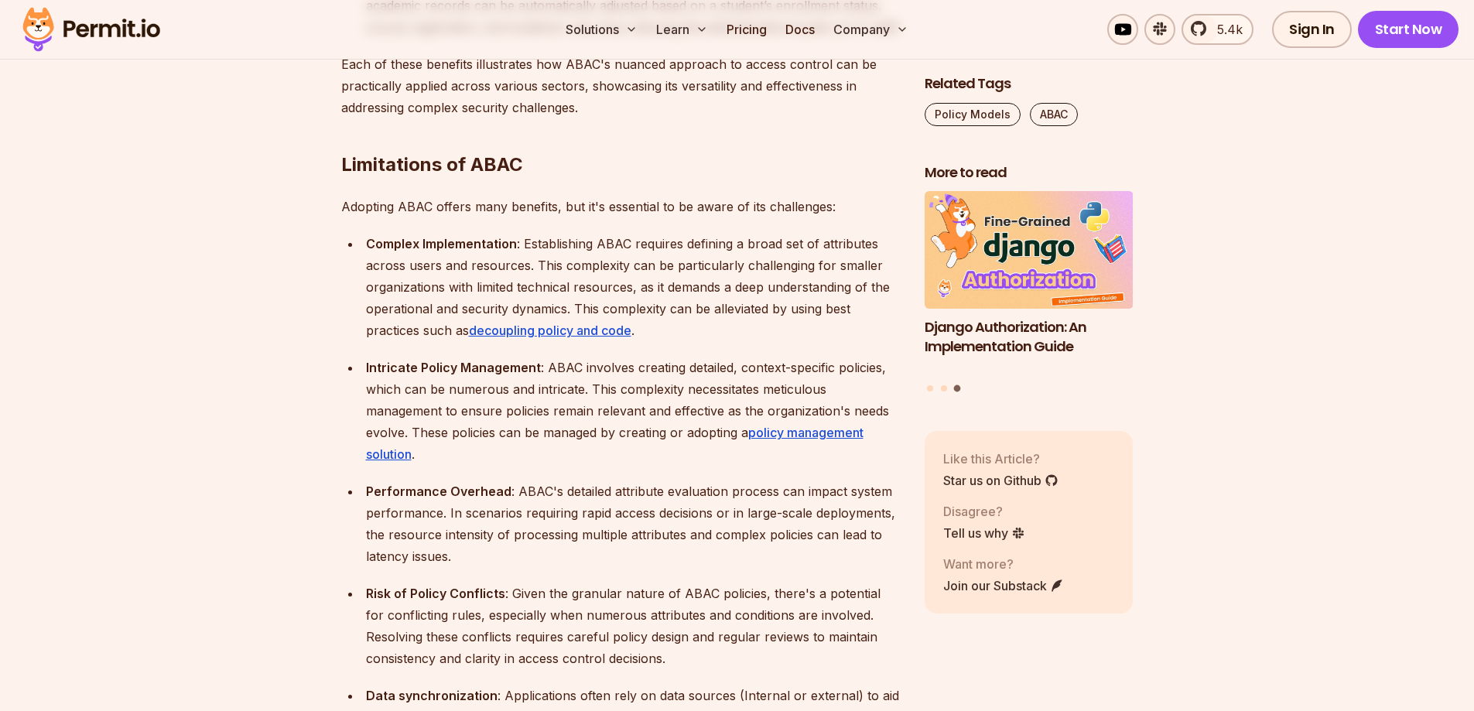
click at [419, 272] on div "Complex Implementation : Establishing ABAC requires defining a broad set of att…" at bounding box center [633, 287] width 534 height 108
drag, startPoint x: 419, startPoint y: 272, endPoint x: 628, endPoint y: 266, distance: 209.7
click at [628, 266] on div "Complex Implementation : Establishing ABAC requires defining a broad set of att…" at bounding box center [633, 287] width 534 height 108
click at [680, 257] on div "Complex Implementation : Establishing ABAC requires defining a broad set of att…" at bounding box center [633, 287] width 534 height 108
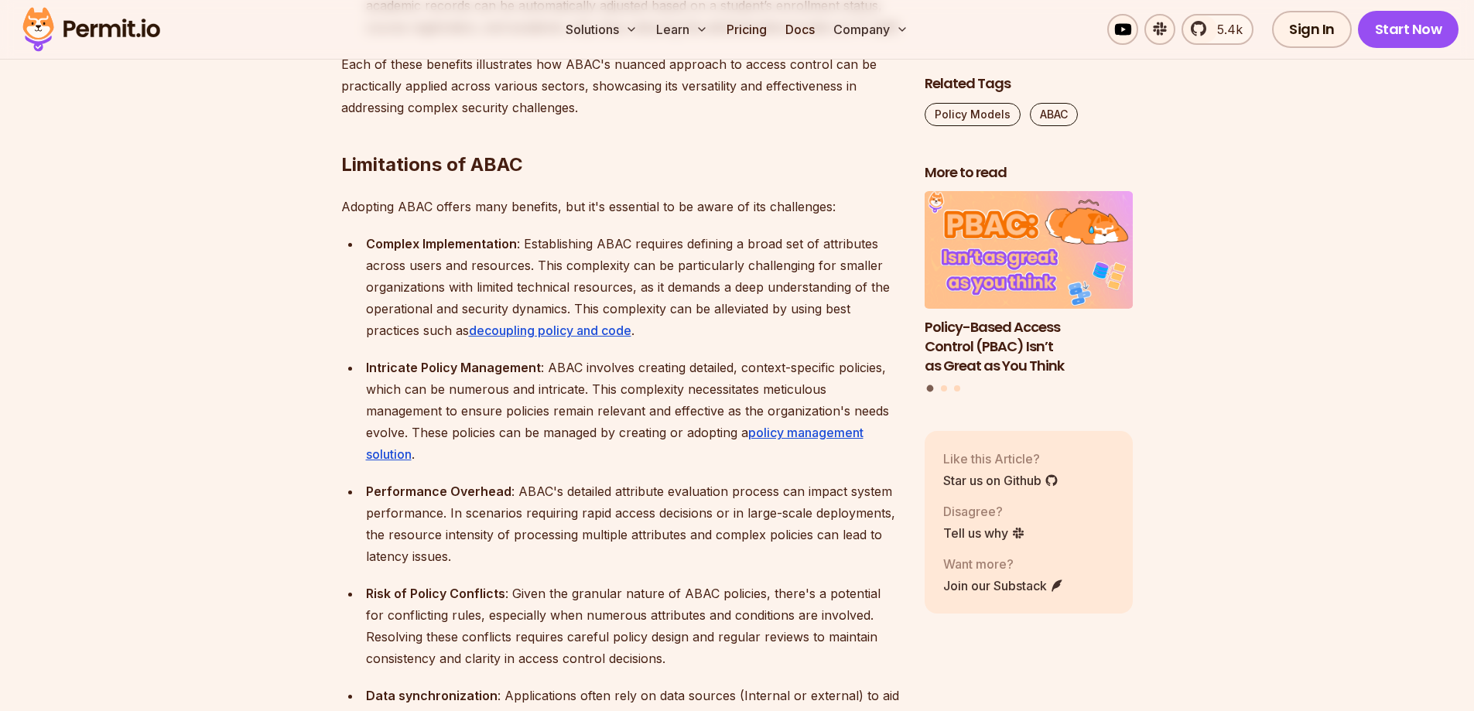
click at [645, 271] on div "Complex Implementation : Establishing ABAC requires defining a broad set of att…" at bounding box center [633, 287] width 534 height 108
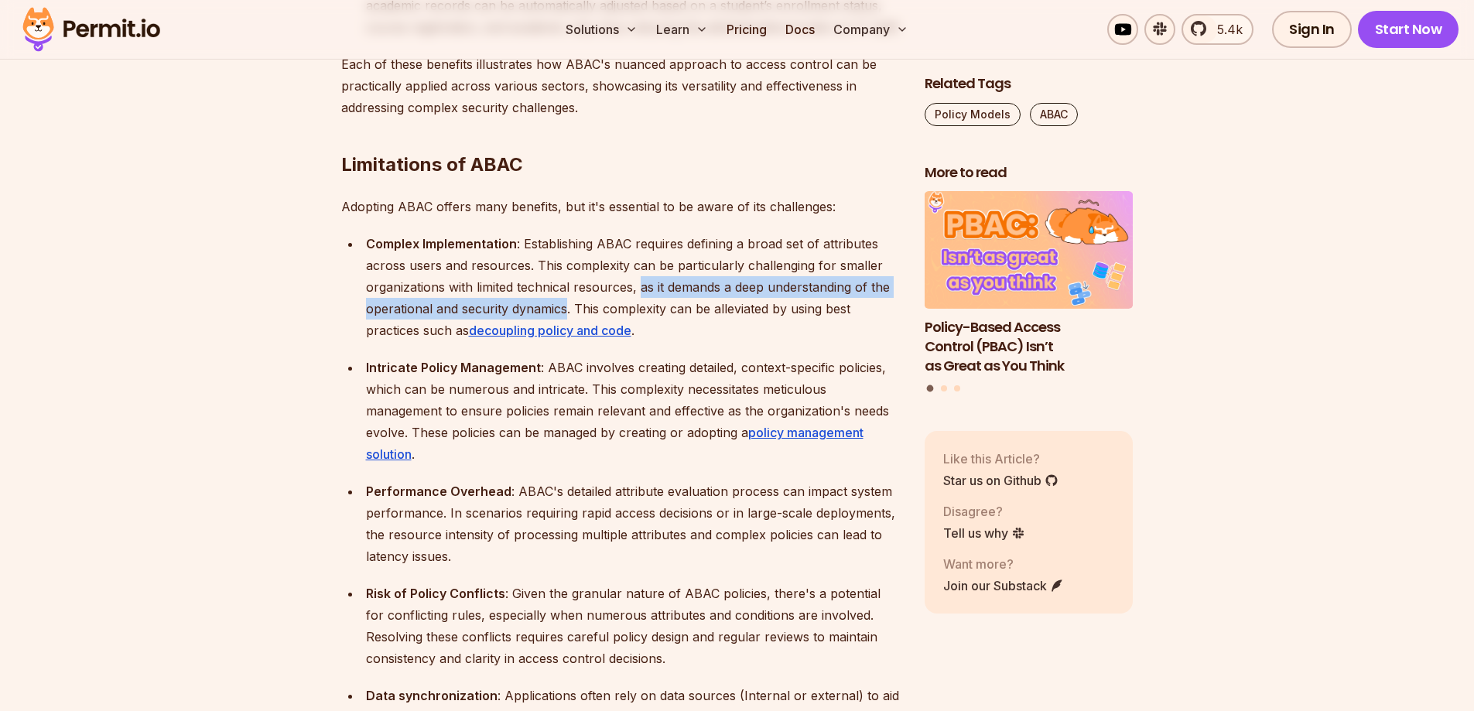
drag, startPoint x: 645, startPoint y: 271, endPoint x: 552, endPoint y: 295, distance: 96.6
click at [552, 295] on div "Complex Implementation : Establishing ABAC requires defining a broad set of att…" at bounding box center [633, 287] width 534 height 108
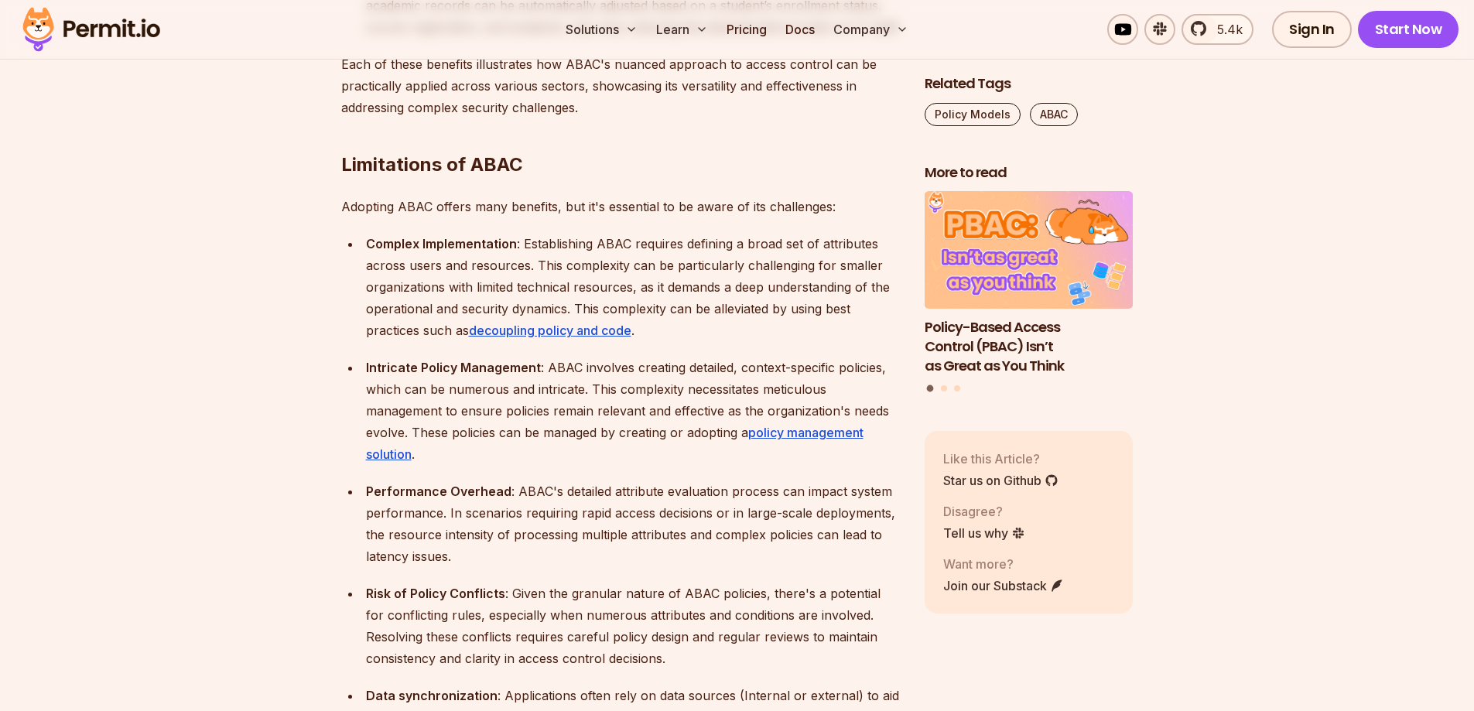
click at [596, 286] on div "Complex Implementation : Establishing ABAC requires defining a broad set of att…" at bounding box center [633, 287] width 534 height 108
click at [580, 289] on div "Complex Implementation : Establishing ABAC requires defining a broad set of att…" at bounding box center [633, 287] width 534 height 108
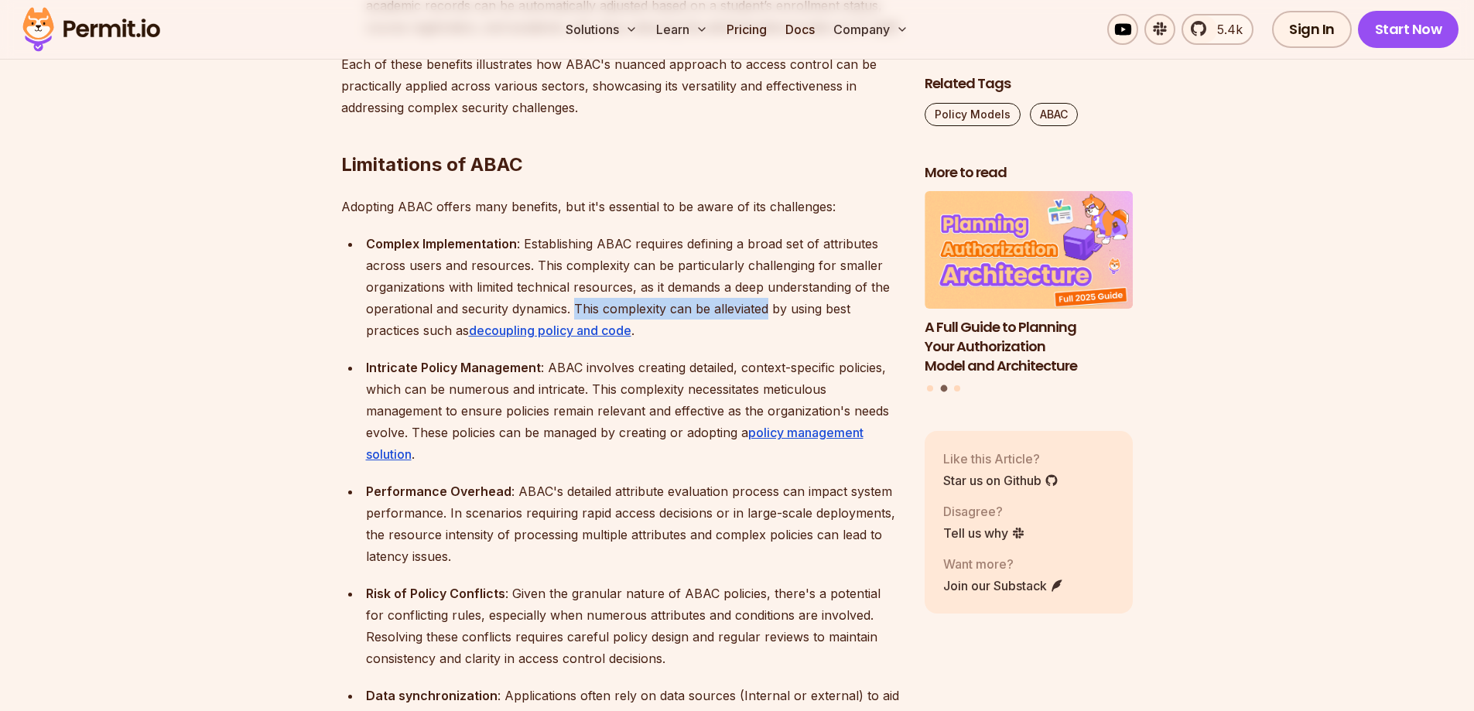
drag, startPoint x: 580, startPoint y: 289, endPoint x: 729, endPoint y: 289, distance: 148.5
click at [729, 289] on div "Complex Implementation : Establishing ABAC requires defining a broad set of att…" at bounding box center [633, 287] width 534 height 108
click at [719, 296] on div at bounding box center [719, 296] width 0 height 0
click at [734, 285] on div "Complex Implementation : Establishing ABAC requires defining a broad set of att…" at bounding box center [633, 287] width 534 height 108
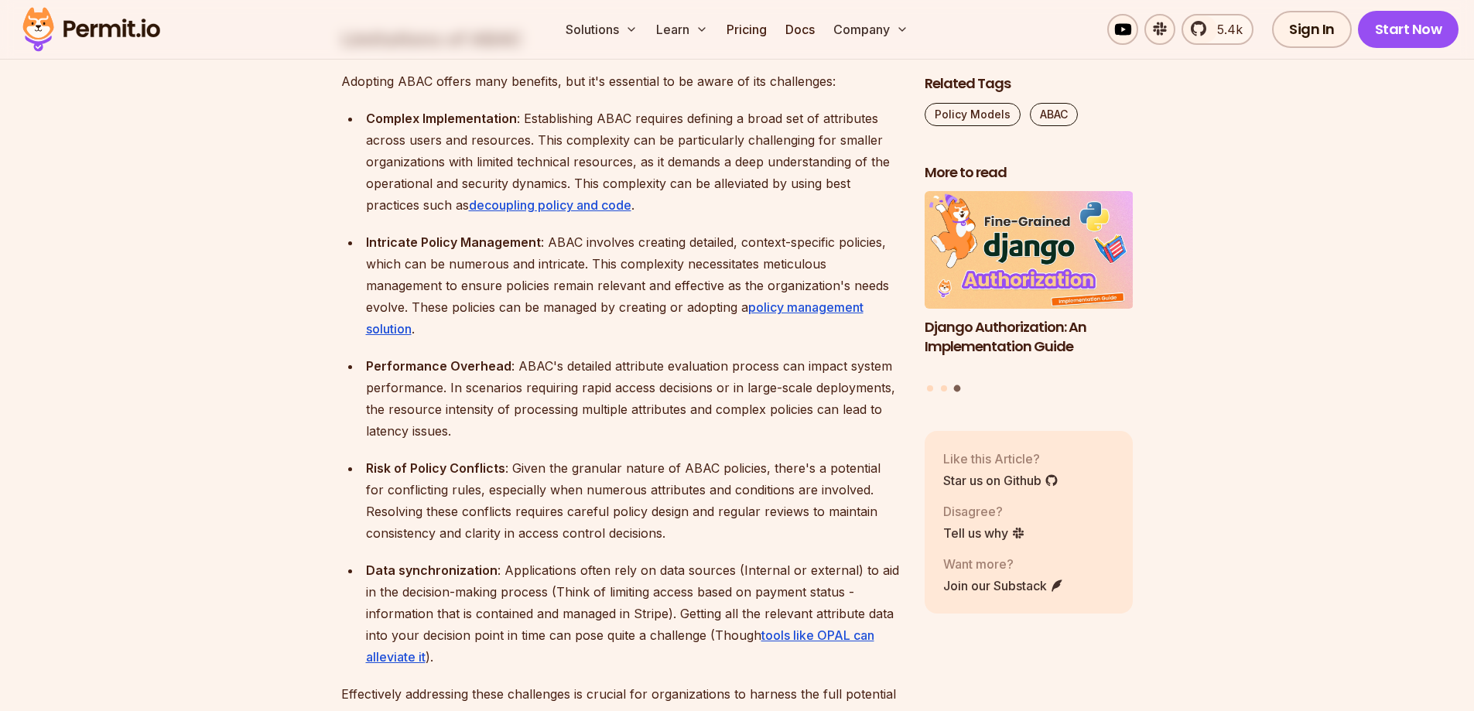
scroll to position [3868, 0]
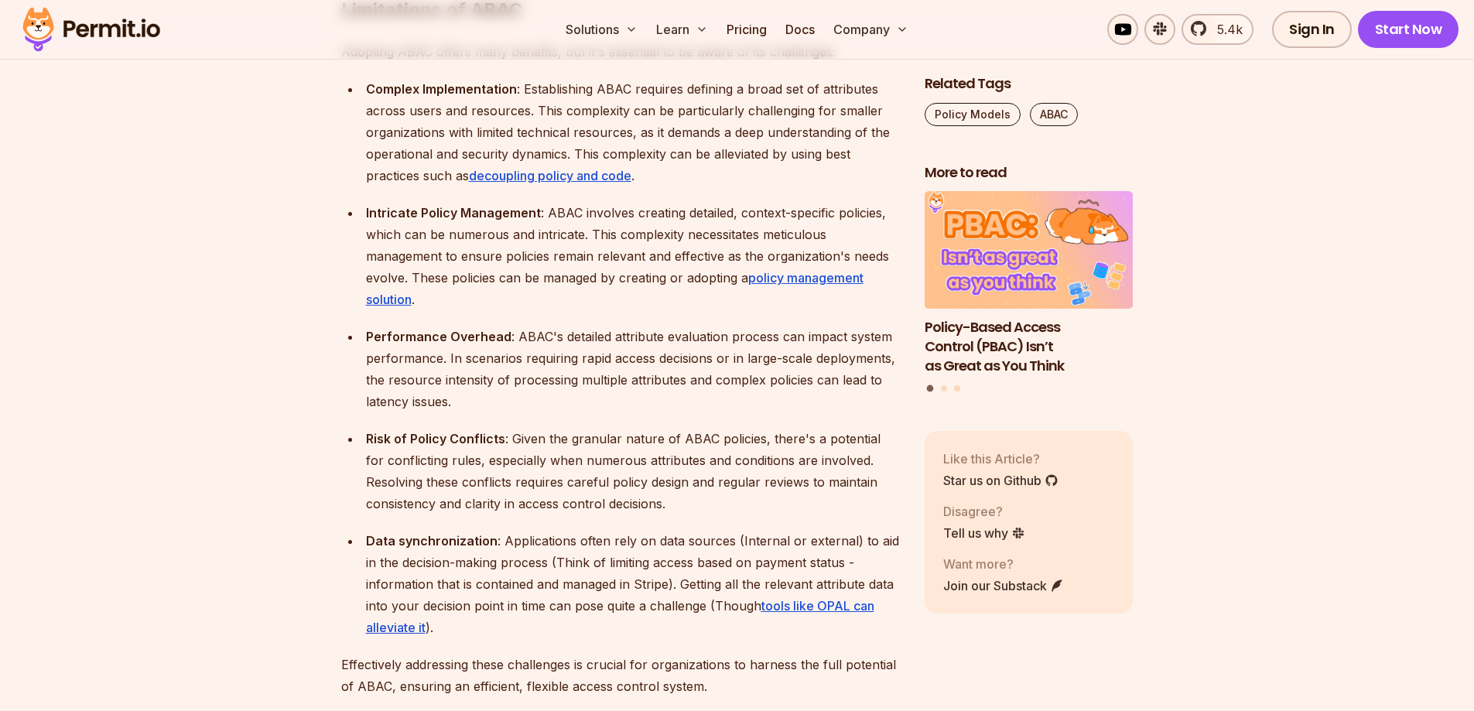
click at [402, 205] on strong "Intricate Policy Management" at bounding box center [453, 212] width 175 height 15
drag, startPoint x: 402, startPoint y: 193, endPoint x: 465, endPoint y: 191, distance: 62.7
click at [465, 205] on strong "Intricate Policy Management" at bounding box center [453, 212] width 175 height 15
click at [455, 162] on div at bounding box center [455, 162] width 0 height 0
click at [555, 202] on div "Intricate Policy Management : ABAC involves creating detailed, context-specific…" at bounding box center [633, 256] width 534 height 108
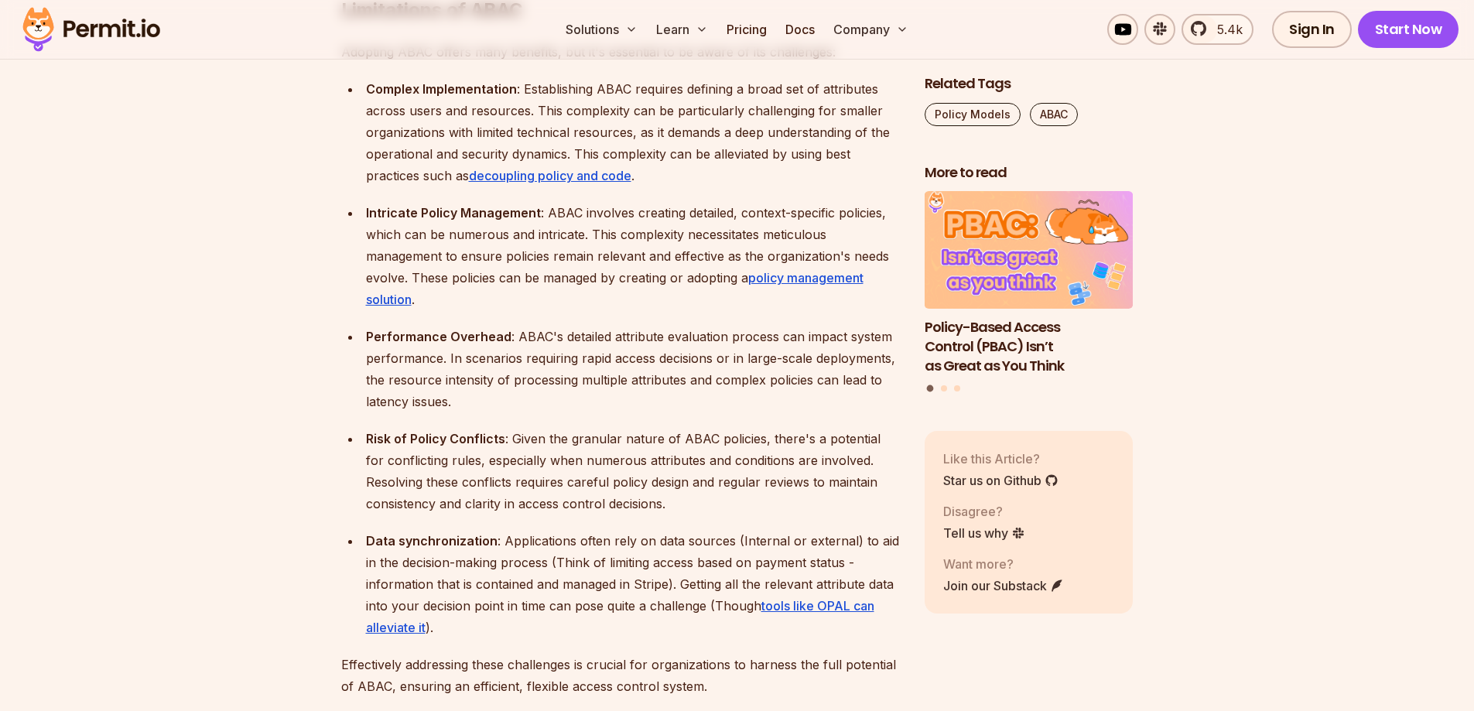
click at [505, 205] on strong "Intricate Policy Management" at bounding box center [453, 212] width 175 height 15
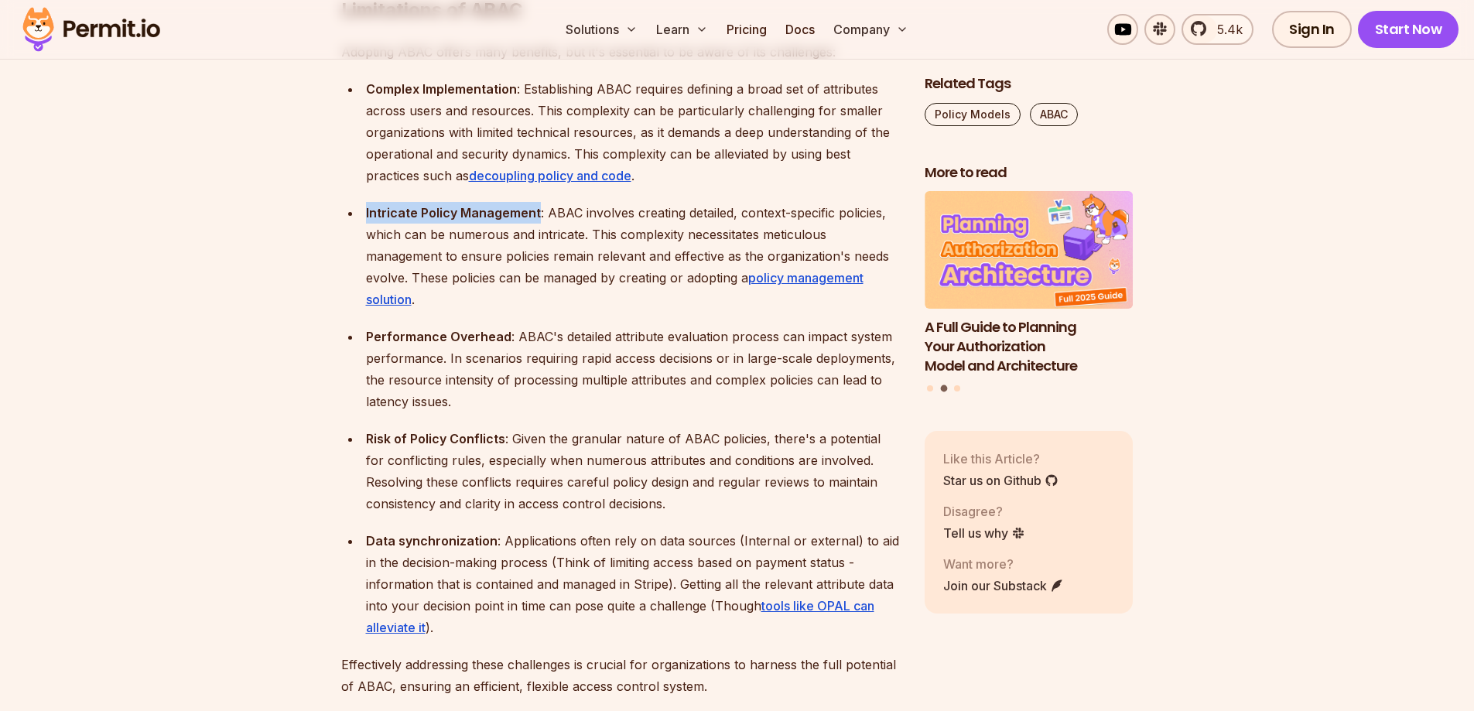
drag, startPoint x: 505, startPoint y: 193, endPoint x: 400, endPoint y: 200, distance: 105.4
click at [400, 202] on div "Intricate Policy Management : ABAC involves creating detailed, context-specific…" at bounding box center [633, 256] width 534 height 108
click at [390, 200] on div at bounding box center [390, 200] width 0 height 0
click at [595, 202] on div "Intricate Policy Management : ABAC involves creating detailed, context-specific…" at bounding box center [633, 256] width 534 height 108
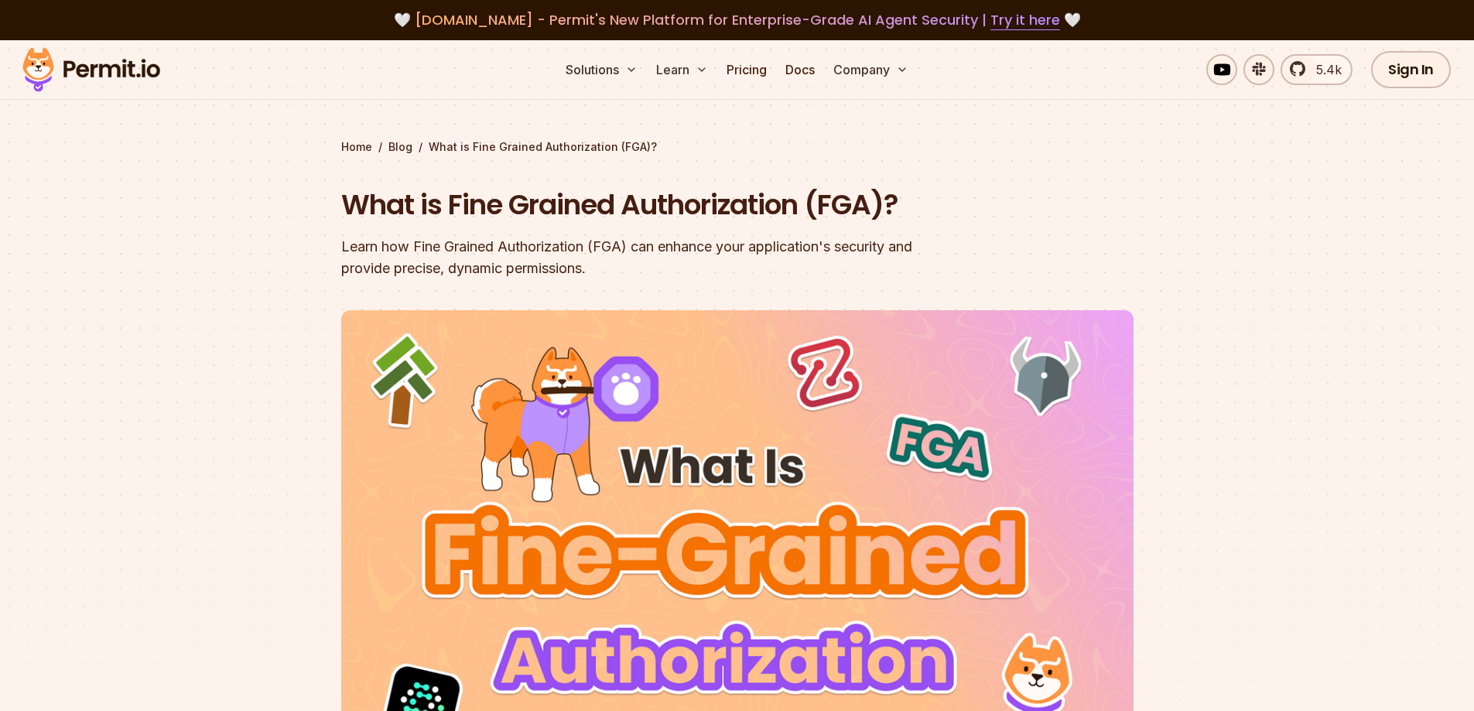
click at [436, 251] on div "Learn how Fine Grained Authorization (FGA) can enhance your application's secur…" at bounding box center [638, 257] width 594 height 43
drag, startPoint x: 436, startPoint y: 251, endPoint x: 812, endPoint y: 240, distance: 376.9
click at [812, 240] on div "Learn how Fine Grained Authorization (FGA) can enhance your application's secur…" at bounding box center [638, 257] width 594 height 43
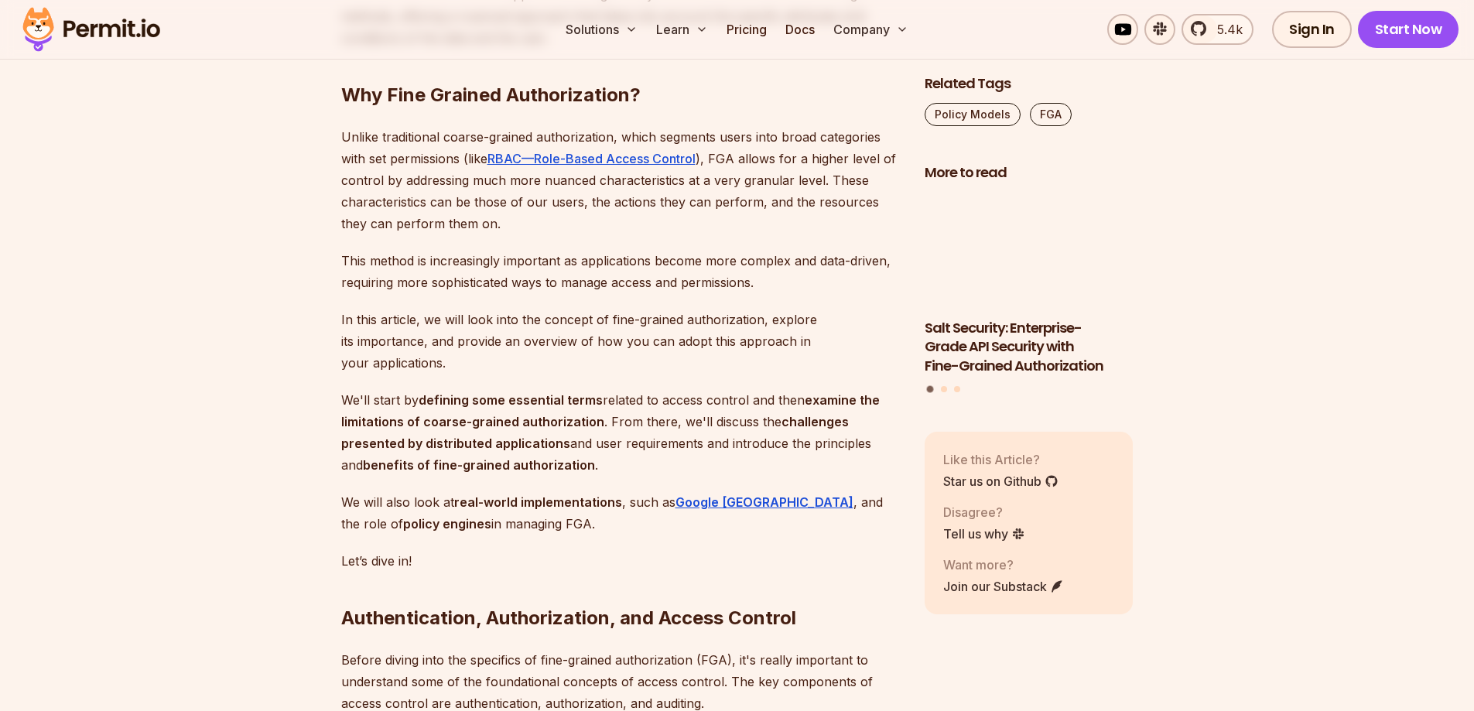
scroll to position [1083, 0]
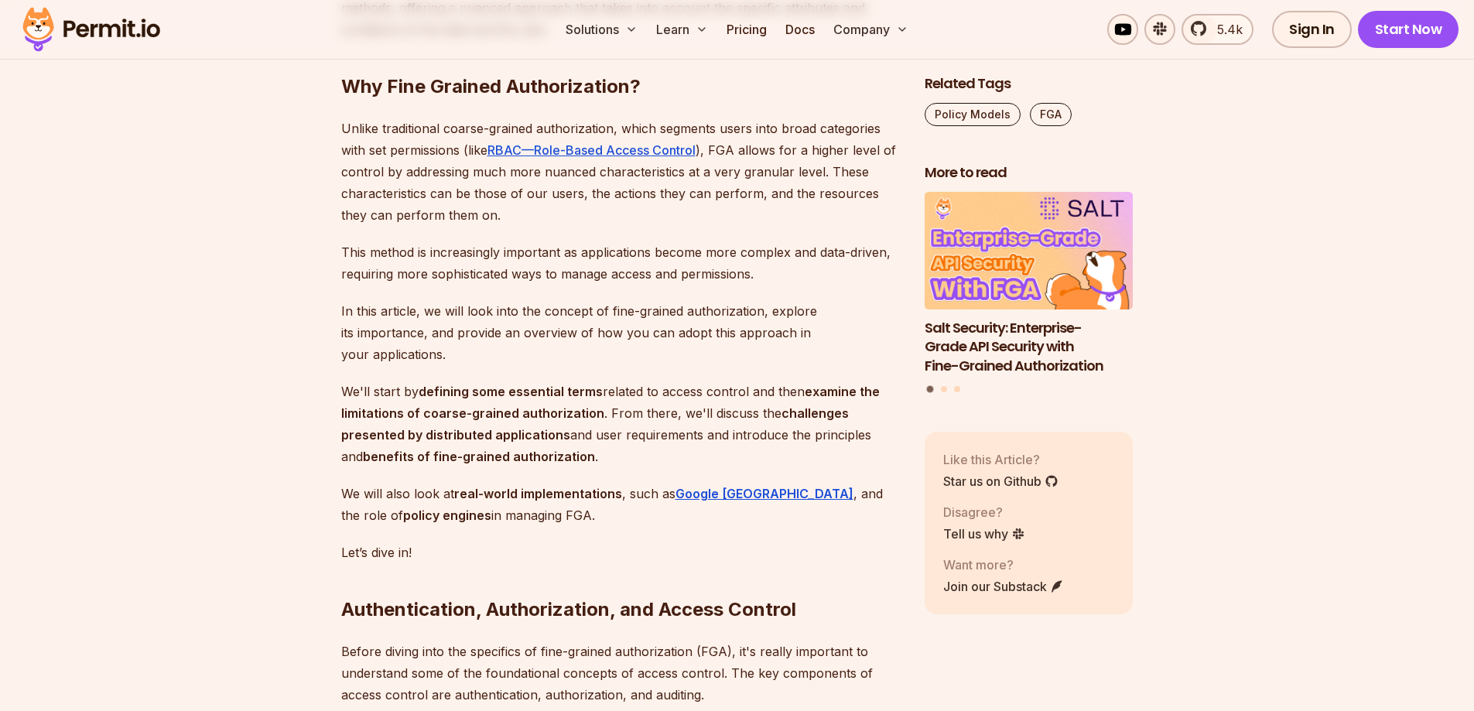
click at [421, 132] on p "Unlike traditional coarse-grained authorization, which segments users into broa…" at bounding box center [620, 172] width 559 height 108
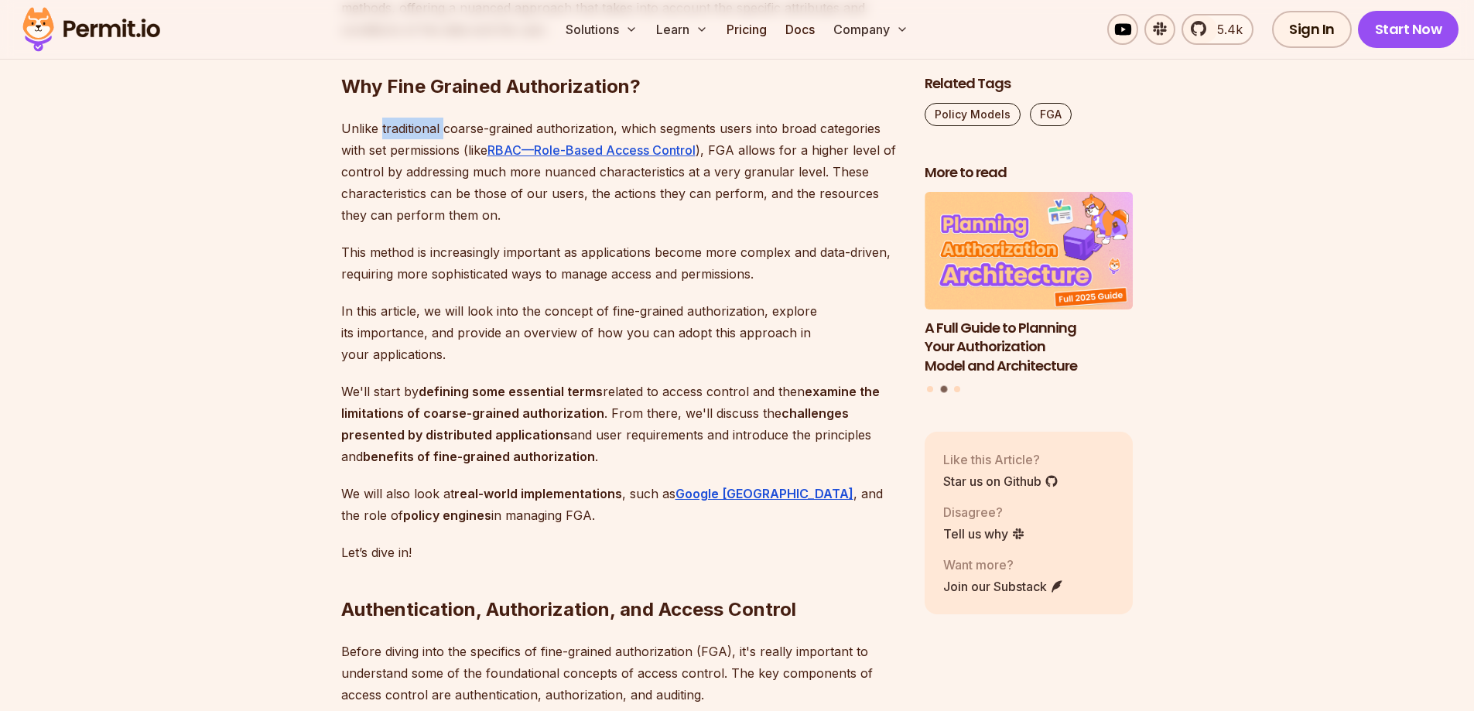
click at [421, 132] on p "Unlike traditional coarse-grained authorization, which segments users into broa…" at bounding box center [620, 172] width 559 height 108
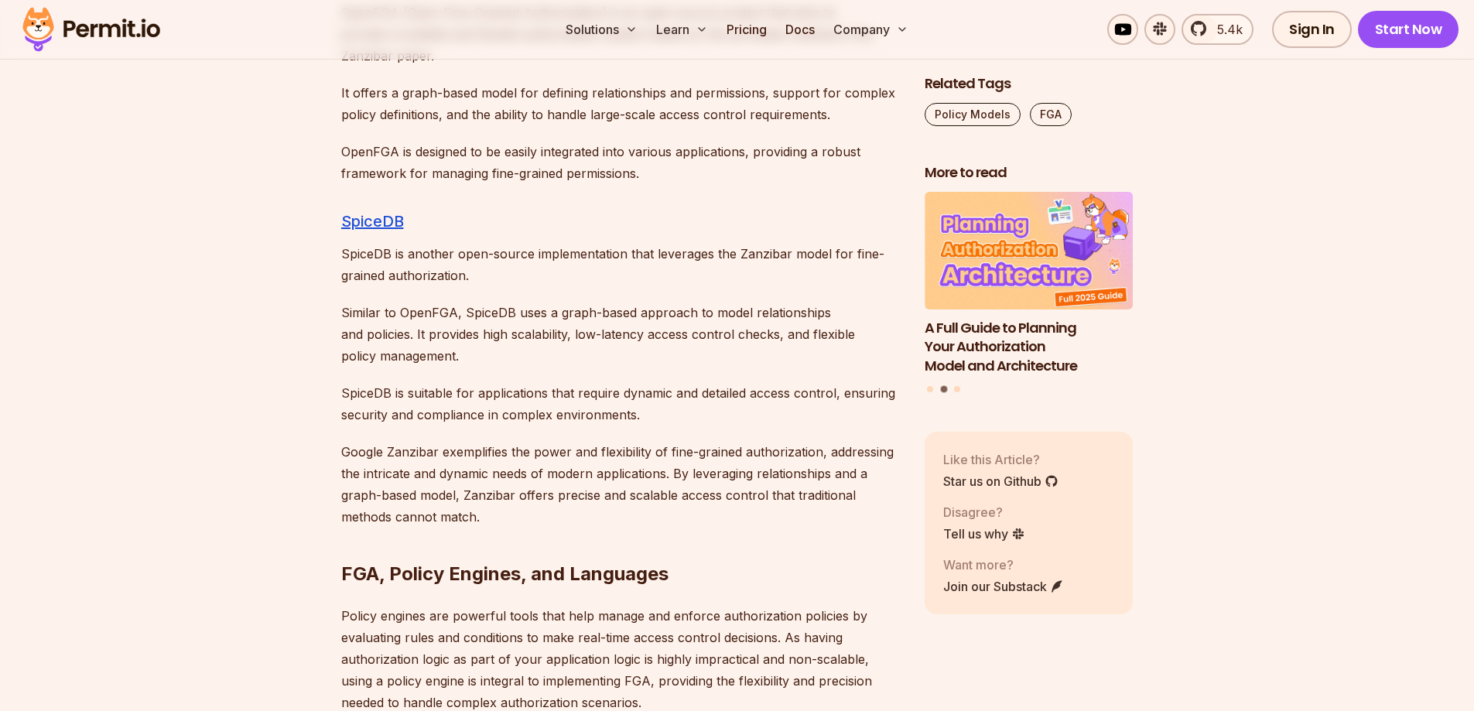
scroll to position [8046, 0]
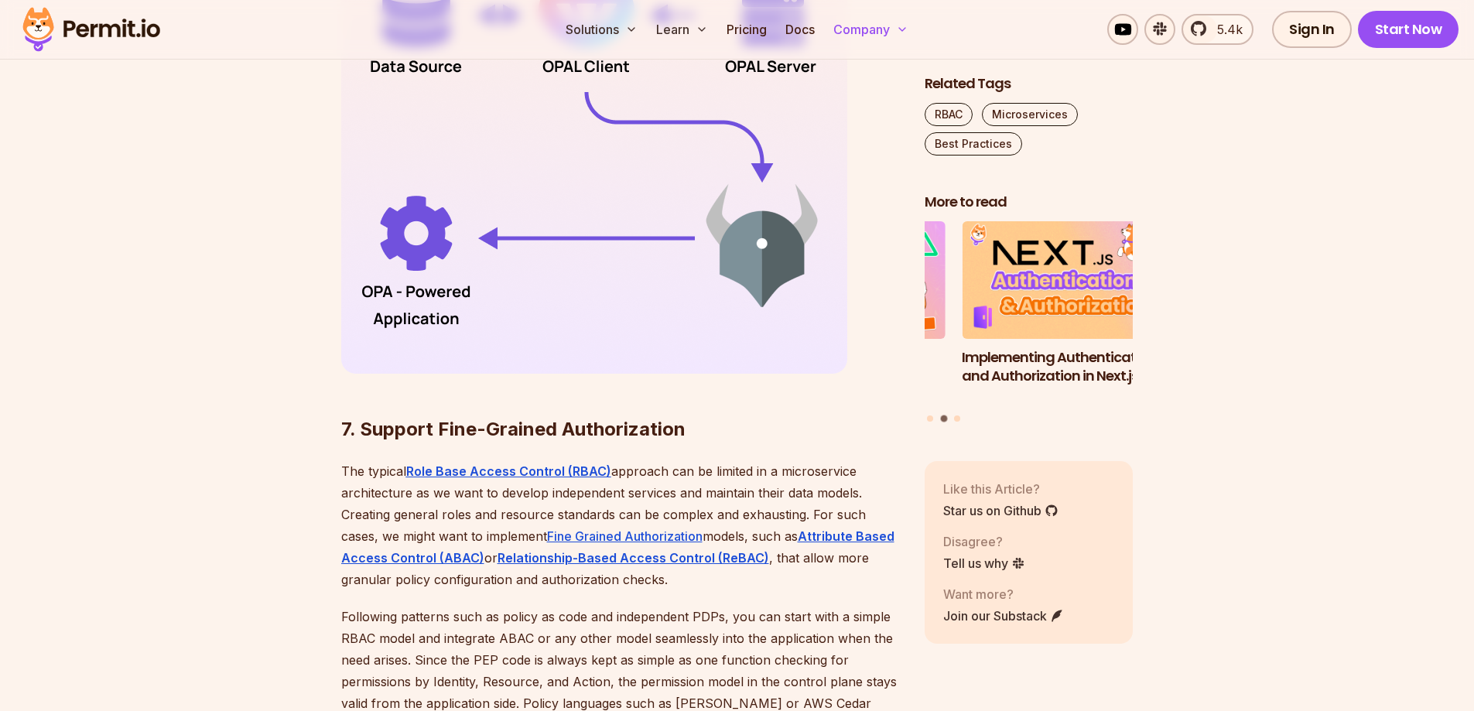
scroll to position [4797, 0]
